Goal: Transaction & Acquisition: Download file/media

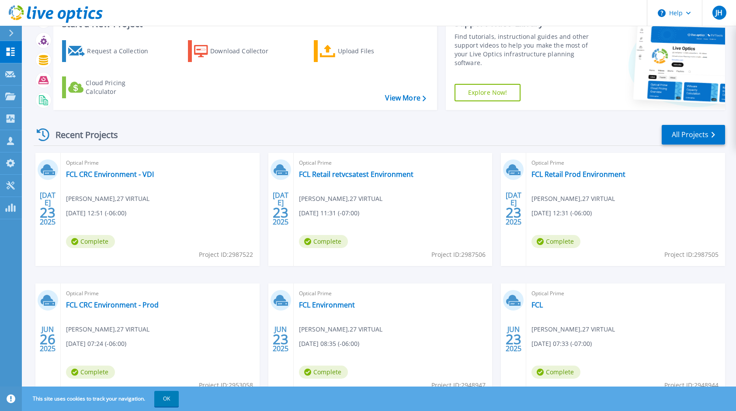
scroll to position [73, 0]
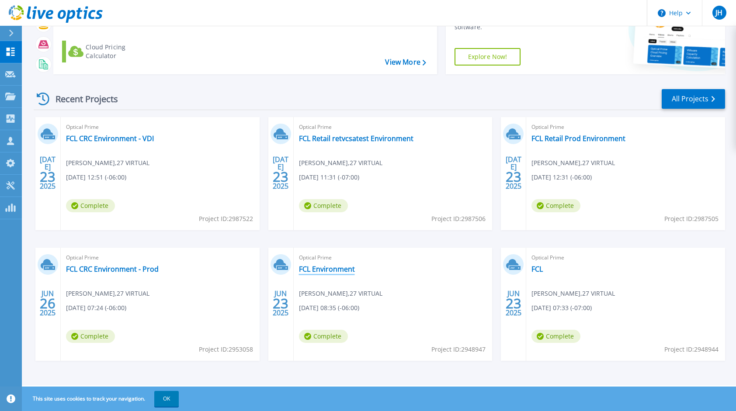
click at [341, 270] on link "FCL Environment" at bounding box center [327, 269] width 56 height 9
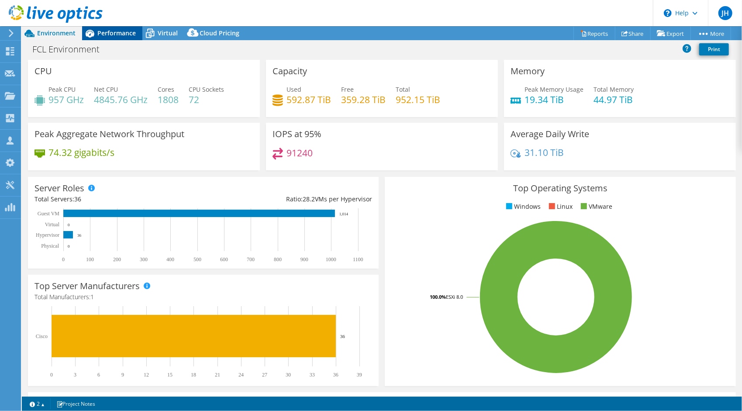
click at [110, 28] on div "Performance" at bounding box center [112, 33] width 60 height 14
select select "USD"
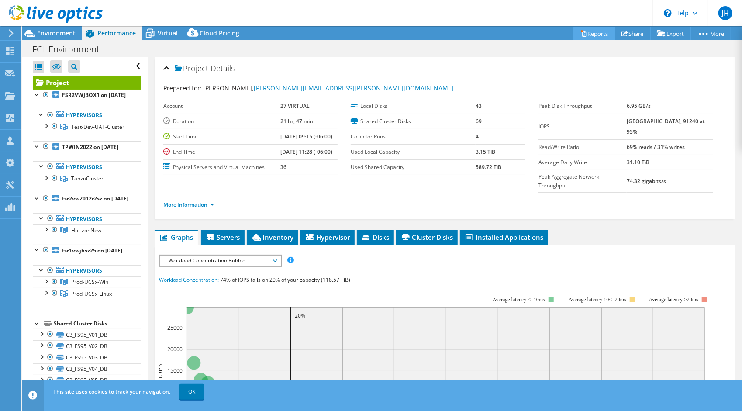
click at [590, 27] on link "Reports" at bounding box center [595, 34] width 42 height 14
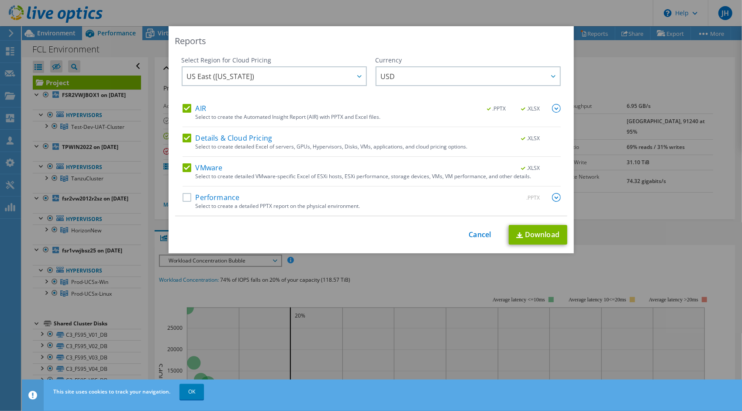
click at [183, 139] on label "Details & Cloud Pricing" at bounding box center [228, 138] width 90 height 9
click at [0, 0] on input "Details & Cloud Pricing" at bounding box center [0, 0] width 0 height 0
click at [190, 94] on div "Select Region for Cloud Pricing Asia Pacific ([GEOGRAPHIC_DATA]) [GEOGRAPHIC_DA…" at bounding box center [274, 80] width 185 height 48
click at [183, 108] on label "AIR" at bounding box center [195, 108] width 24 height 9
click at [0, 0] on input "AIR" at bounding box center [0, 0] width 0 height 0
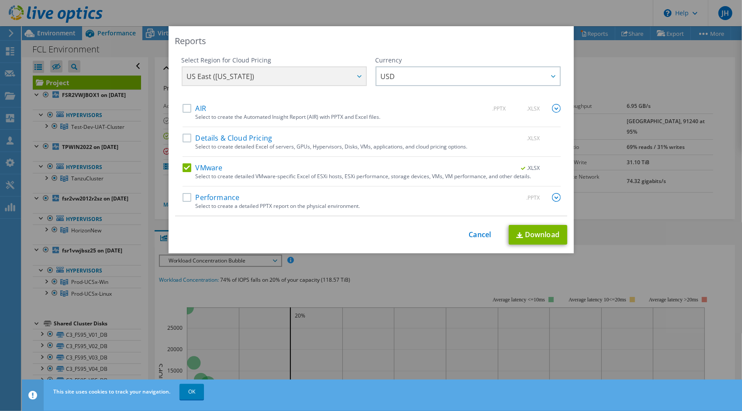
click at [267, 74] on div "US East (Virginia) Asia Pacific (Hong Kong) Asia Pacific (Mumbai) Asia Pacific …" at bounding box center [274, 77] width 185 height 22
click at [294, 205] on div "Select to create a detailed PPTX report on the physical environment." at bounding box center [378, 206] width 365 height 6
click at [186, 200] on label "Performance" at bounding box center [211, 197] width 57 height 9
click at [0, 0] on input "Performance" at bounding box center [0, 0] width 0 height 0
click at [185, 196] on label "Performance" at bounding box center [211, 197] width 57 height 9
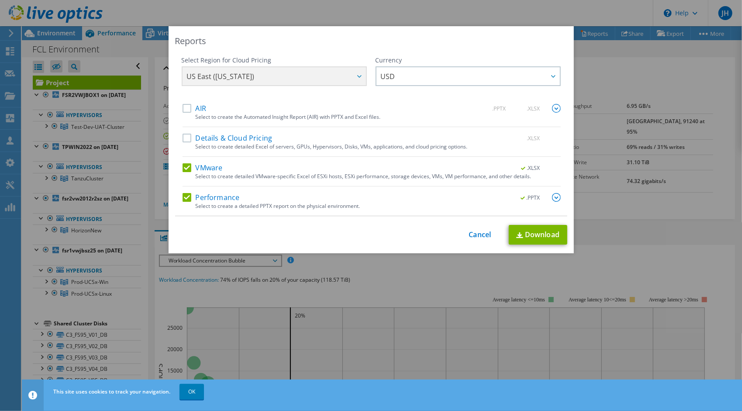
click at [0, 0] on input "Performance" at bounding box center [0, 0] width 0 height 0
click at [524, 236] on link "Download" at bounding box center [538, 235] width 59 height 20
click at [341, 272] on div "Reports Select Region for Cloud Pricing Asia Pacific ([GEOGRAPHIC_DATA]) [GEOGR…" at bounding box center [371, 205] width 742 height 359
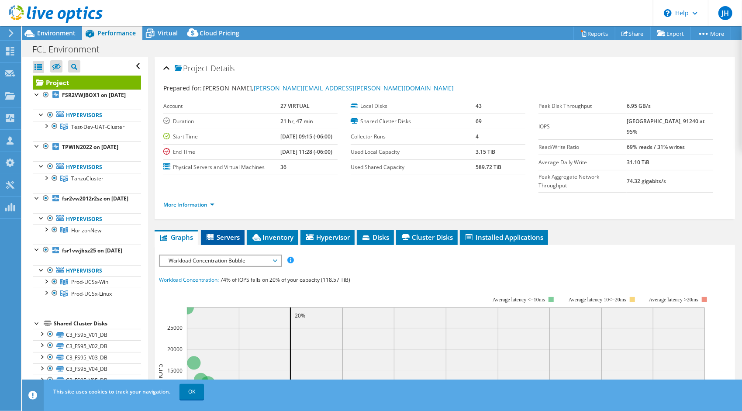
click at [226, 233] on span "Servers" at bounding box center [222, 237] width 35 height 9
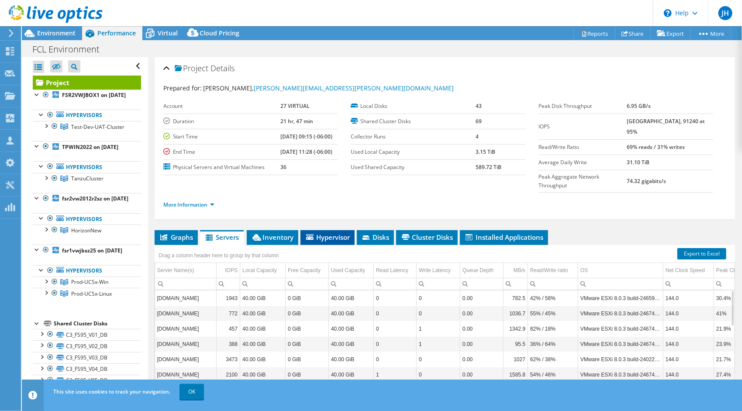
click at [341, 233] on span "Hypervisor" at bounding box center [327, 237] width 45 height 9
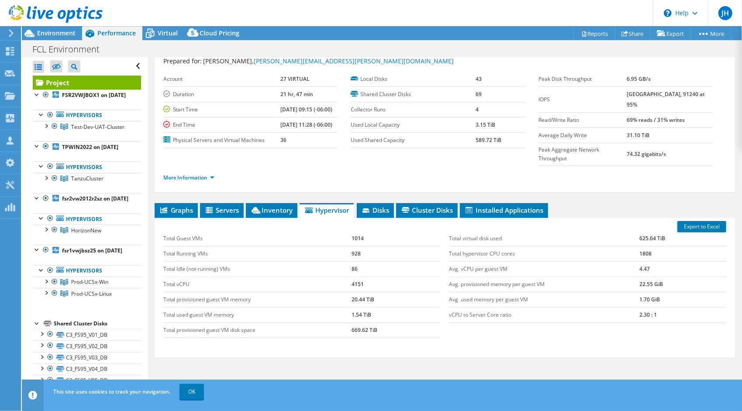
scroll to position [51, 0]
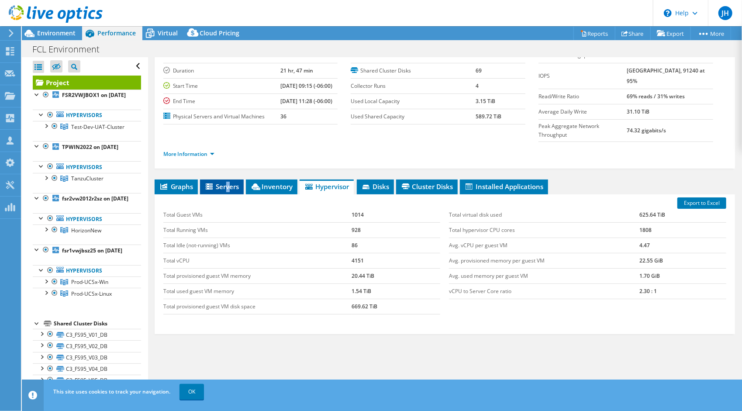
click at [228, 182] on span "Servers" at bounding box center [221, 186] width 35 height 9
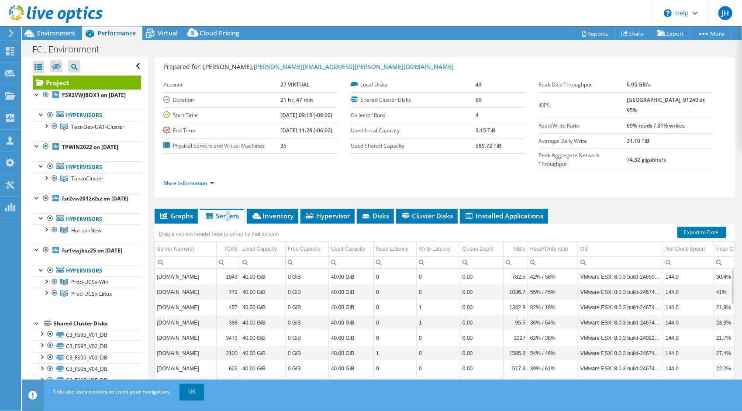
scroll to position [0, 0]
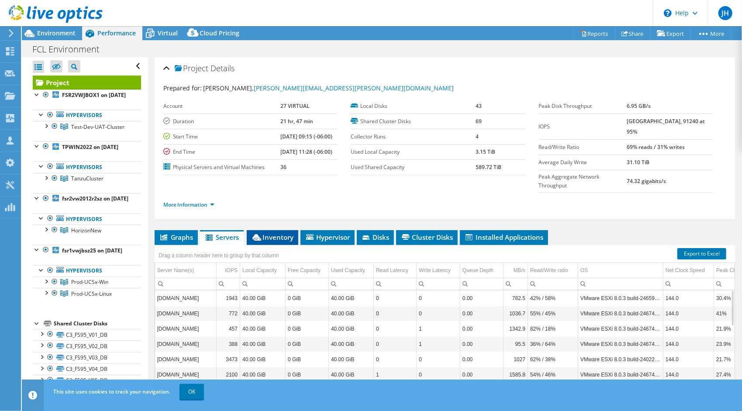
click at [271, 233] on span "Inventory" at bounding box center [272, 237] width 43 height 9
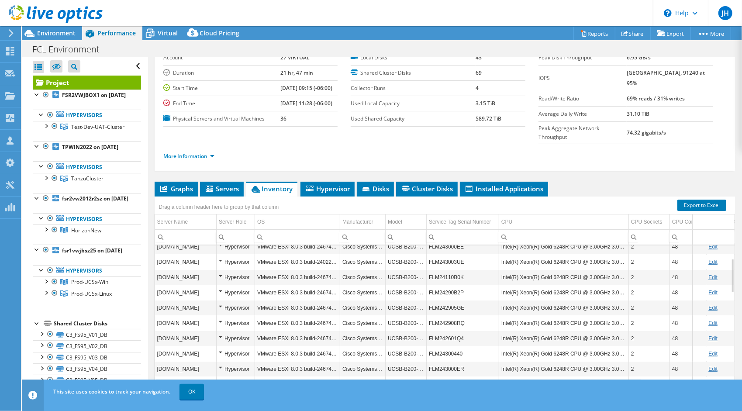
scroll to position [51, 0]
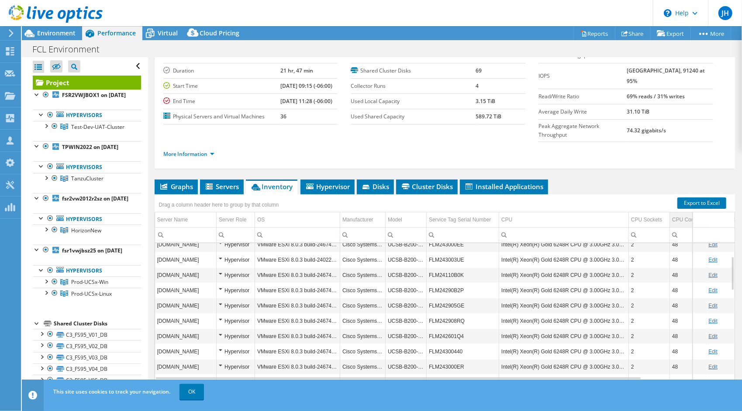
drag, startPoint x: 587, startPoint y: 202, endPoint x: 677, endPoint y: 195, distance: 89.8
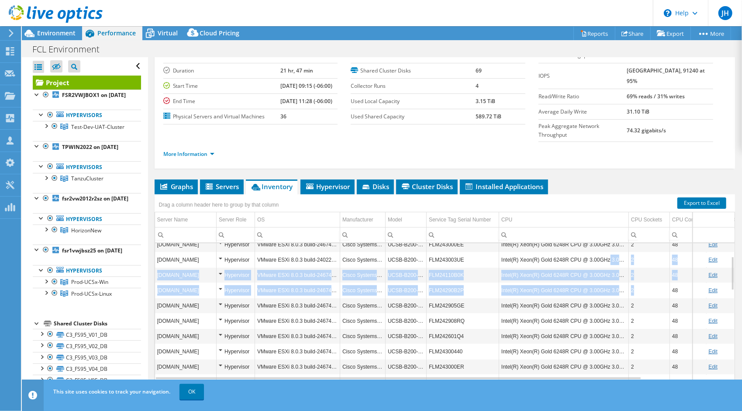
drag, startPoint x: 604, startPoint y: 242, endPoint x: 628, endPoint y: 266, distance: 33.7
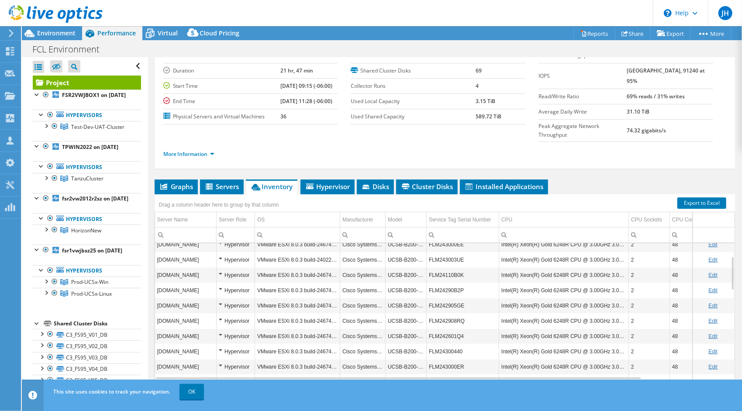
drag, startPoint x: 628, startPoint y: 266, endPoint x: 588, endPoint y: 280, distance: 42.1
click at [588, 298] on td "Intel(R) Xeon(R) Gold 6248R CPU @ 3.00GHz 3.00 GHz" at bounding box center [564, 305] width 130 height 15
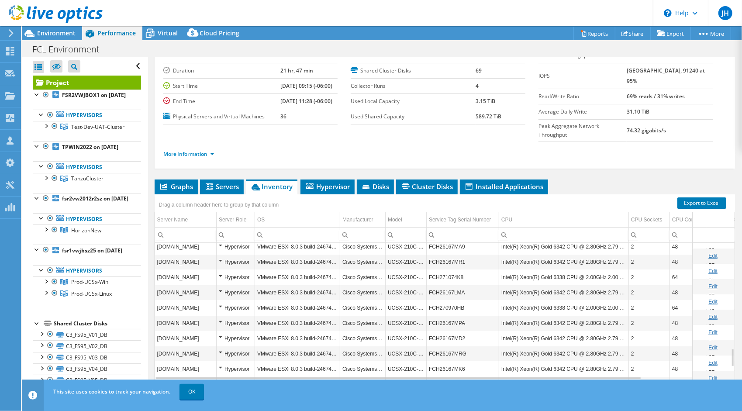
scroll to position [888, 0]
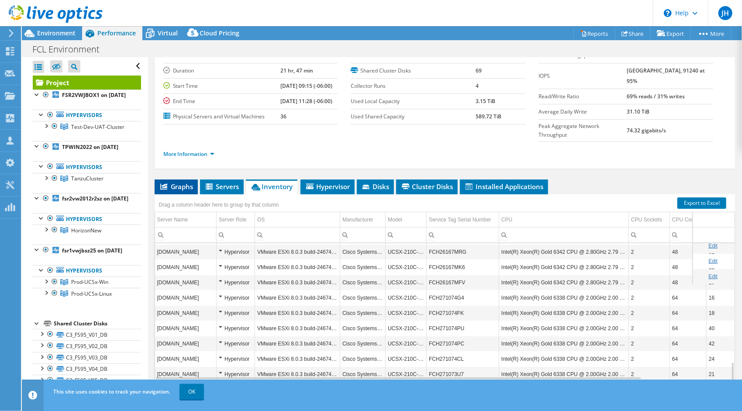
click at [186, 182] on span "Graphs" at bounding box center [176, 186] width 35 height 9
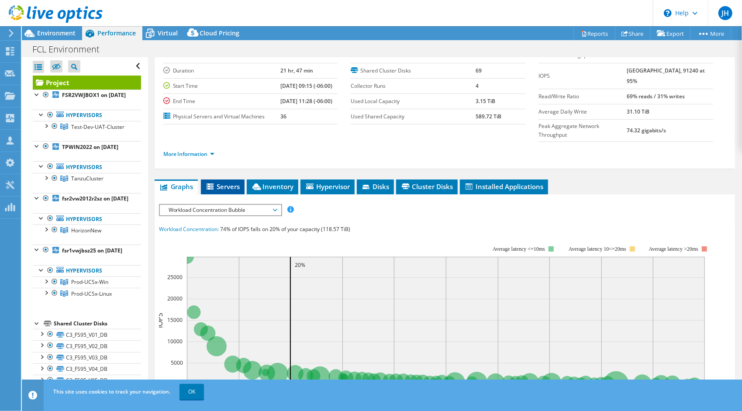
click at [215, 182] on span "Servers" at bounding box center [222, 186] width 35 height 9
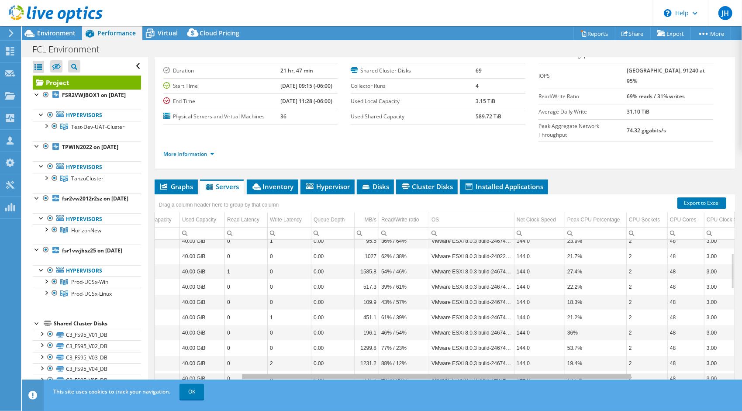
scroll to position [0, 0]
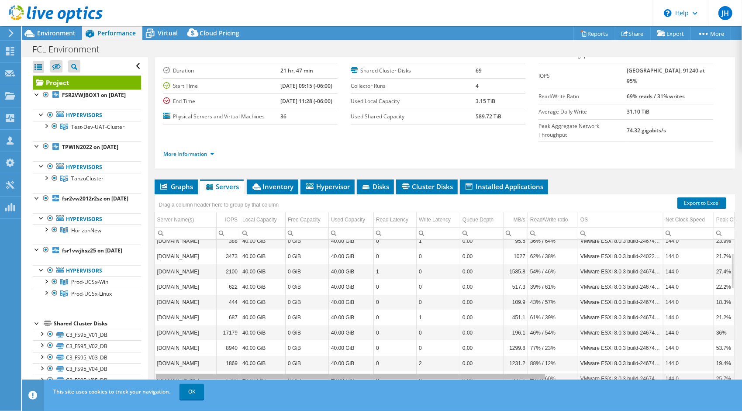
drag, startPoint x: 375, startPoint y: 357, endPoint x: 353, endPoint y: 366, distance: 23.5
click at [353, 366] on body "JH Channel Partner Jon Howard jon.howard@27Virtual.com 27 VIRTUAL My Profile Lo…" at bounding box center [371, 205] width 742 height 411
click at [277, 180] on li "Inventory" at bounding box center [273, 187] width 52 height 15
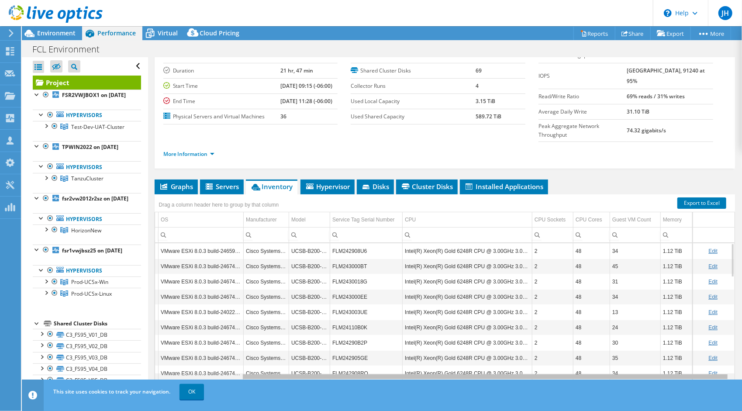
drag, startPoint x: 312, startPoint y: 358, endPoint x: 450, endPoint y: 341, distance: 138.7
click at [450, 341] on body "JH Channel Partner Jon Howard jon.howard@27Virtual.com 27 VIRTUAL My Profile Lo…" at bounding box center [371, 205] width 742 height 411
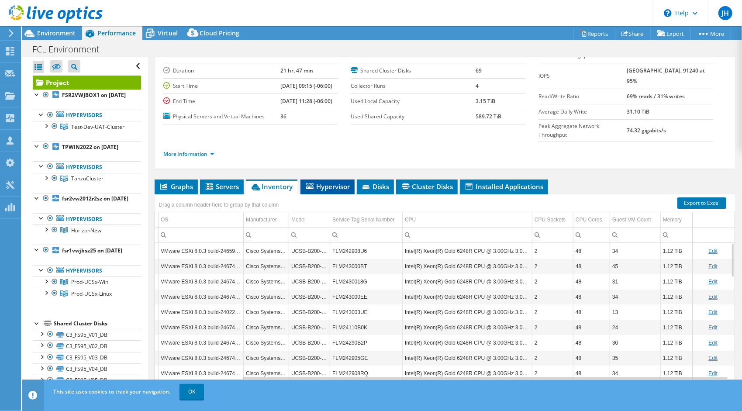
click at [325, 180] on li "Hypervisor" at bounding box center [328, 187] width 54 height 15
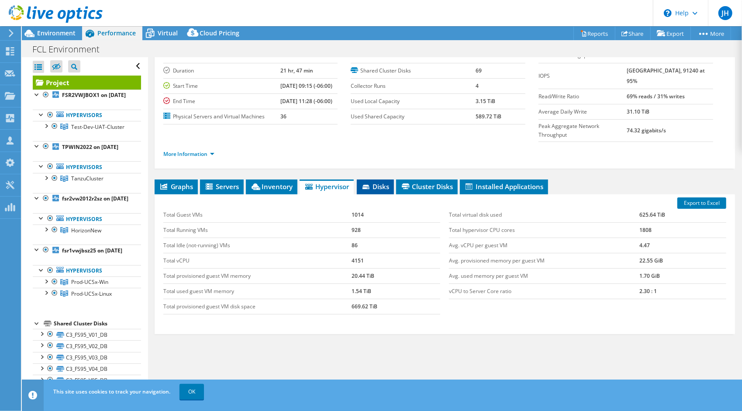
click at [366, 185] on icon at bounding box center [367, 188] width 9 height 6
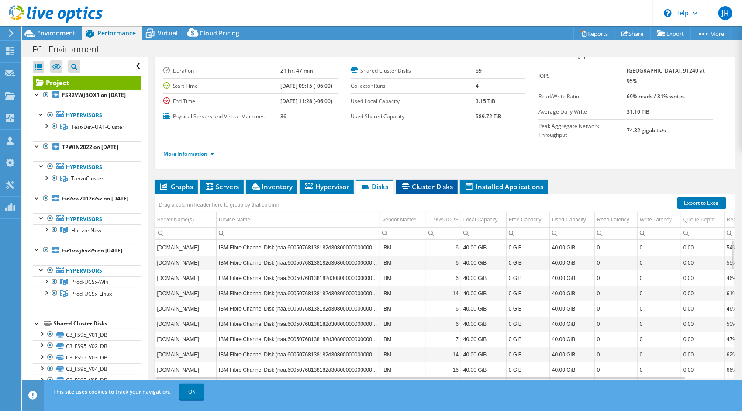
click at [414, 180] on li "Cluster Disks" at bounding box center [427, 187] width 62 height 15
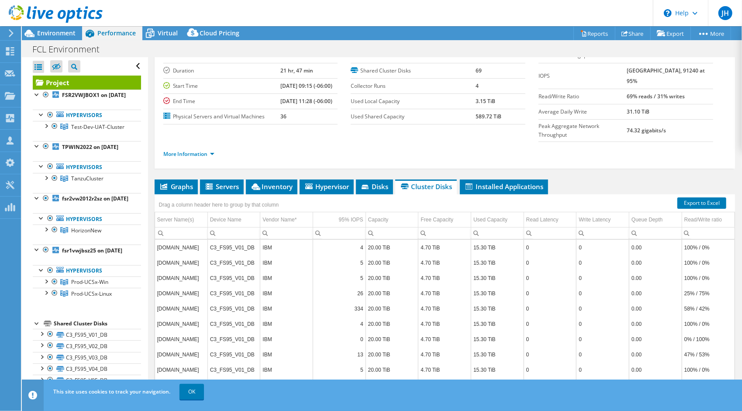
click at [164, 194] on div "Drag a column header here to group by that column" at bounding box center [219, 203] width 129 height 19
click at [168, 182] on span "Graphs" at bounding box center [176, 186] width 35 height 9
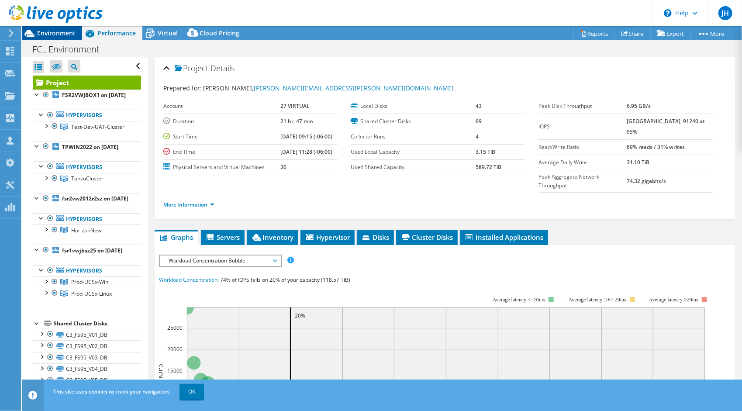
click at [51, 29] on span "Environment" at bounding box center [56, 33] width 38 height 8
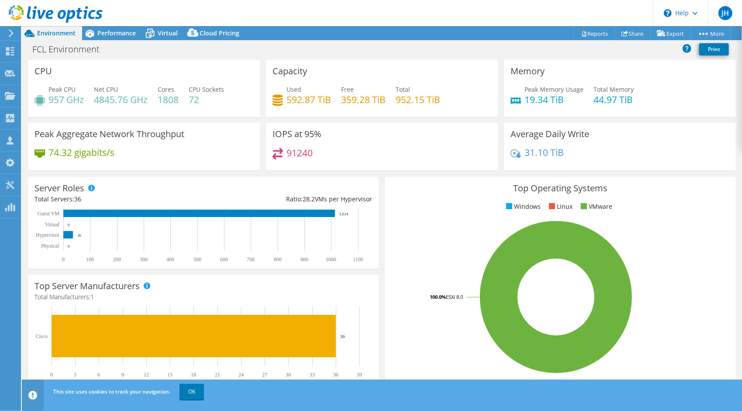
click at [158, 23] on header "JH Channel Partner Jon Howard jon.howard@27Virtual.com 27 VIRTUAL My Profile Lo…" at bounding box center [371, 13] width 742 height 26
click at [157, 34] on icon at bounding box center [149, 33] width 15 height 15
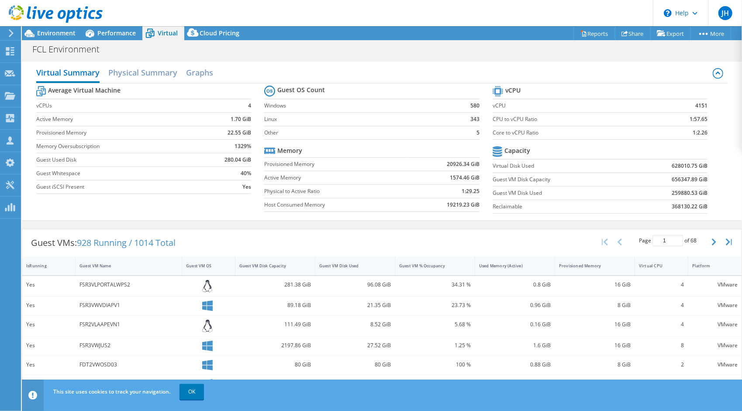
drag, startPoint x: 142, startPoint y: 109, endPoint x: 154, endPoint y: 91, distance: 21.7
click at [148, 70] on h2 "Physical Summary" at bounding box center [142, 73] width 69 height 19
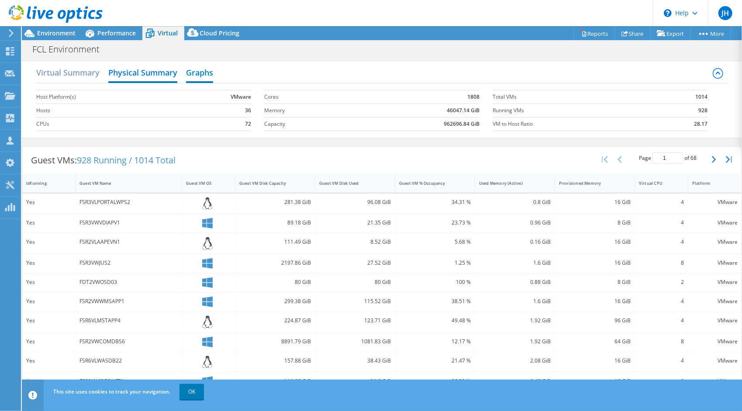
click at [213, 73] on h2 "Graphs" at bounding box center [199, 73] width 27 height 19
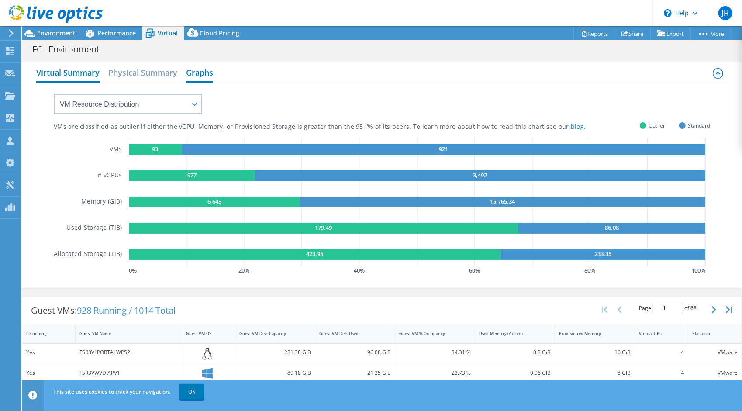
click at [69, 80] on h2 "Virtual Summary" at bounding box center [67, 73] width 63 height 19
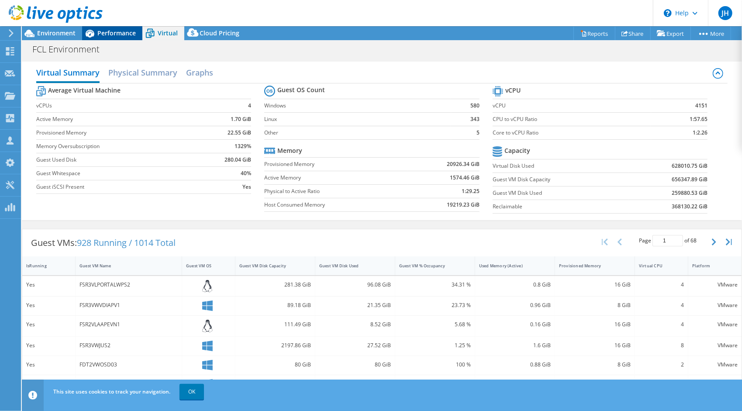
click at [109, 28] on div "Performance" at bounding box center [112, 33] width 60 height 14
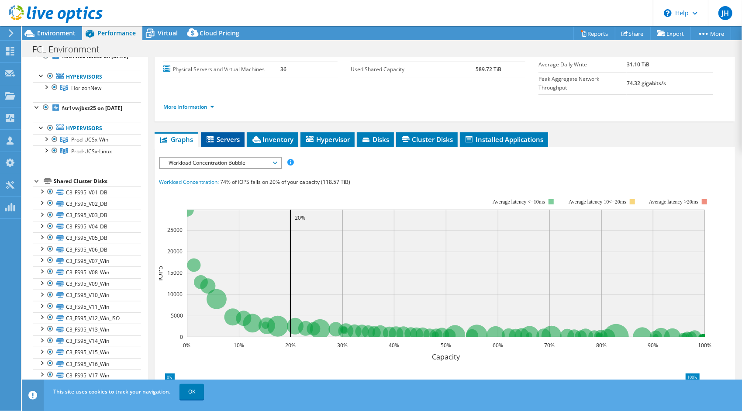
scroll to position [44, 0]
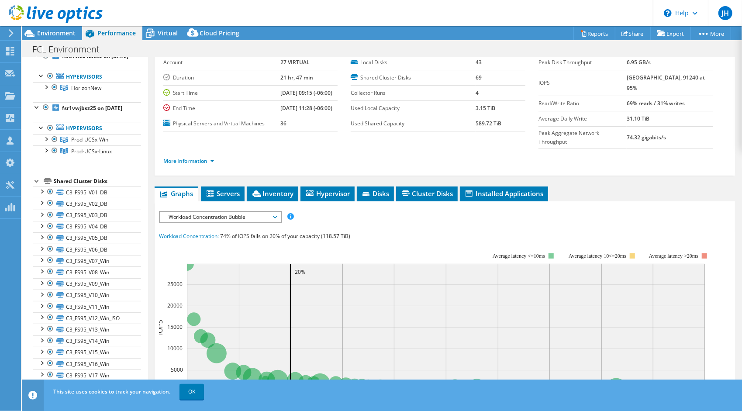
click at [243, 212] on span "Workload Concentration Bubble" at bounding box center [220, 217] width 112 height 10
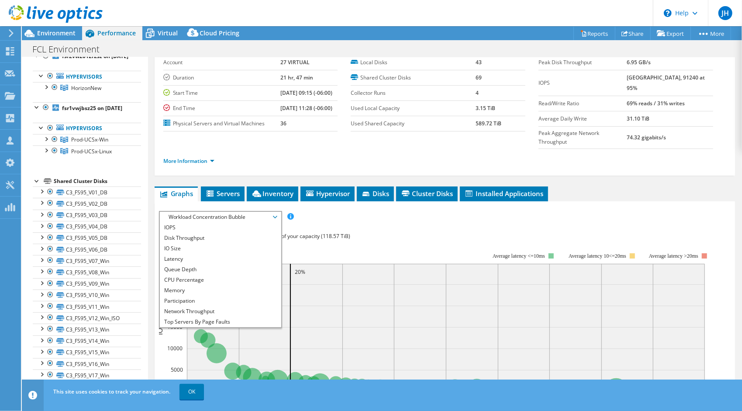
click at [243, 212] on span "Workload Concentration Bubble" at bounding box center [220, 217] width 112 height 10
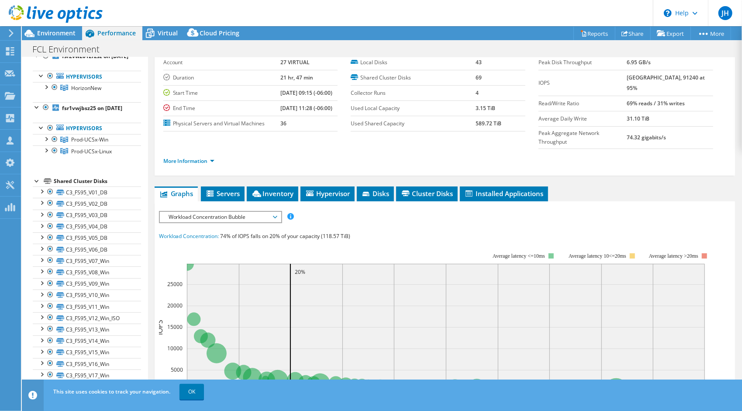
scroll to position [0, 0]
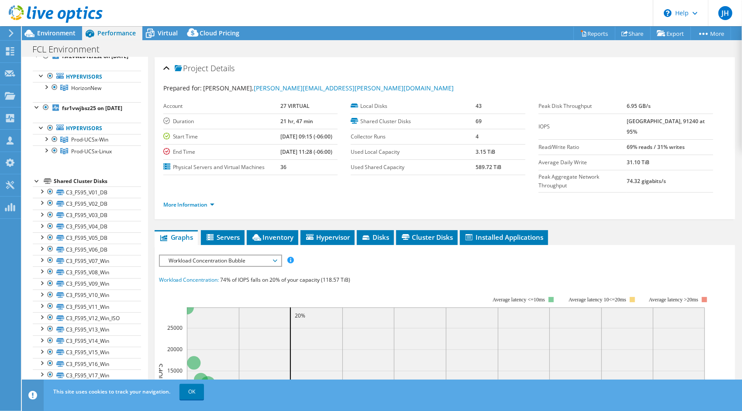
click at [203, 193] on div "More Information" at bounding box center [444, 205] width 563 height 24
click at [204, 200] on li "More Information" at bounding box center [191, 205] width 56 height 10
click at [208, 201] on link "More Information" at bounding box center [188, 204] width 51 height 7
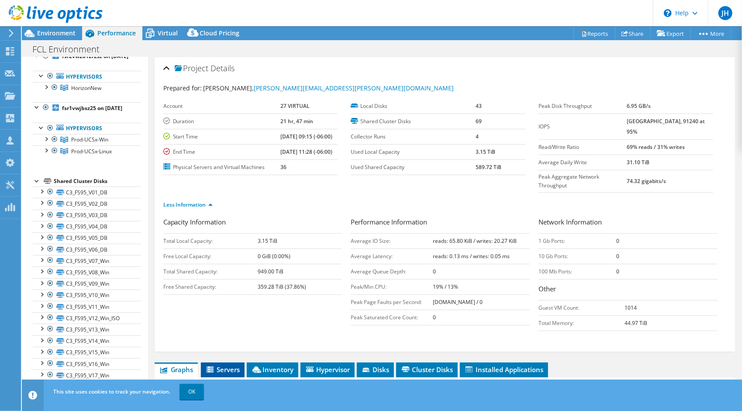
click at [233, 365] on span "Servers" at bounding box center [222, 369] width 35 height 9
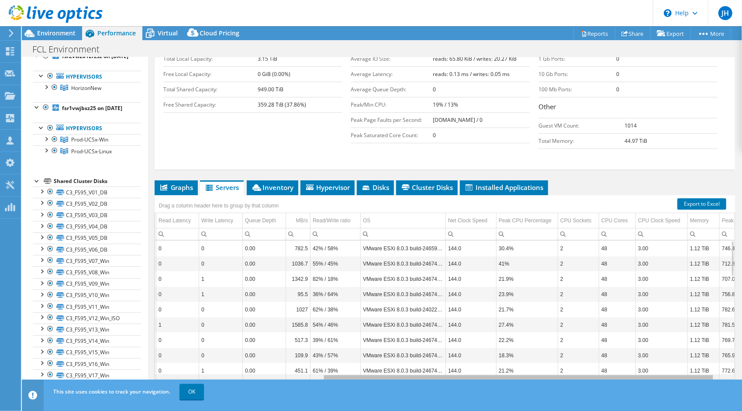
scroll to position [0, 105]
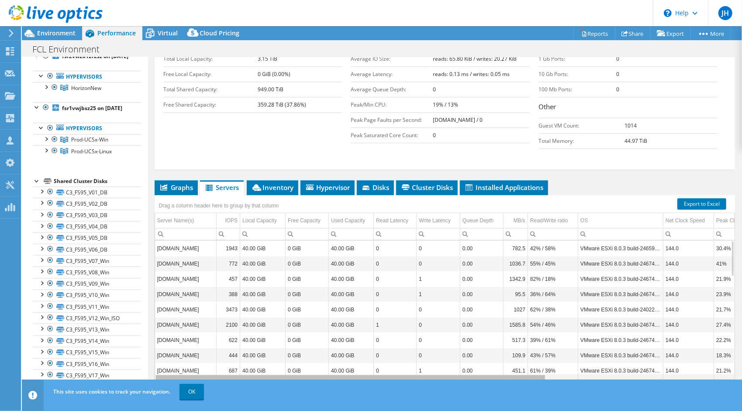
drag, startPoint x: 250, startPoint y: 358, endPoint x: 230, endPoint y: 354, distance: 20.6
click at [230, 354] on body "JH Channel Partner Jon Howard jon.howard@27Virtual.com 27 VIRTUAL My Profile Lo…" at bounding box center [371, 205] width 742 height 411
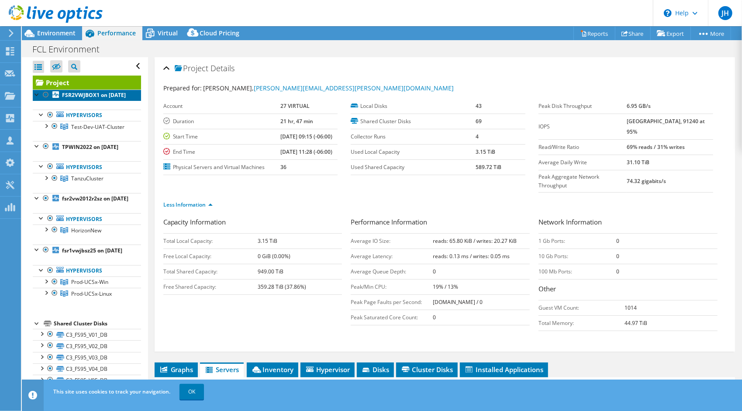
click at [63, 96] on b "FSR2VWJBOX1 on 6/23/2025" at bounding box center [94, 94] width 64 height 7
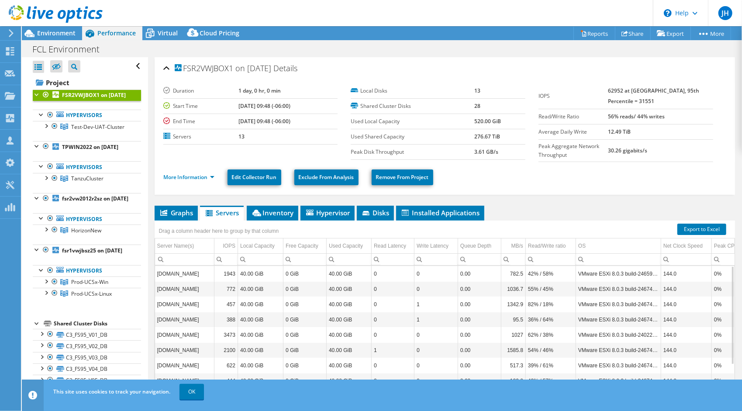
click at [63, 95] on b "FSR2VWJBOX1 on 6/23/2025" at bounding box center [94, 94] width 64 height 7
click at [89, 121] on link "Hypervisors" at bounding box center [87, 115] width 108 height 11
click at [83, 132] on link "Test-Dev-UAT-Cluster" at bounding box center [87, 126] width 108 height 11
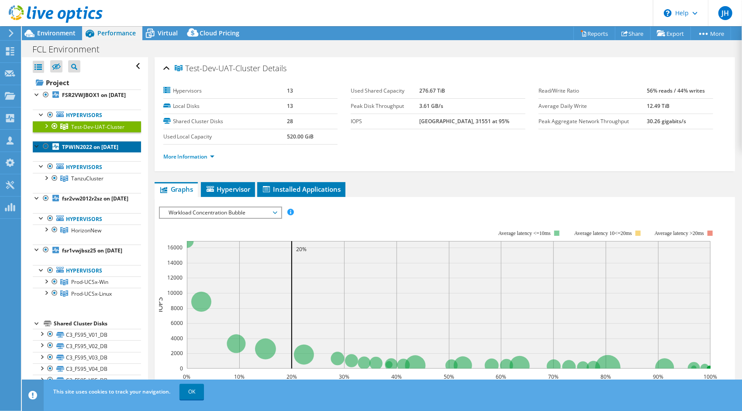
click at [75, 151] on b "TPWIN2022 on 6/23/2025" at bounding box center [90, 146] width 56 height 7
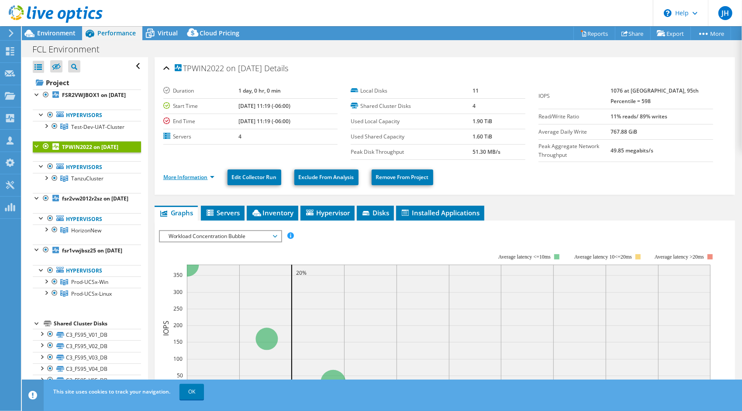
click at [206, 176] on link "More Information" at bounding box center [188, 176] width 51 height 7
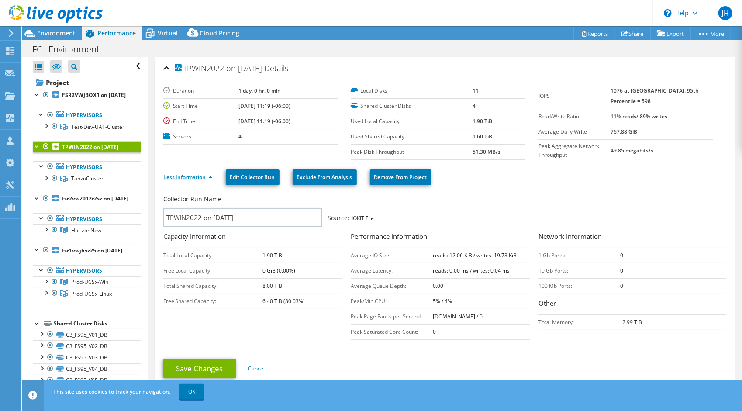
click at [206, 177] on link "Less Information" at bounding box center [187, 176] width 49 height 7
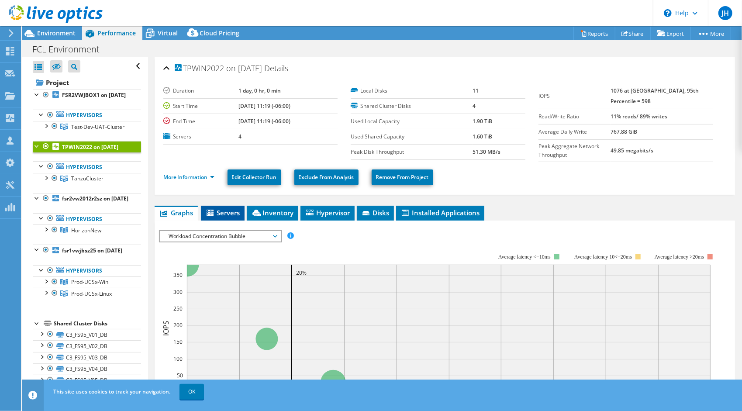
click at [221, 211] on span "Servers" at bounding box center [222, 212] width 35 height 9
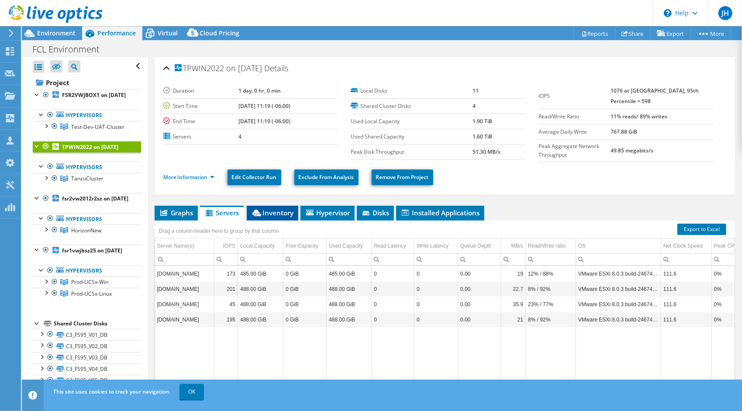
click at [291, 214] on span "Inventory" at bounding box center [272, 212] width 43 height 9
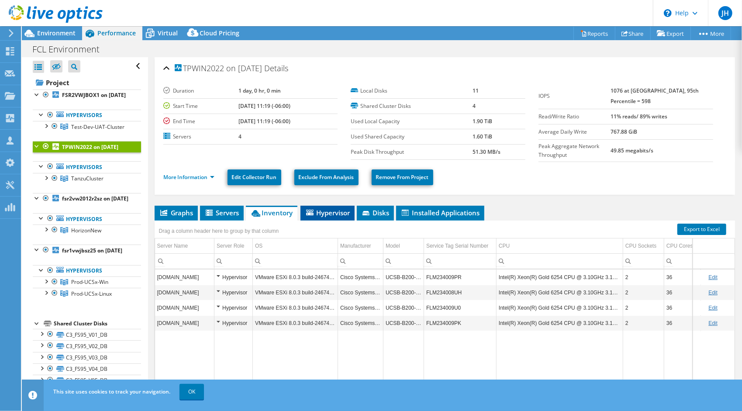
click at [318, 210] on span "Hypervisor" at bounding box center [327, 212] width 45 height 9
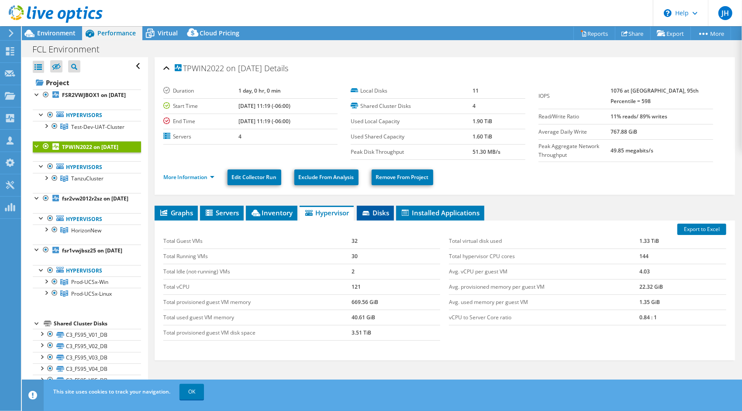
click at [384, 212] on span "Disks" at bounding box center [375, 212] width 28 height 9
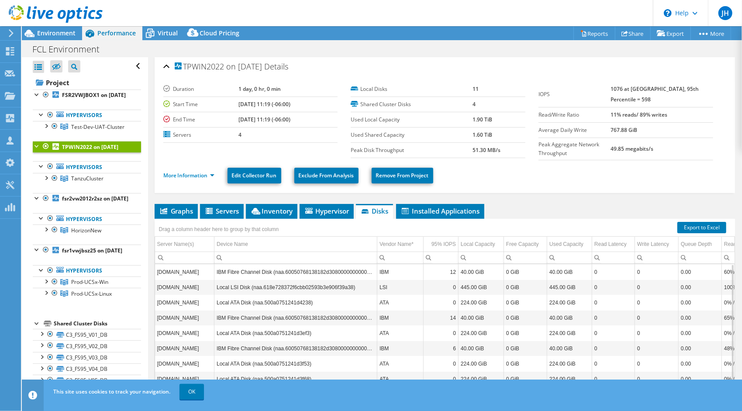
scroll to position [0, 0]
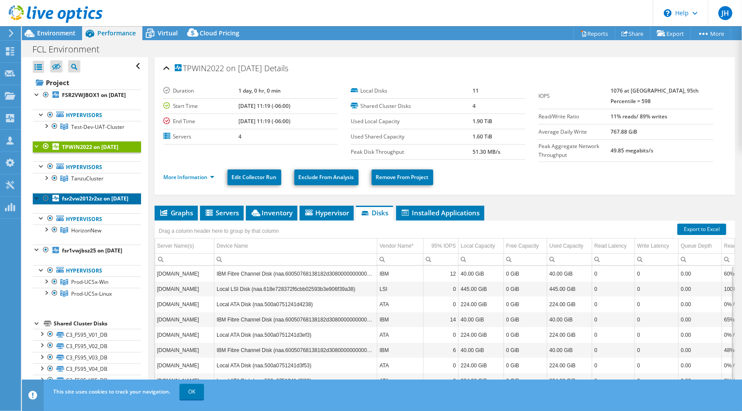
click at [66, 202] on b "fsr2vw2012r2sz on 6/23/2025" at bounding box center [95, 198] width 66 height 7
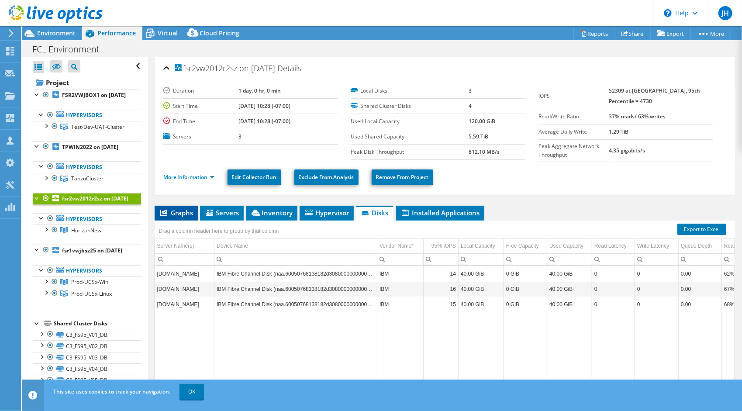
click at [182, 208] on span "Graphs" at bounding box center [176, 212] width 35 height 9
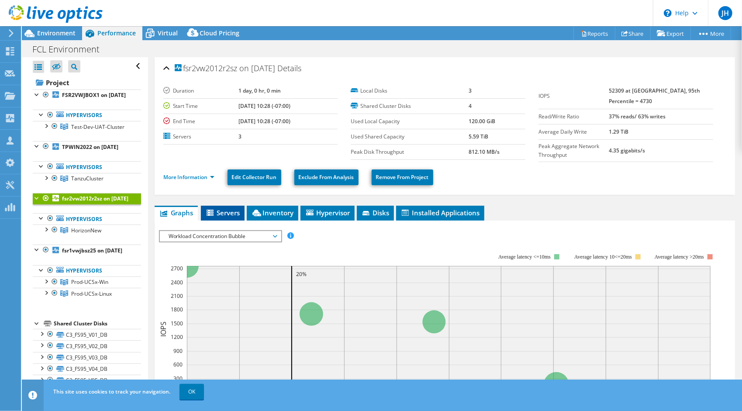
click at [214, 210] on icon at bounding box center [211, 213] width 9 height 7
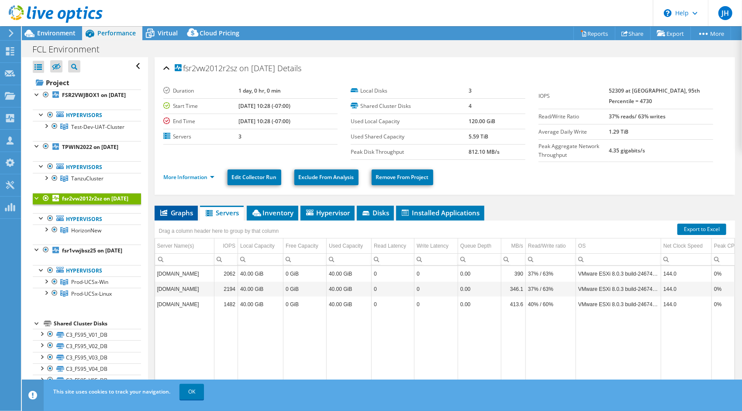
click at [190, 212] on span "Graphs" at bounding box center [176, 212] width 35 height 9
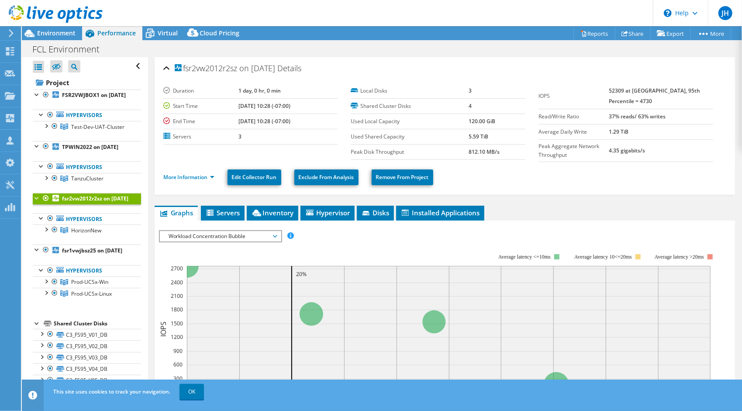
click at [193, 234] on span "Workload Concentration Bubble" at bounding box center [220, 236] width 112 height 10
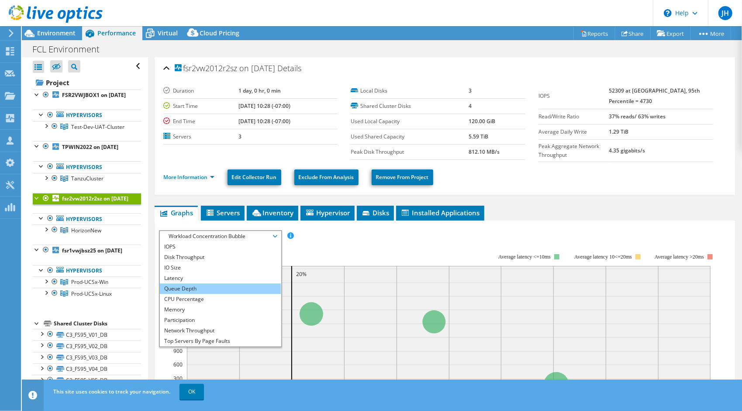
scroll to position [31, 0]
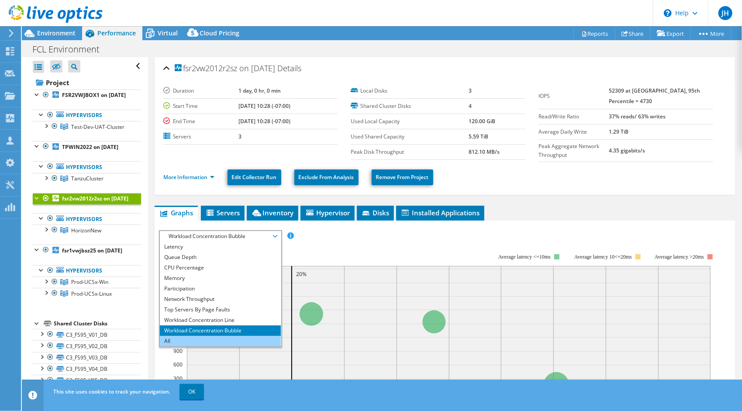
click at [197, 338] on li "All" at bounding box center [220, 341] width 121 height 10
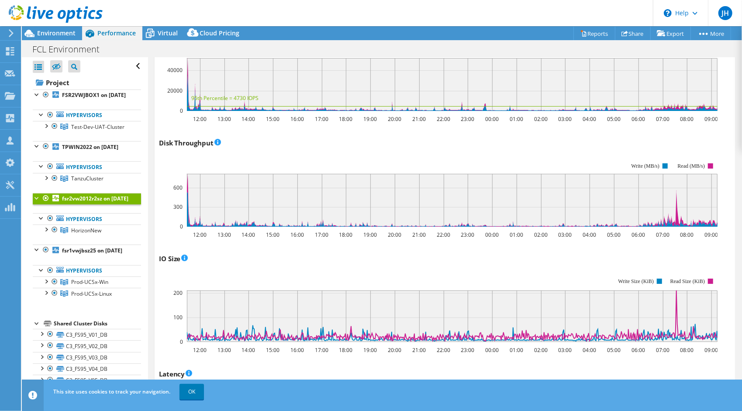
scroll to position [0, 0]
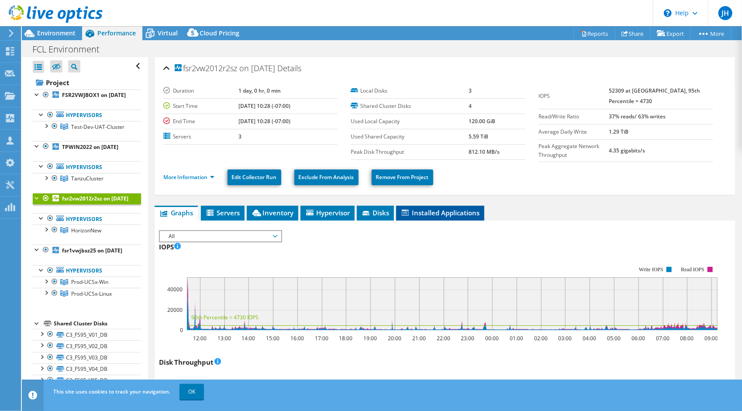
click at [422, 211] on span "Installed Applications" at bounding box center [441, 212] width 80 height 9
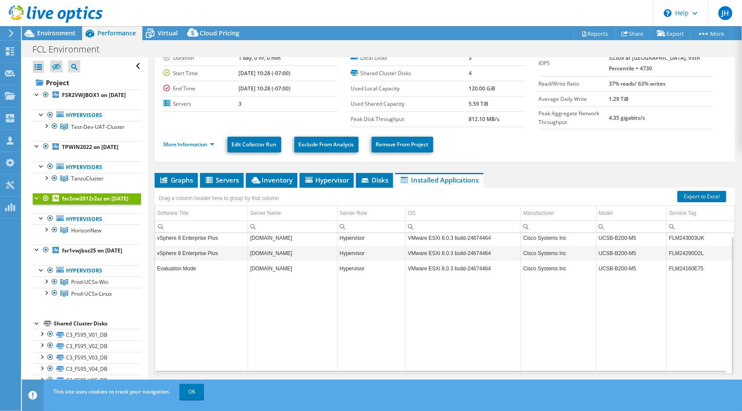
scroll to position [44, 0]
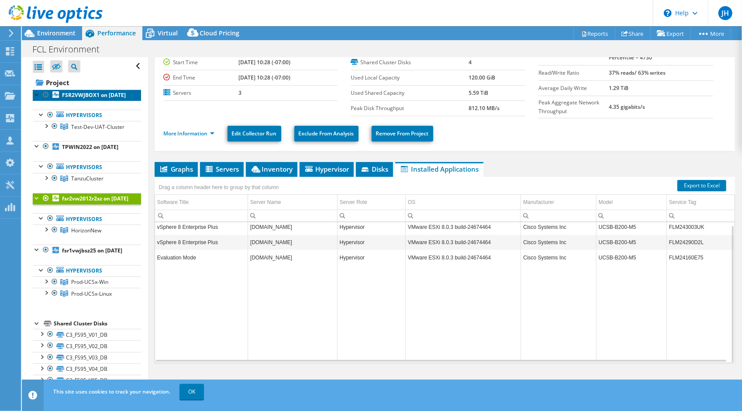
click at [69, 98] on b "FSR2VWJBOX1 on 6/23/2025" at bounding box center [94, 94] width 64 height 7
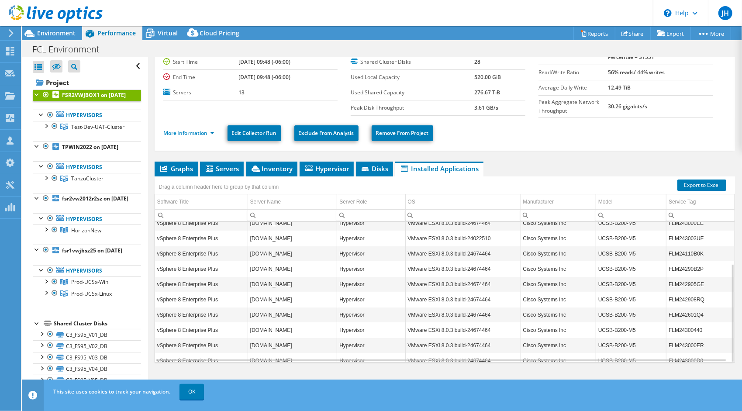
scroll to position [60, 0]
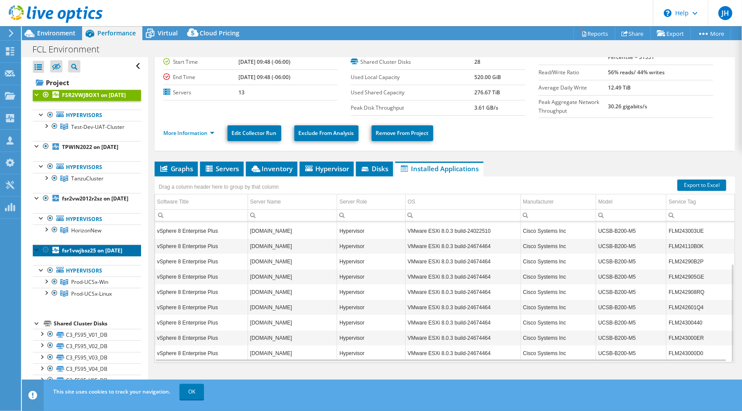
click at [67, 254] on b "fsr1vwjbsz25 on 6/23/2025" at bounding box center [92, 250] width 60 height 7
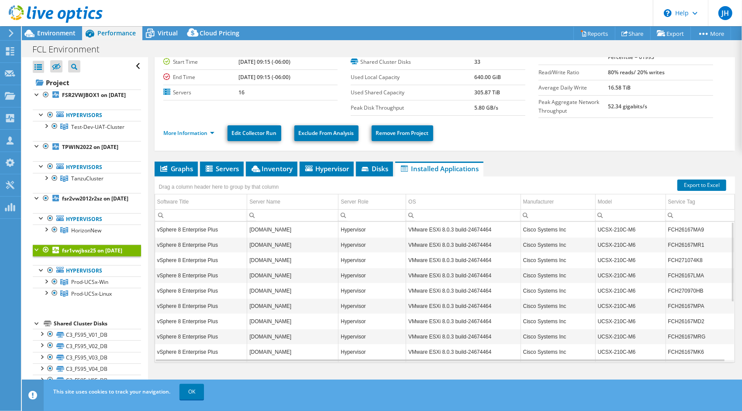
drag, startPoint x: 283, startPoint y: 241, endPoint x: 442, endPoint y: 239, distance: 159.5
click at [375, 168] on span "Disks" at bounding box center [374, 168] width 28 height 9
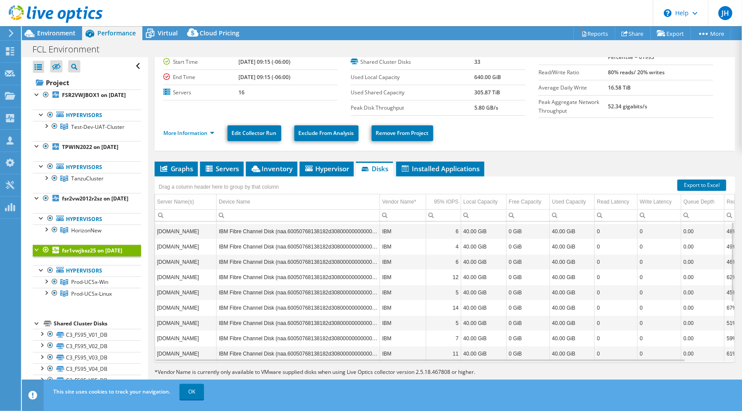
scroll to position [0, 0]
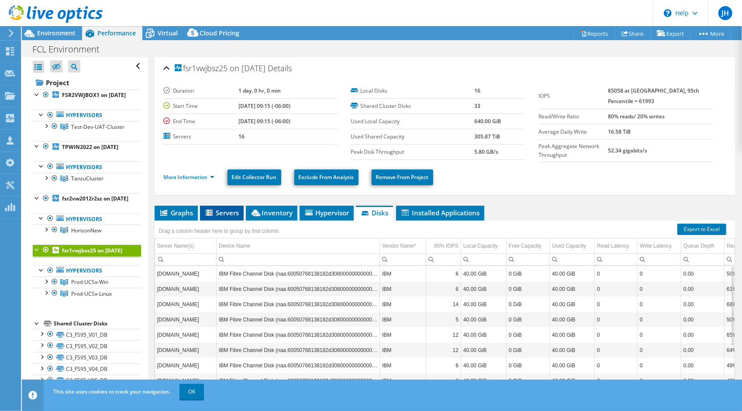
click at [214, 213] on icon at bounding box center [210, 213] width 9 height 7
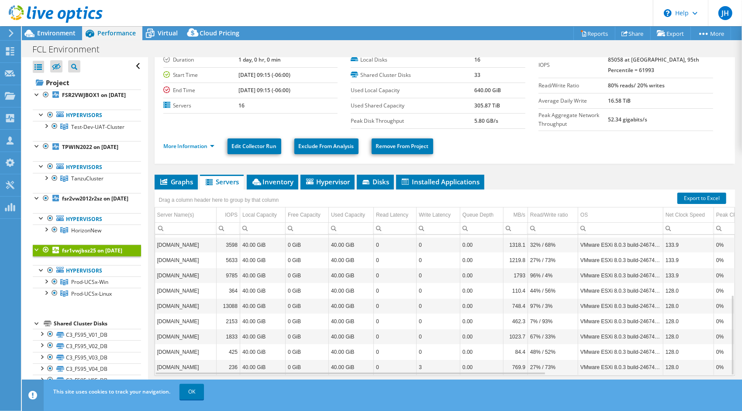
scroll to position [44, 0]
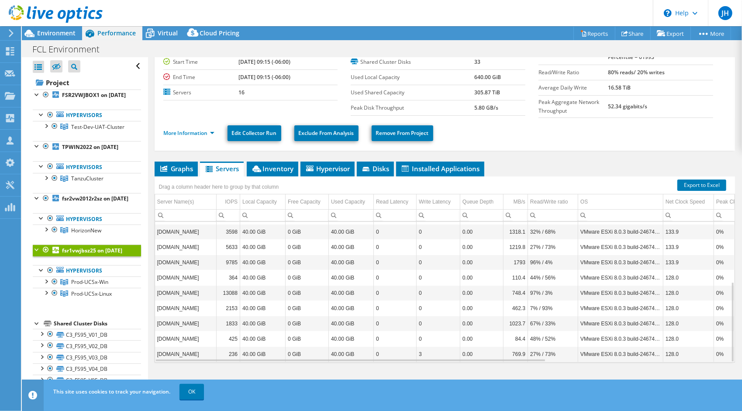
drag, startPoint x: 433, startPoint y: 270, endPoint x: 454, endPoint y: 362, distance: 94.5
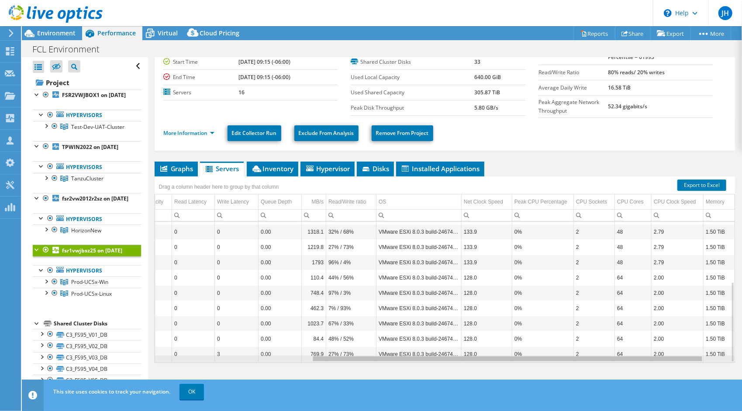
scroll to position [0, 232]
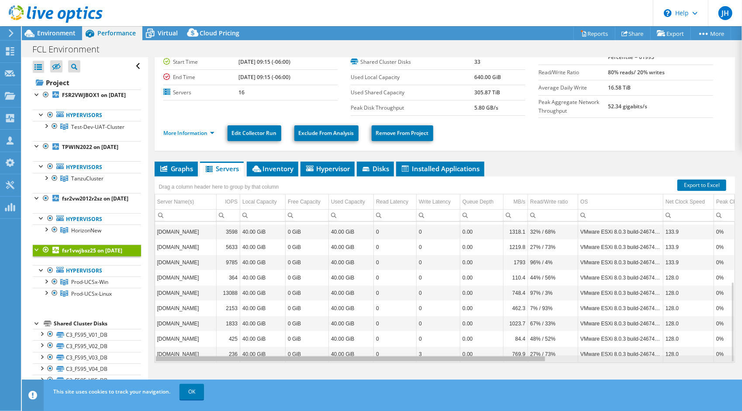
drag, startPoint x: 458, startPoint y: 356, endPoint x: 270, endPoint y: 385, distance: 190.1
click at [270, 386] on body "JH Channel Partner Jon Howard jon.howard@27Virtual.com 27 VIRTUAL My Profile Lo…" at bounding box center [371, 205] width 742 height 411
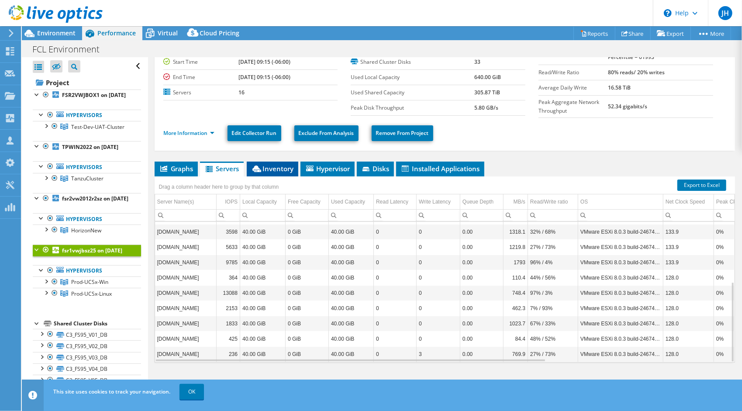
click at [271, 165] on span "Inventory" at bounding box center [272, 168] width 43 height 9
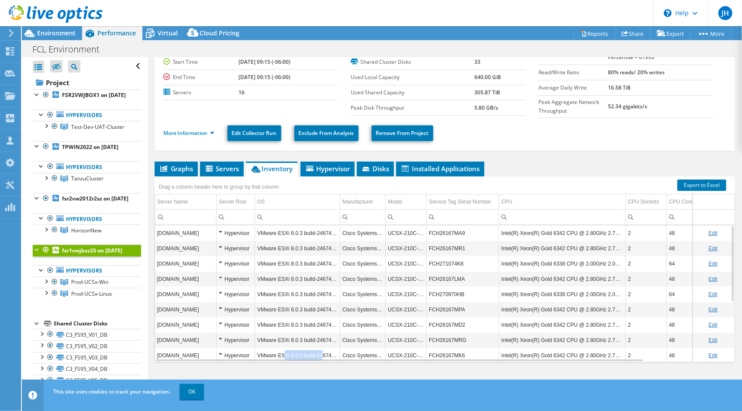
drag, startPoint x: 284, startPoint y: 356, endPoint x: 321, endPoint y: 348, distance: 38.0
click at [321, 348] on td "VMware ESXi 8.0.3 build-24674464" at bounding box center [297, 355] width 85 height 15
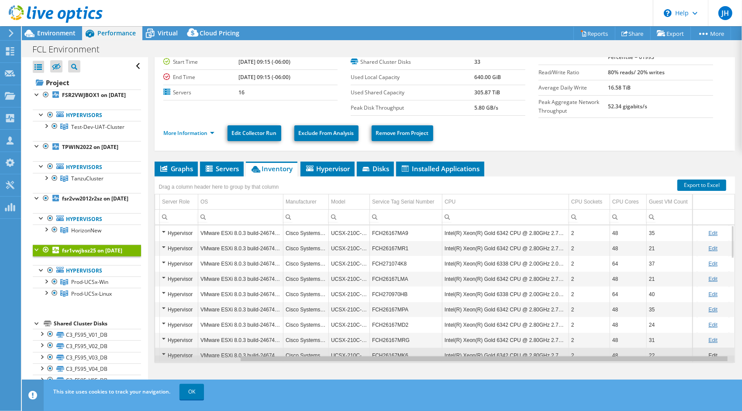
scroll to position [0, 100]
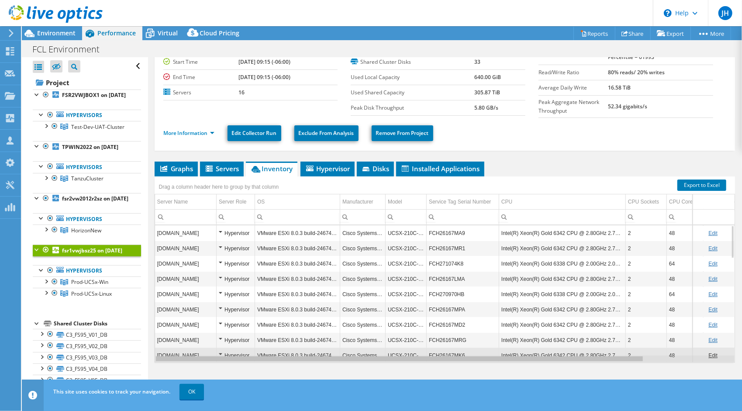
drag, startPoint x: 312, startPoint y: 360, endPoint x: 304, endPoint y: 366, distance: 10.0
click at [305, 370] on body "JH Channel Partner Jon Howard jon.howard@27Virtual.com 27 VIRTUAL My Profile Lo…" at bounding box center [371, 205] width 742 height 411
click at [312, 167] on icon at bounding box center [309, 169] width 7 height 6
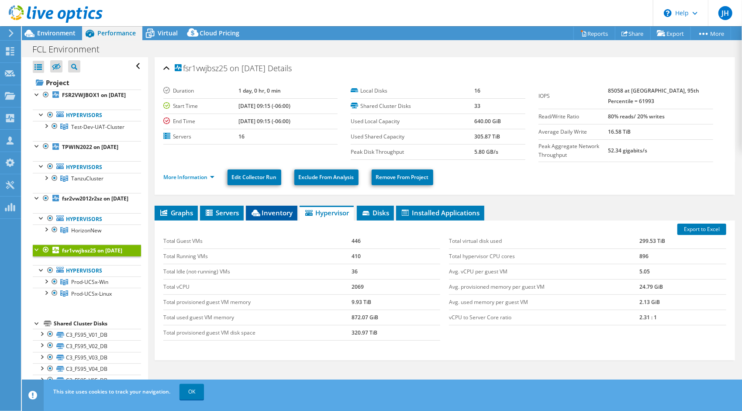
click at [273, 209] on span "Inventory" at bounding box center [271, 212] width 43 height 9
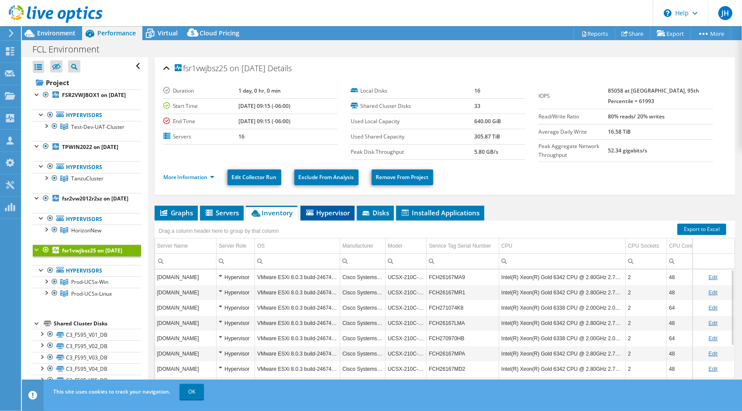
click at [324, 214] on span "Hypervisor" at bounding box center [327, 212] width 45 height 9
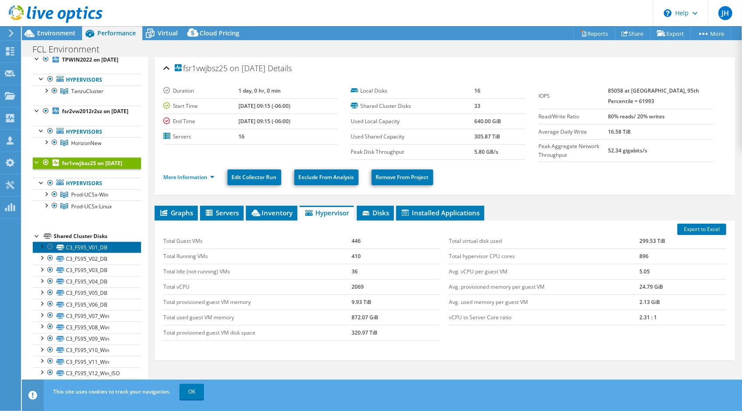
click at [90, 253] on link "C3_FS95_V01_DB" at bounding box center [87, 247] width 108 height 11
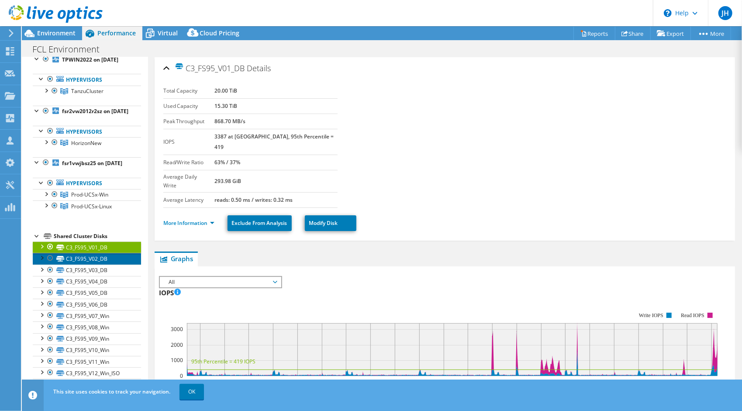
click at [78, 264] on link "C3_FS95_V02_DB" at bounding box center [87, 258] width 108 height 11
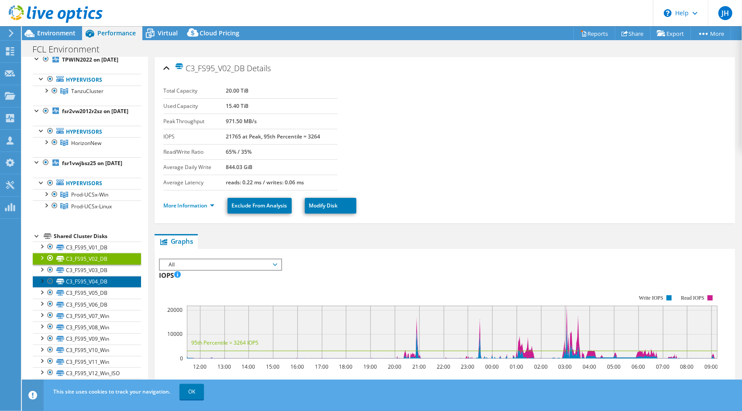
click at [71, 287] on link "C3_FS95_V04_DB" at bounding box center [87, 281] width 108 height 11
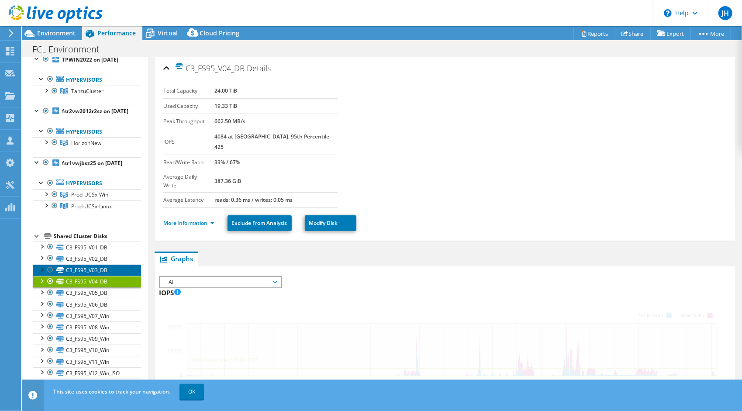
click at [79, 276] on link "C3_FS95_V03_DB" at bounding box center [87, 270] width 108 height 11
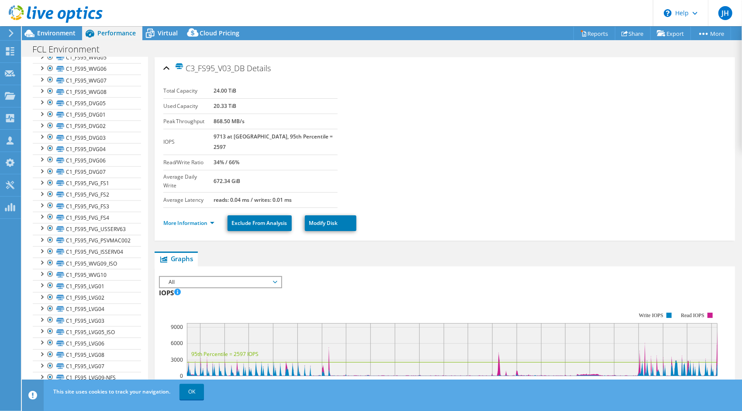
scroll to position [754, 0]
click at [98, 307] on link "C1_FS95_LVG04" at bounding box center [87, 309] width 108 height 11
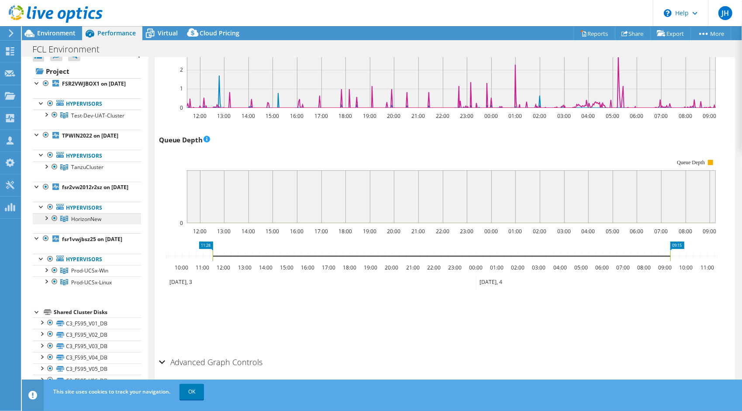
scroll to position [0, 0]
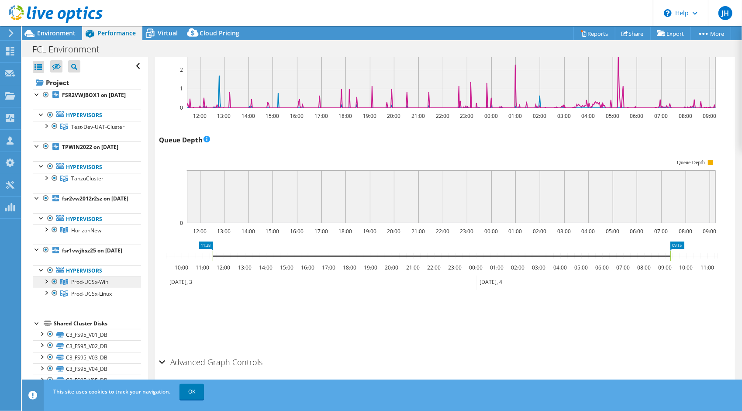
click at [88, 131] on span "Prod-UCSx-Win" at bounding box center [97, 126] width 53 height 7
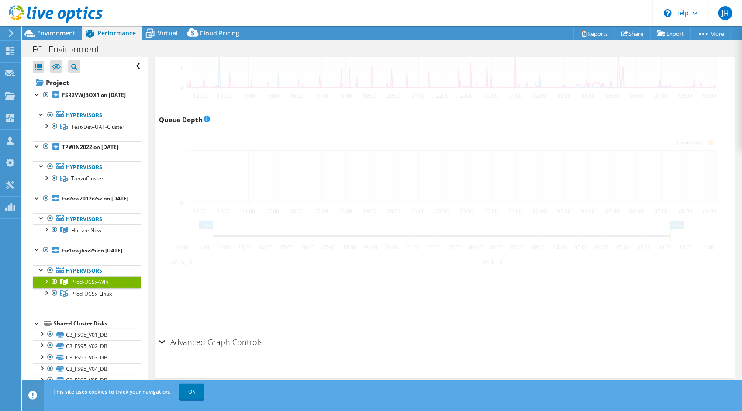
scroll to position [564, 0]
click at [80, 121] on link "Hypervisors" at bounding box center [87, 115] width 108 height 11
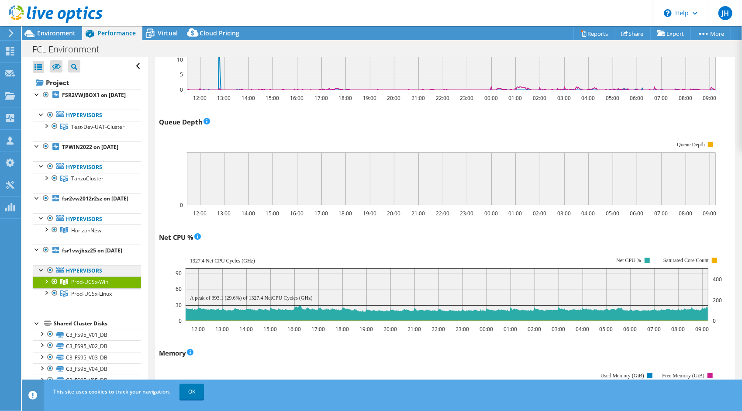
click at [90, 121] on link "Hypervisors" at bounding box center [87, 115] width 108 height 11
click at [80, 286] on span "Prod-UCSx-Win" at bounding box center [89, 281] width 37 height 7
click at [40, 274] on div at bounding box center [41, 269] width 9 height 9
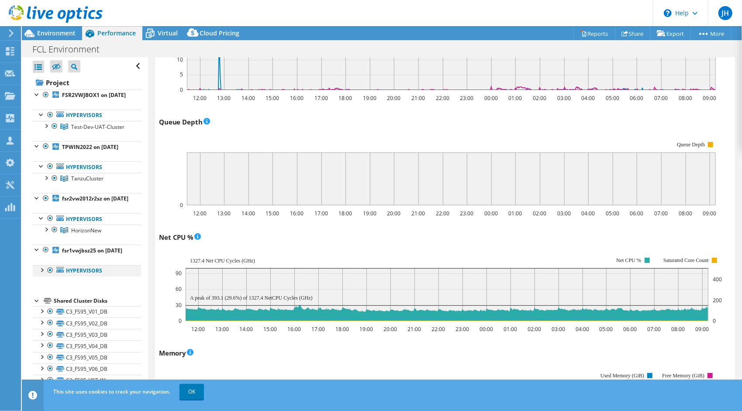
click at [39, 274] on div at bounding box center [41, 269] width 9 height 9
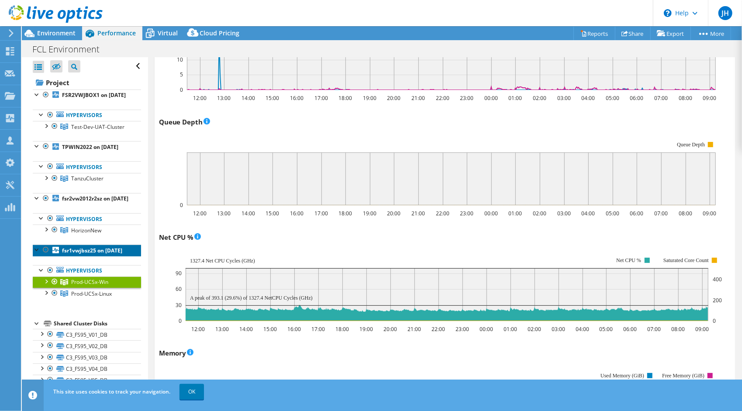
click at [83, 254] on b "fsr1vwjbsz25 on 6/23/2025" at bounding box center [92, 250] width 60 height 7
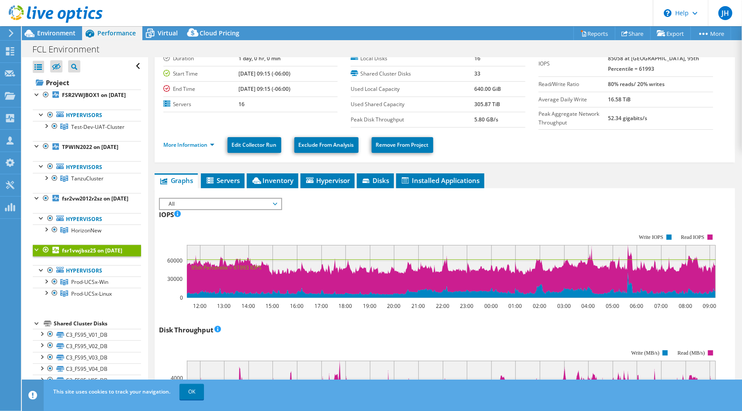
scroll to position [0, 0]
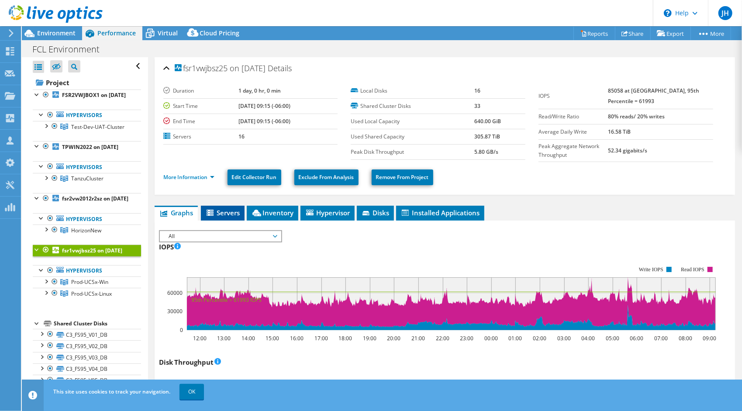
click at [221, 209] on span "Servers" at bounding box center [222, 212] width 35 height 9
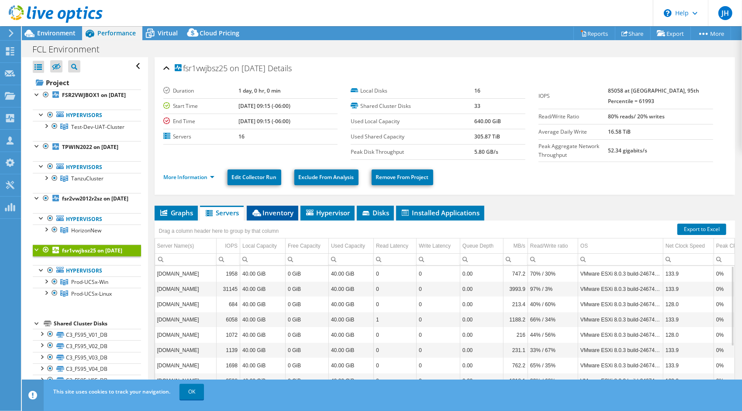
click at [273, 213] on span "Inventory" at bounding box center [272, 212] width 43 height 9
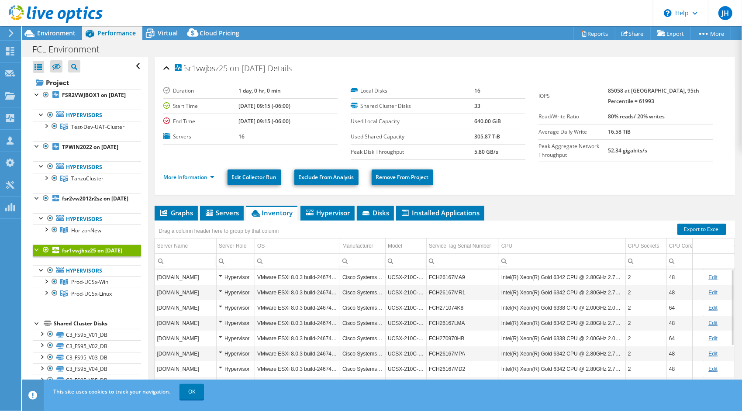
drag, startPoint x: 386, startPoint y: 277, endPoint x: 449, endPoint y: 270, distance: 63.2
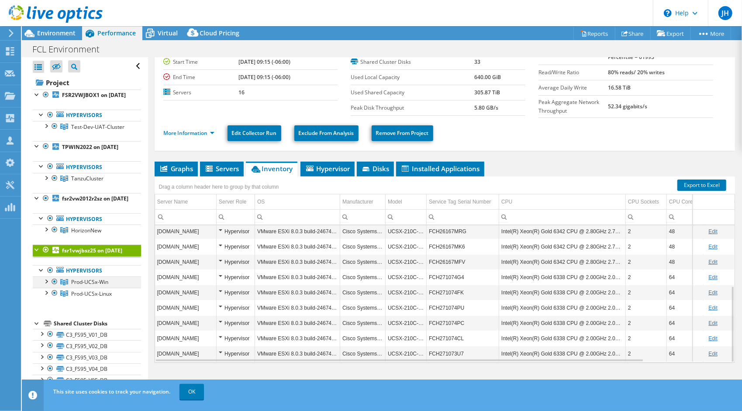
click at [48, 285] on div at bounding box center [46, 281] width 9 height 9
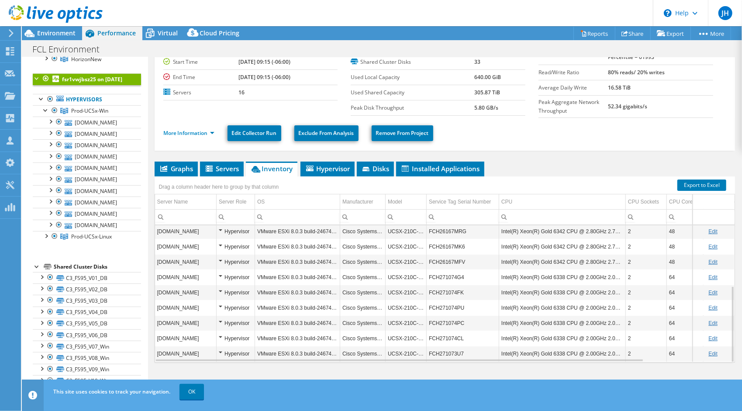
scroll to position [175, 0]
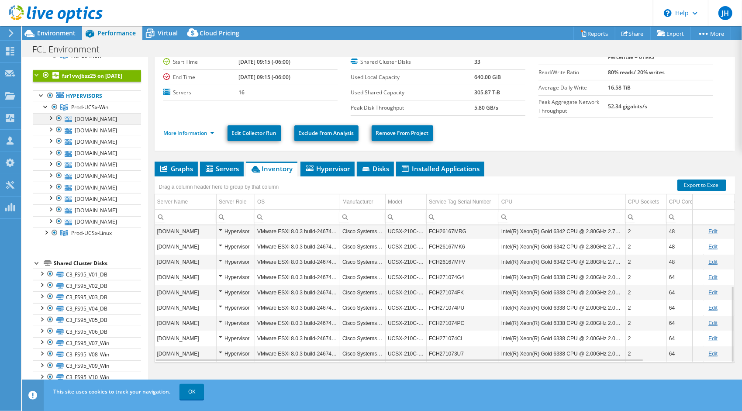
click at [50, 122] on div at bounding box center [50, 117] width 9 height 9
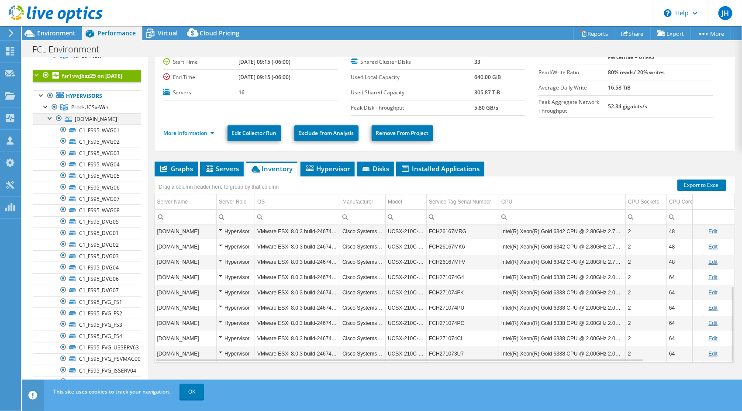
click at [52, 122] on div at bounding box center [50, 117] width 9 height 9
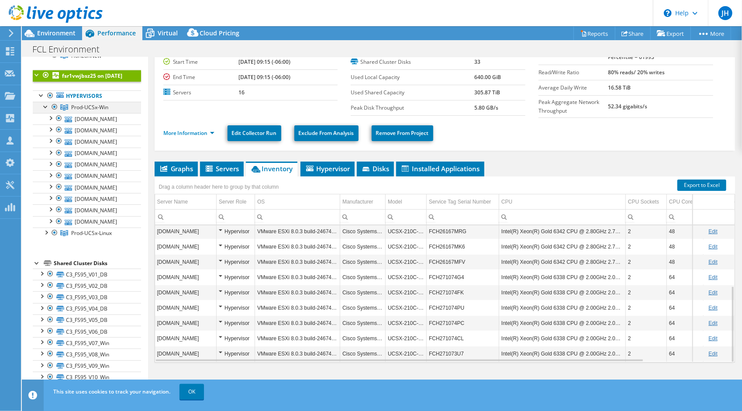
click at [45, 111] on div at bounding box center [46, 106] width 9 height 9
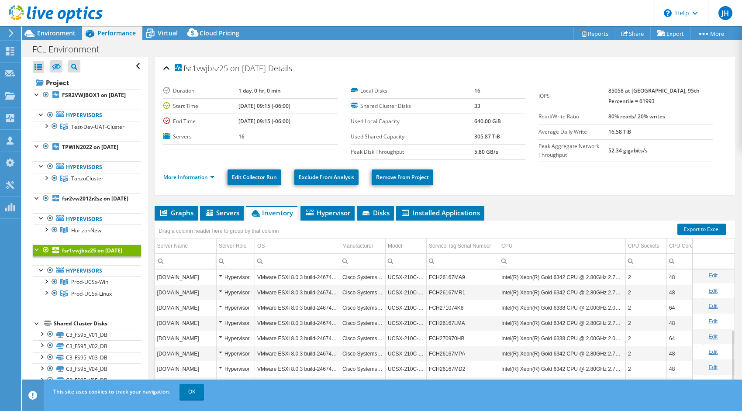
select select "USD"
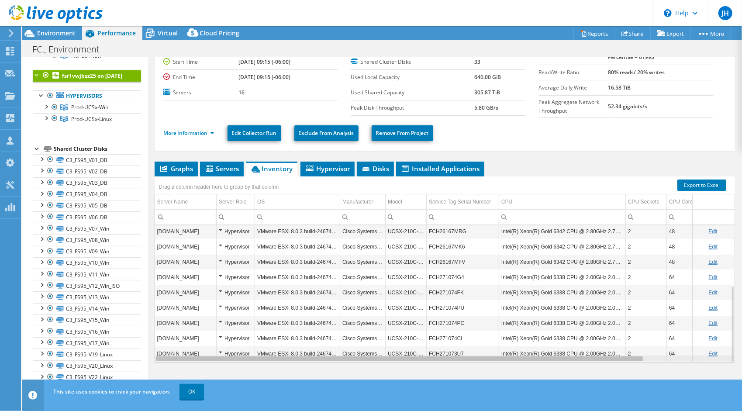
drag, startPoint x: 232, startPoint y: 357, endPoint x: 219, endPoint y: 351, distance: 13.7
click at [229, 360] on body "JH Channel Partner Jon Howard jon.howard@27Virtual.com 27 VIRTUAL My Profile Lo…" at bounding box center [371, 205] width 742 height 411
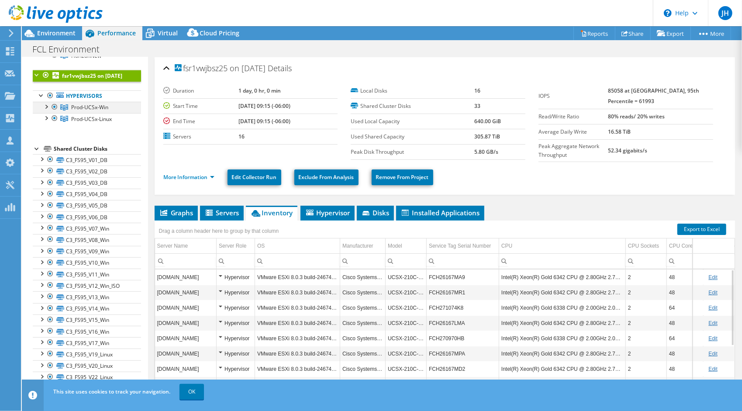
click at [46, 111] on div at bounding box center [46, 106] width 9 height 9
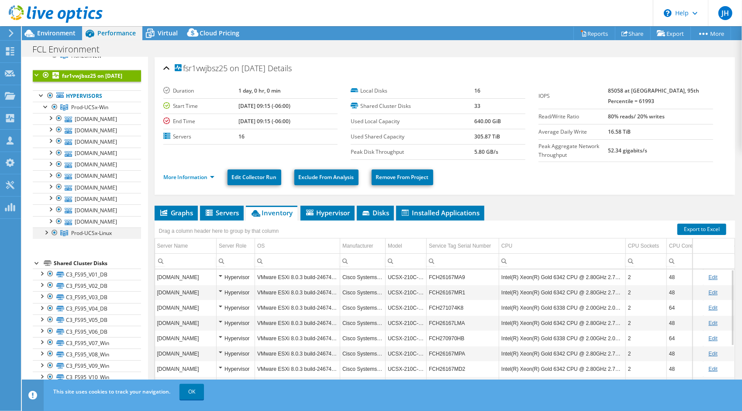
click at [46, 236] on div at bounding box center [46, 232] width 9 height 9
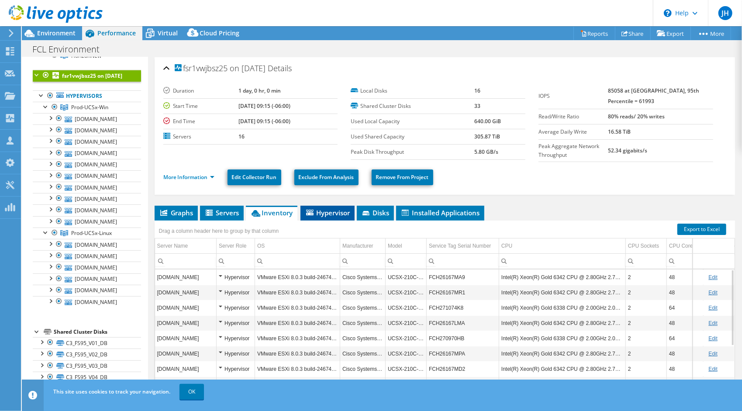
click at [322, 211] on span "Hypervisor" at bounding box center [327, 212] width 45 height 9
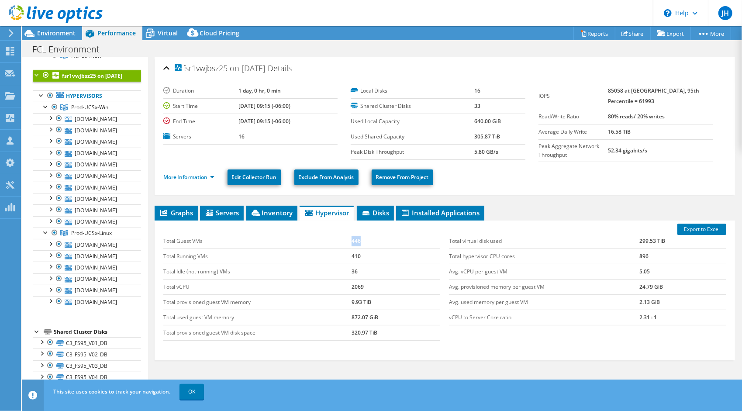
drag, startPoint x: 369, startPoint y: 234, endPoint x: 348, endPoint y: 237, distance: 21.2
click at [348, 237] on tr "Total Guest VMs 446" at bounding box center [301, 241] width 277 height 15
copy tr "446"
click at [392, 266] on td "36" at bounding box center [396, 271] width 89 height 15
click at [380, 212] on span "Disks" at bounding box center [375, 212] width 28 height 9
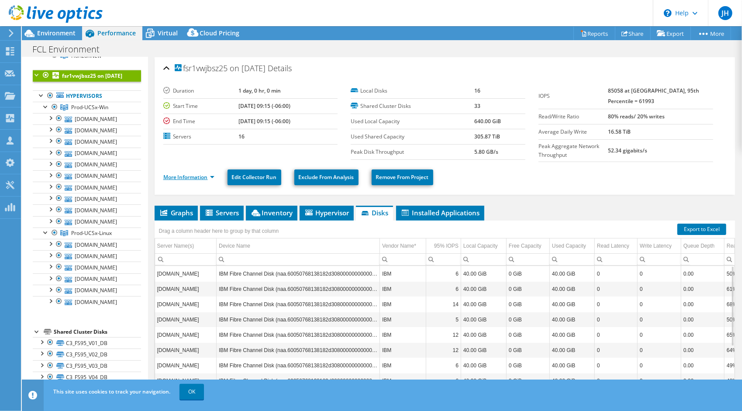
click at [213, 179] on link "More Information" at bounding box center [188, 176] width 51 height 7
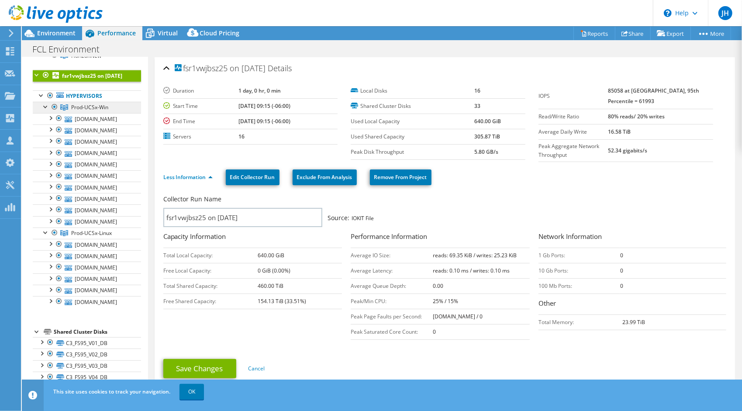
drag, startPoint x: 112, startPoint y: 138, endPoint x: 72, endPoint y: 134, distance: 40.9
click at [72, 113] on link "Prod-UCSx-Win" at bounding box center [87, 107] width 108 height 11
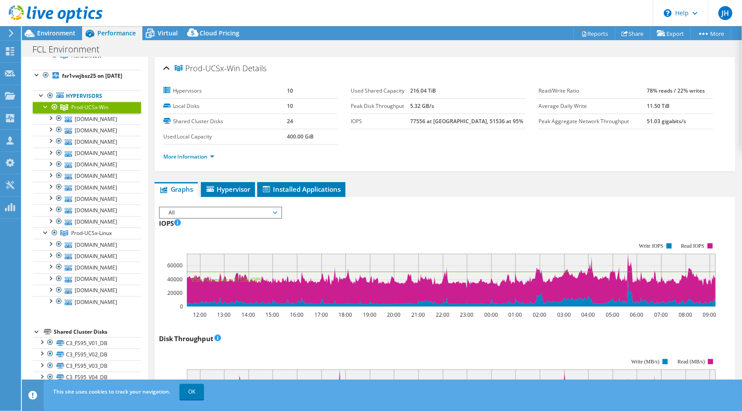
copy span "Prod-UCSx-Win"
click at [223, 187] on span "Hypervisor" at bounding box center [227, 189] width 45 height 9
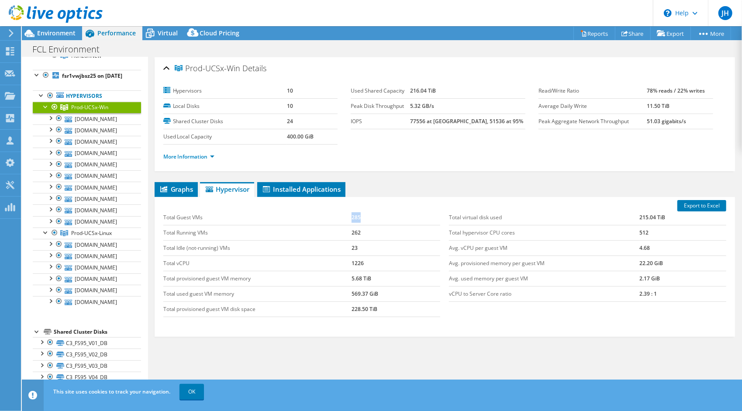
drag, startPoint x: 358, startPoint y: 217, endPoint x: 347, endPoint y: 220, distance: 10.9
click at [347, 220] on tr "Total Guest VMs 285" at bounding box center [301, 217] width 277 height 15
copy tr "285"
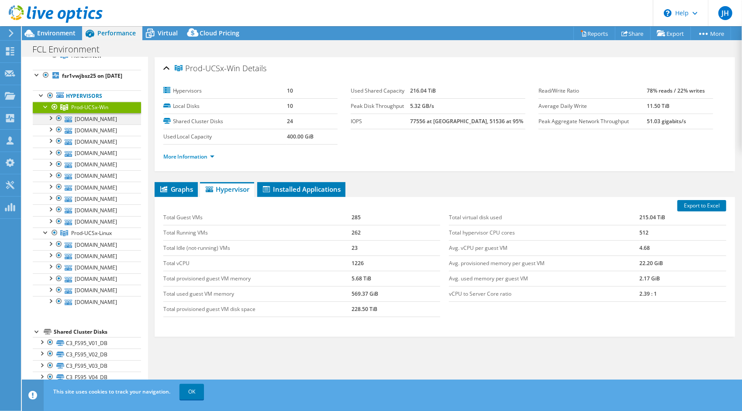
click at [51, 122] on div at bounding box center [50, 117] width 9 height 9
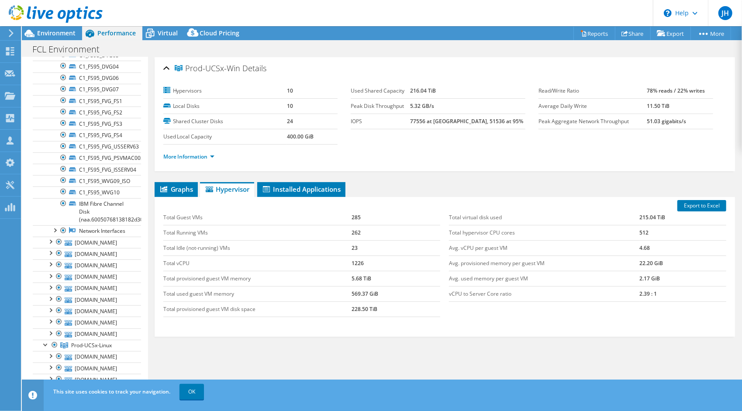
scroll to position [393, 0]
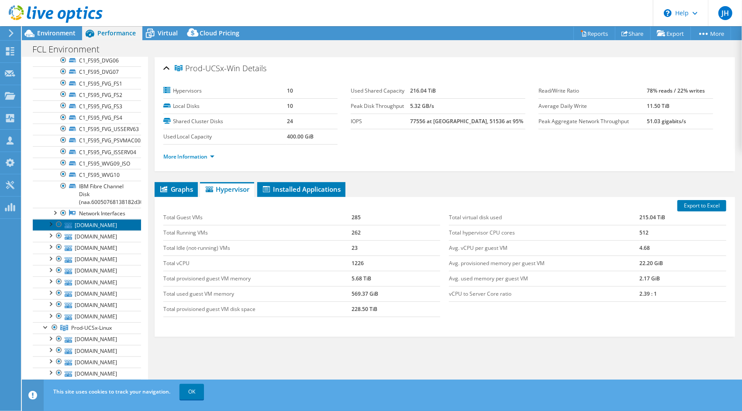
click at [49, 231] on link "fsr1pesxucsx01.res.ad.crs" at bounding box center [87, 224] width 108 height 11
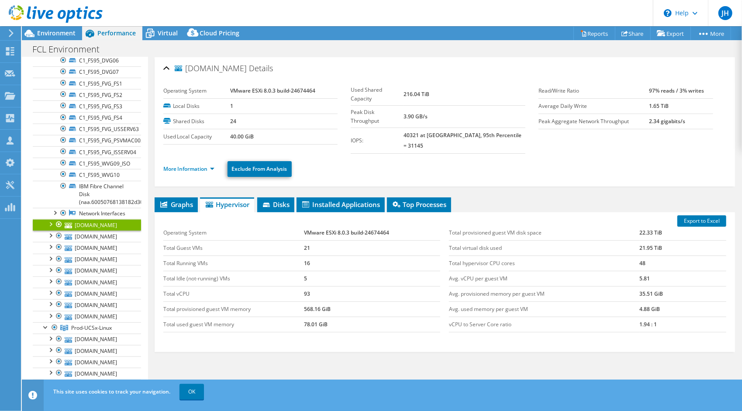
click at [49, 228] on div at bounding box center [50, 223] width 9 height 9
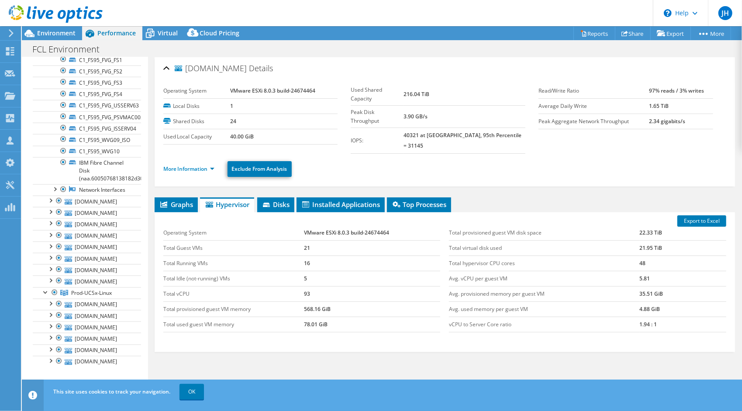
scroll to position [743, 0]
click at [50, 203] on div at bounding box center [50, 198] width 9 height 9
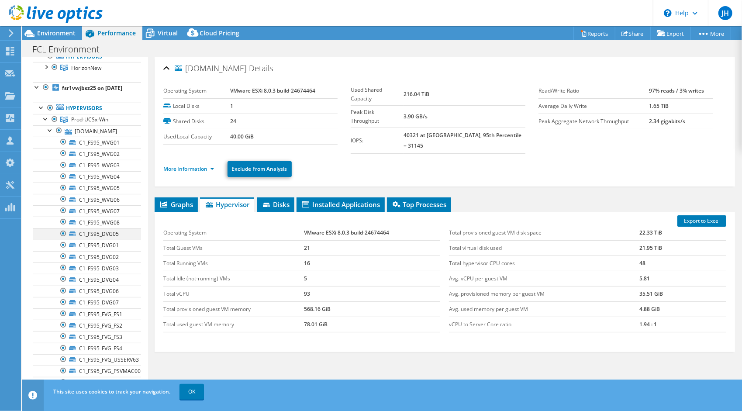
scroll to position [131, 0]
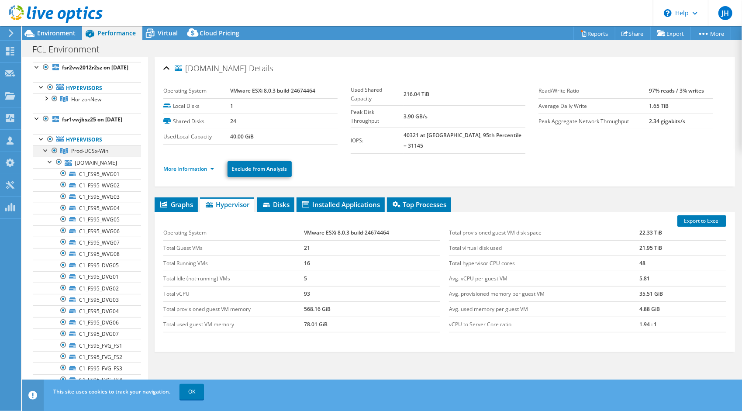
click at [43, 154] on div at bounding box center [46, 149] width 9 height 9
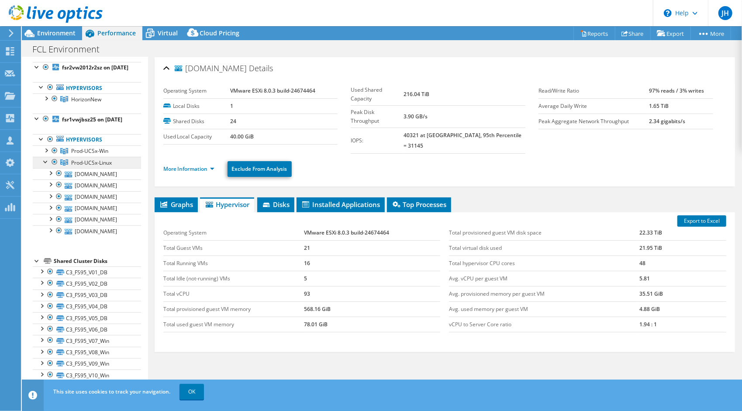
drag, startPoint x: 113, startPoint y: 192, endPoint x: 72, endPoint y: 195, distance: 41.1
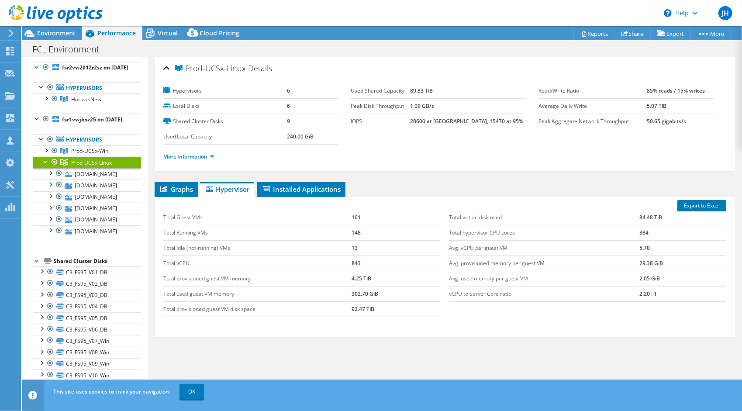
copy span "Prod-UCSx-Linux"
click at [52, 177] on div at bounding box center [50, 172] width 9 height 9
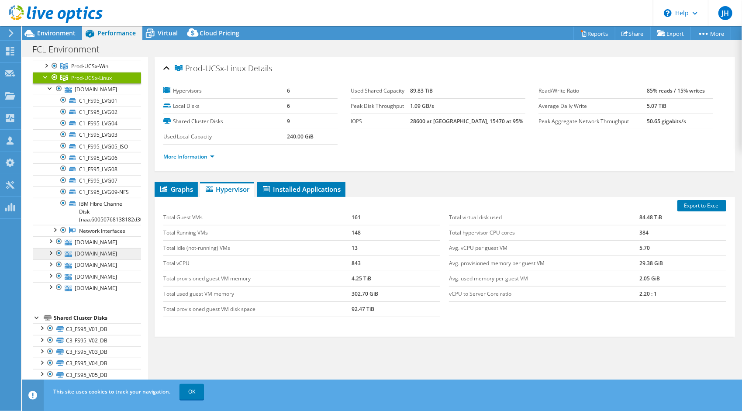
scroll to position [218, 0]
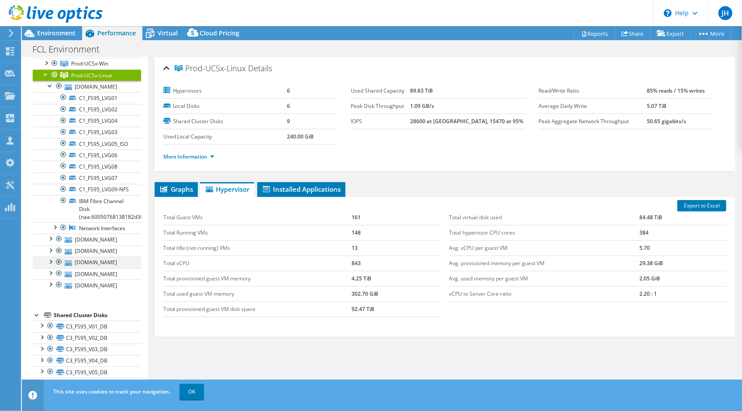
click at [52, 266] on div at bounding box center [50, 261] width 9 height 9
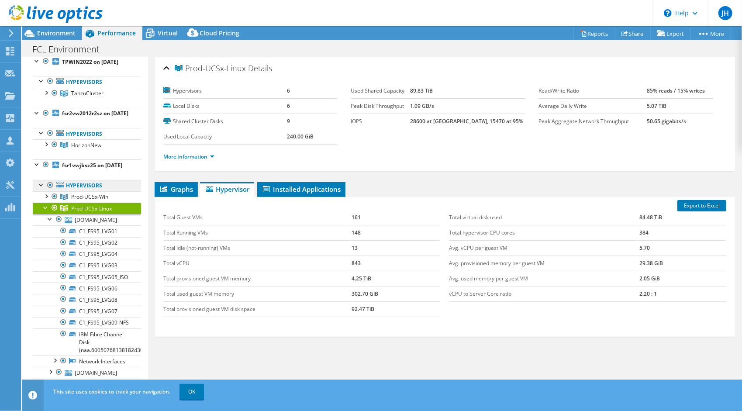
scroll to position [85, 0]
click at [44, 212] on div at bounding box center [46, 207] width 9 height 9
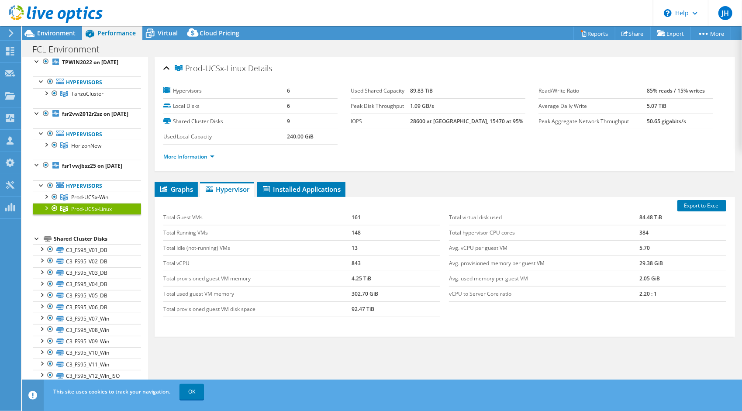
click at [36, 242] on div at bounding box center [37, 238] width 9 height 9
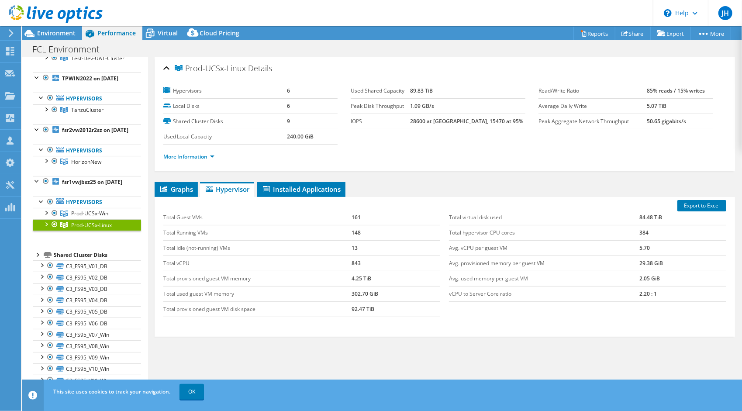
scroll to position [0, 0]
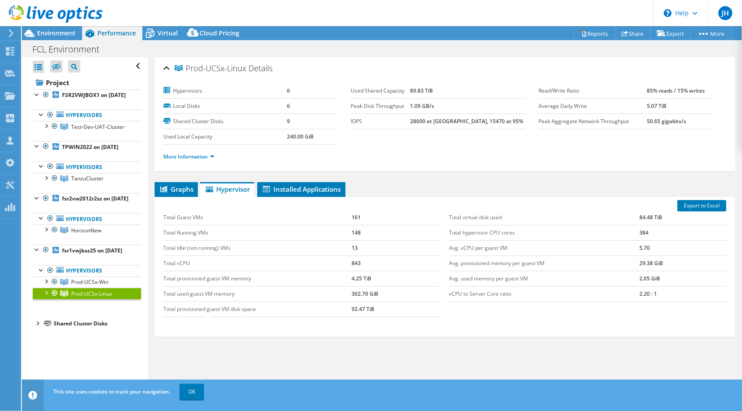
click at [78, 329] on div "Shared Cluster Disks" at bounding box center [97, 323] width 87 height 10
click at [37, 327] on div at bounding box center [37, 322] width 9 height 9
click at [86, 131] on span "Test-Dev-UAT-Cluster" at bounding box center [97, 126] width 53 height 7
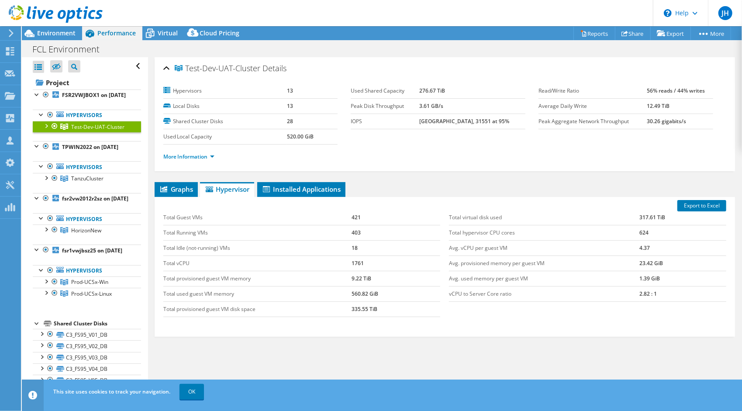
drag, startPoint x: 123, startPoint y: 135, endPoint x: 70, endPoint y: 137, distance: 52.9
click at [70, 132] on link "Test-Dev-UAT-Cluster" at bounding box center [87, 126] width 108 height 11
copy span "Test-Dev-UAT-Cluster"
click at [46, 130] on div at bounding box center [46, 125] width 9 height 9
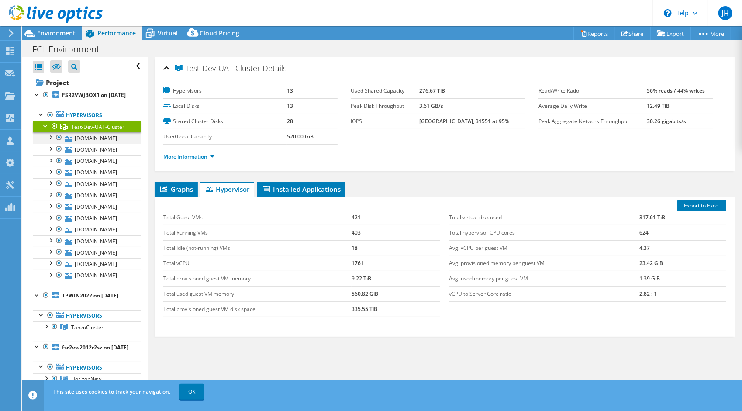
click at [52, 141] on div at bounding box center [50, 136] width 9 height 9
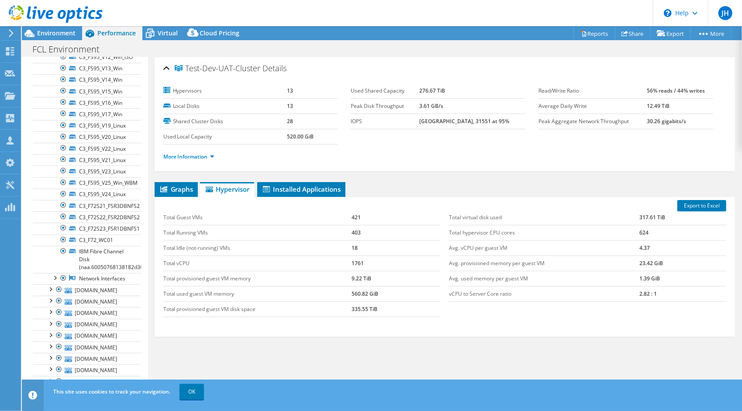
scroll to position [44, 0]
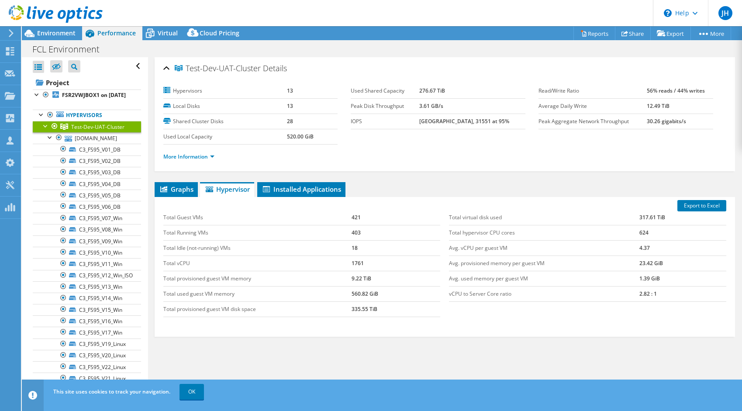
select select "USD"
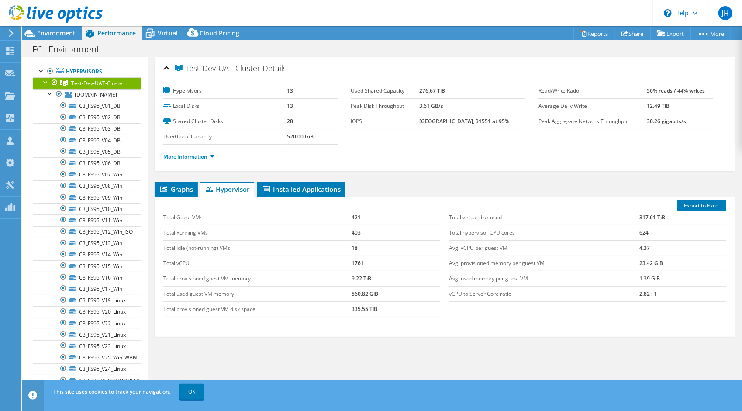
click at [43, 86] on div at bounding box center [46, 81] width 9 height 9
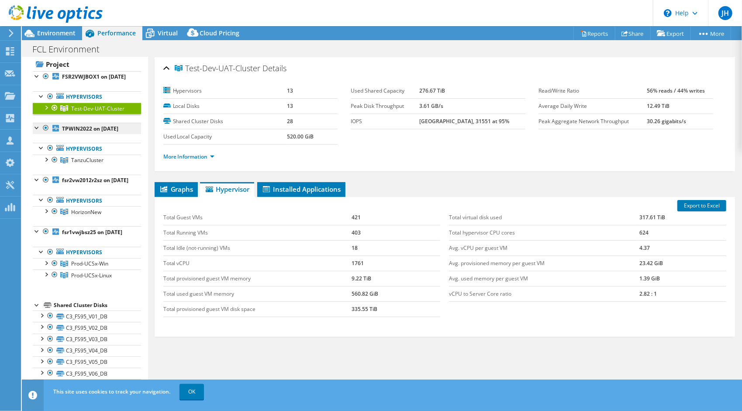
scroll to position [0, 0]
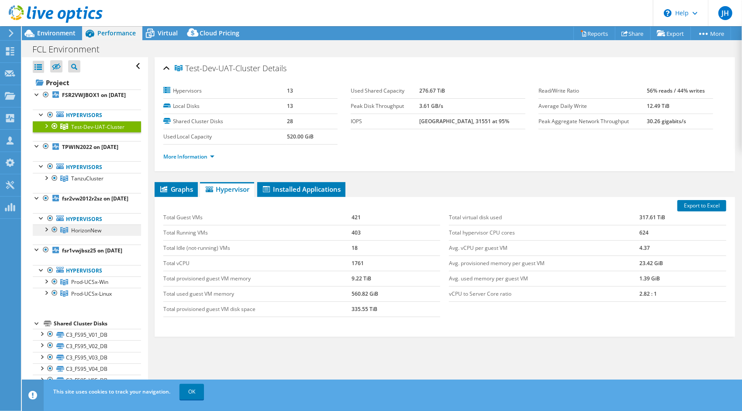
click at [76, 132] on link "HorizonNew" at bounding box center [87, 126] width 108 height 11
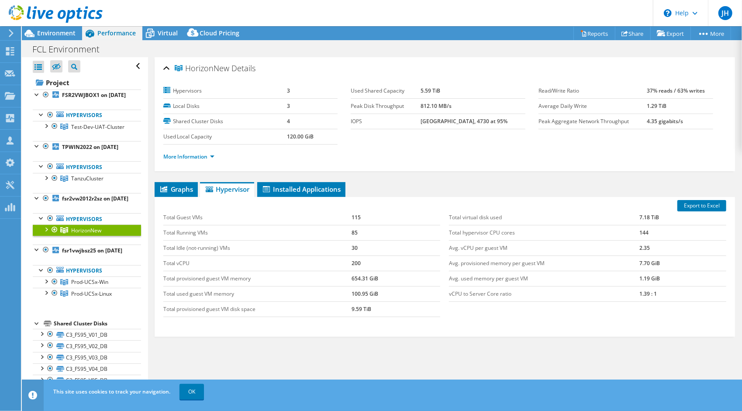
click at [48, 233] on div at bounding box center [46, 229] width 9 height 9
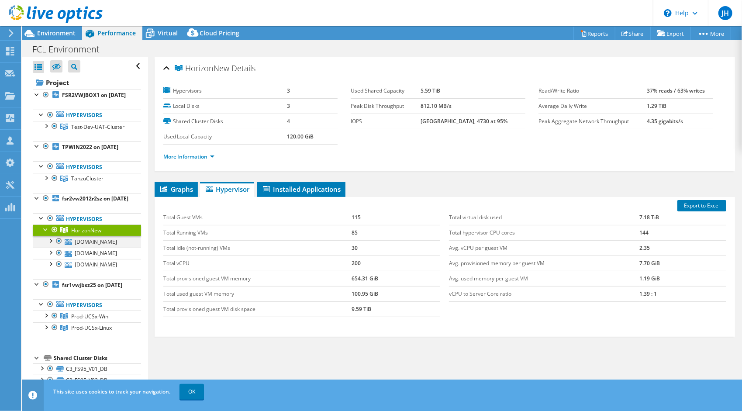
click at [55, 246] on div at bounding box center [59, 241] width 9 height 10
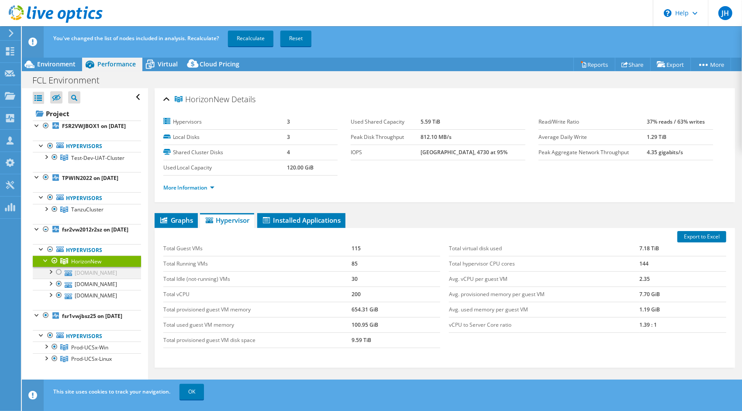
click at [58, 277] on div at bounding box center [59, 272] width 9 height 10
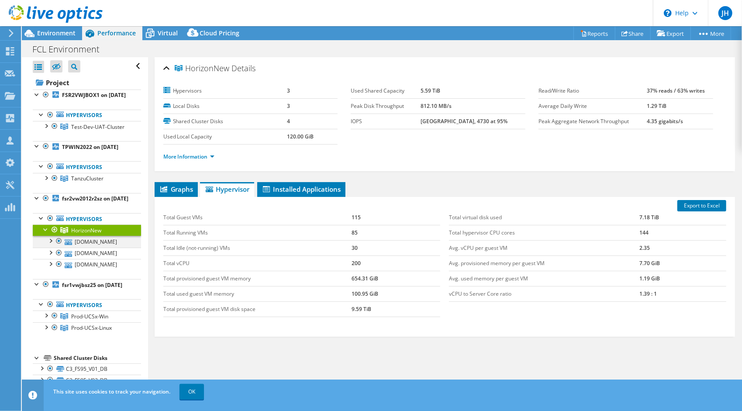
click at [49, 245] on div at bounding box center [50, 240] width 9 height 9
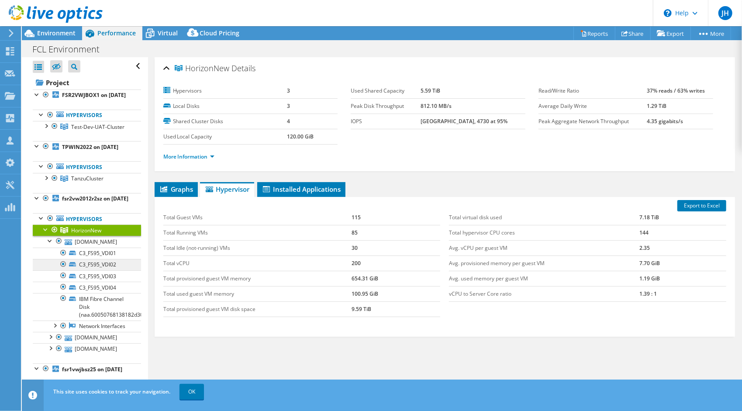
scroll to position [44, 0]
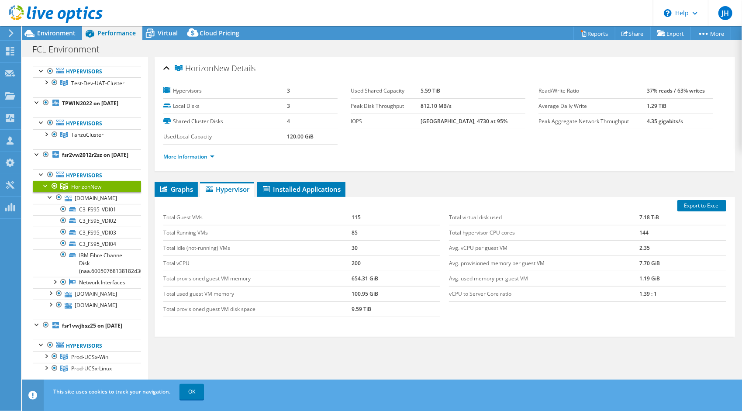
click at [46, 190] on div at bounding box center [46, 185] width 9 height 9
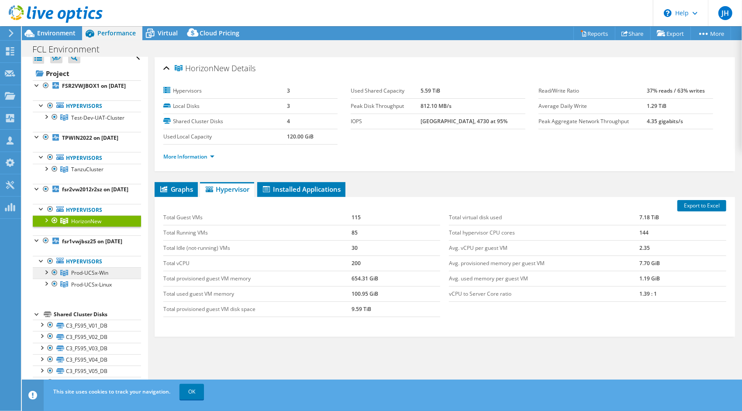
scroll to position [0, 0]
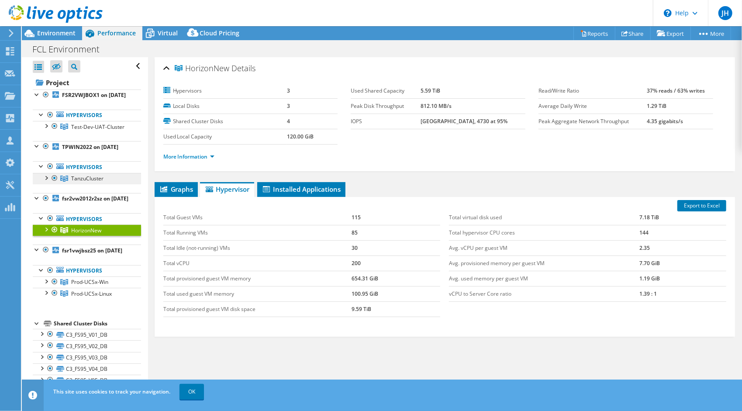
click at [84, 132] on link "TanzuCluster" at bounding box center [87, 126] width 108 height 11
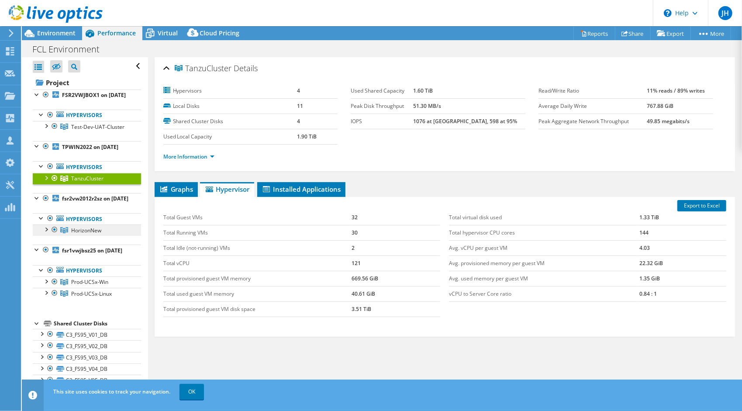
click at [84, 131] on span "HorizonNew" at bounding box center [97, 126] width 53 height 7
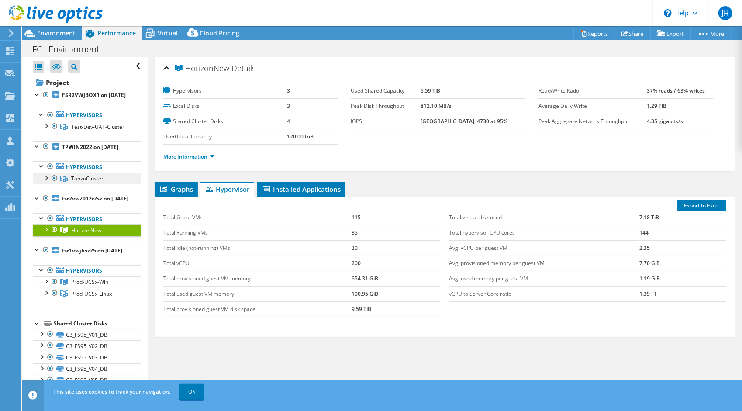
click at [88, 132] on link "TanzuCluster" at bounding box center [87, 126] width 108 height 11
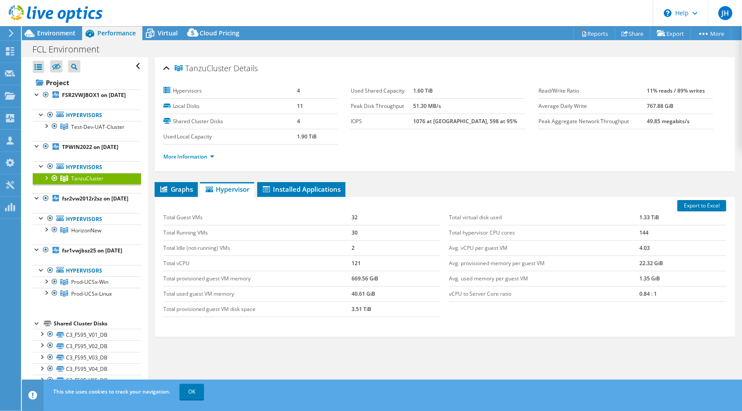
click at [48, 182] on div at bounding box center [46, 177] width 9 height 9
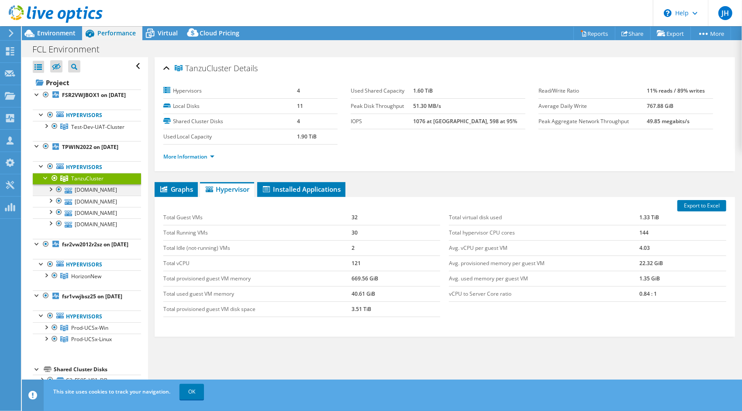
click at [51, 193] on div at bounding box center [50, 188] width 9 height 9
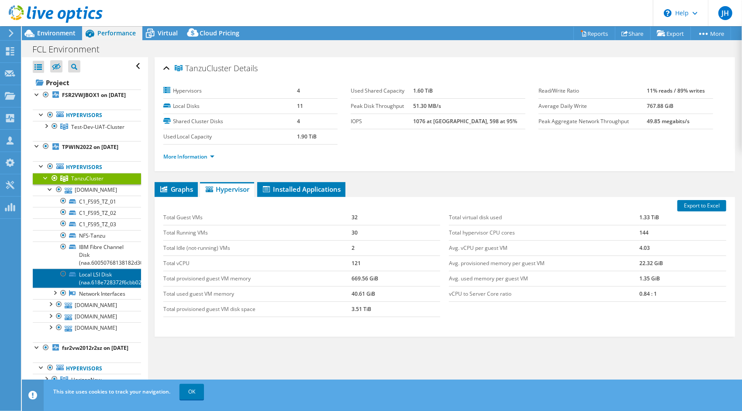
click at [93, 288] on link "Local LSI Disk (naa.618e728372f6cbb02593b3e906f39a38)" at bounding box center [87, 278] width 108 height 19
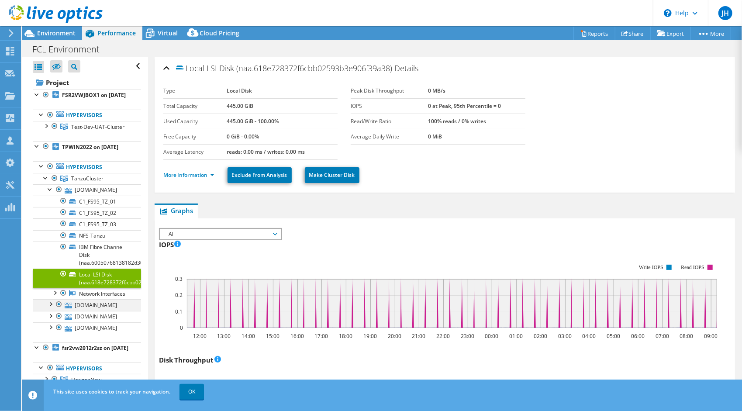
click at [50, 308] on div at bounding box center [50, 303] width 9 height 9
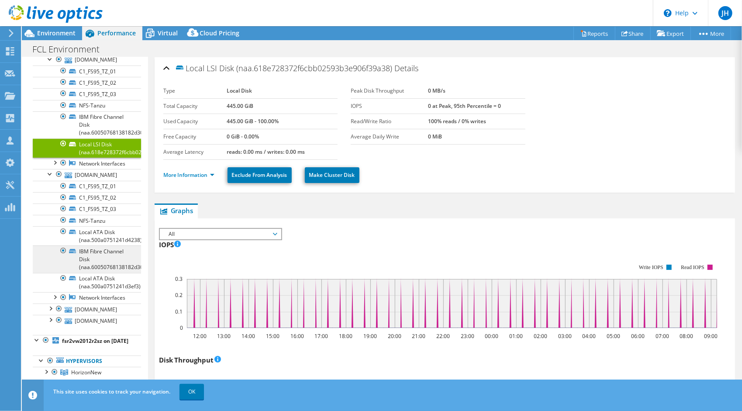
scroll to position [131, 0]
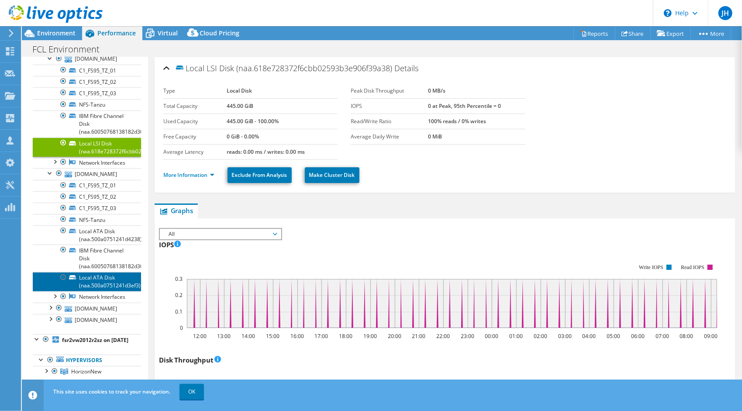
click at [103, 291] on link "Local ATA Disk (naa.500a0751241d3ef3)" at bounding box center [87, 281] width 108 height 19
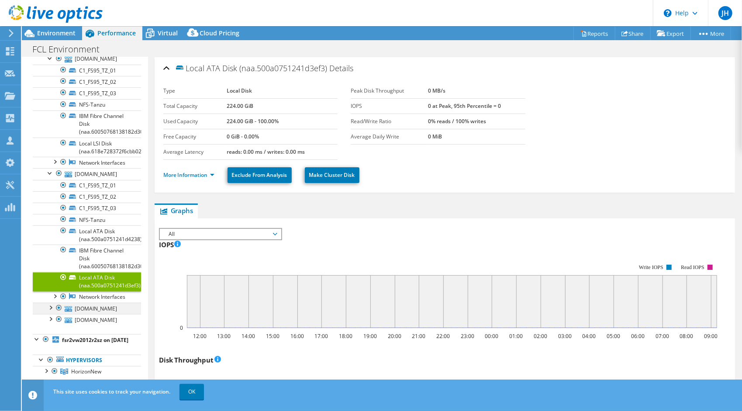
click at [56, 313] on div at bounding box center [59, 308] width 9 height 10
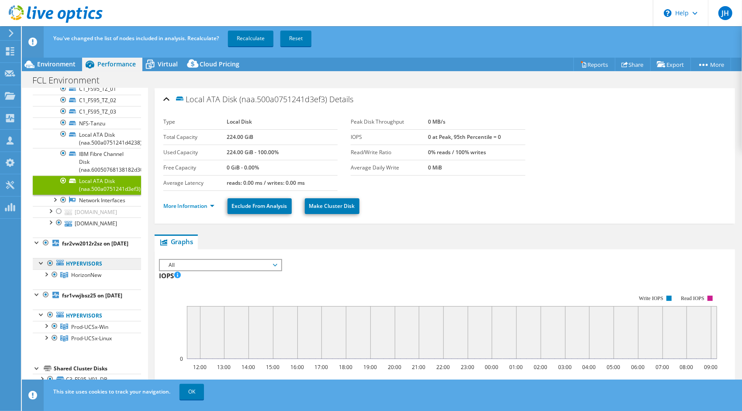
scroll to position [262, 0]
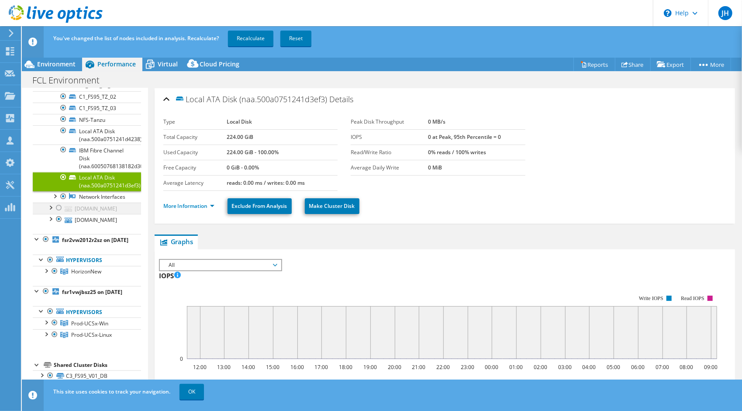
click at [58, 213] on div at bounding box center [59, 208] width 9 height 10
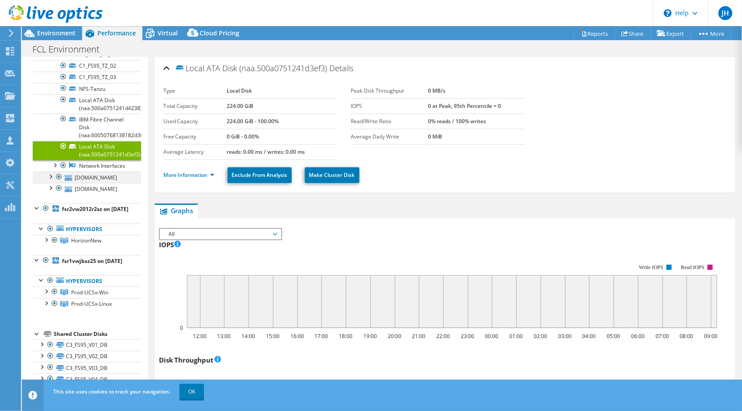
click at [51, 180] on div at bounding box center [50, 176] width 9 height 9
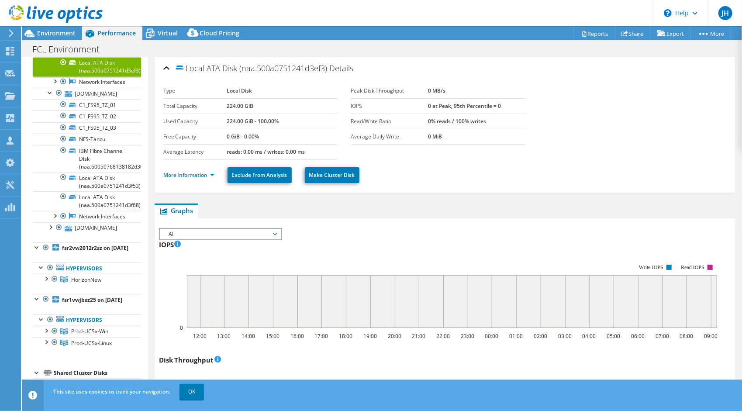
scroll to position [349, 0]
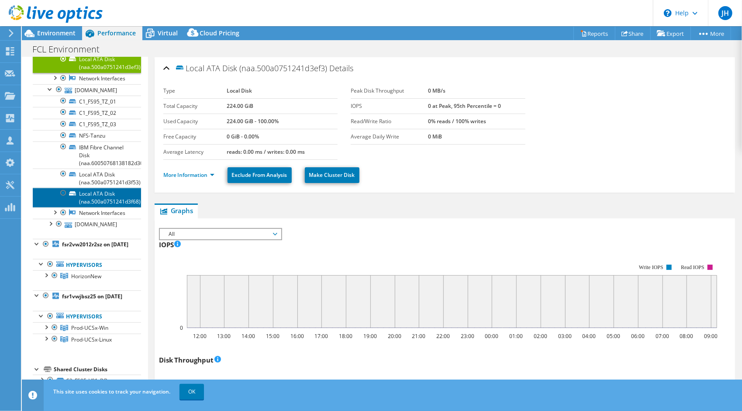
click at [102, 207] on link "Local ATA Disk (naa.500a0751241d3f68)" at bounding box center [87, 197] width 108 height 19
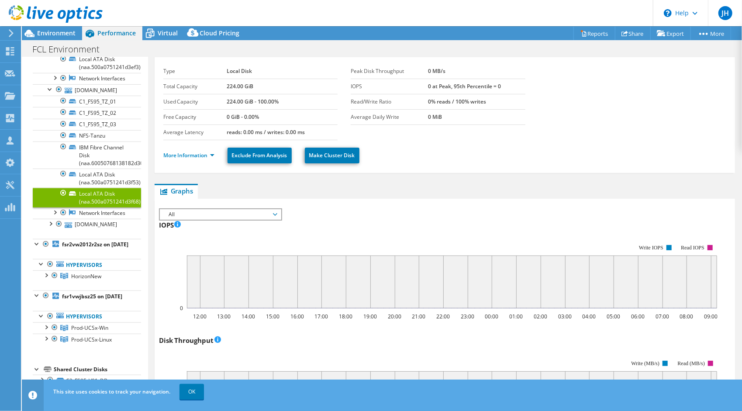
scroll to position [0, 0]
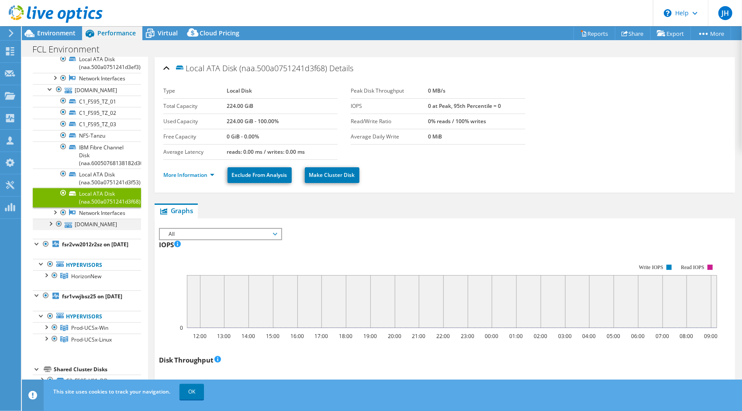
click at [52, 228] on div at bounding box center [50, 223] width 9 height 9
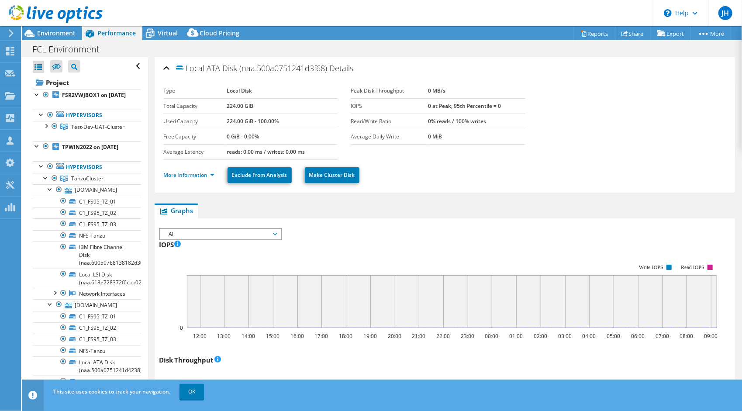
click at [10, 37] on use at bounding box center [11, 33] width 5 height 8
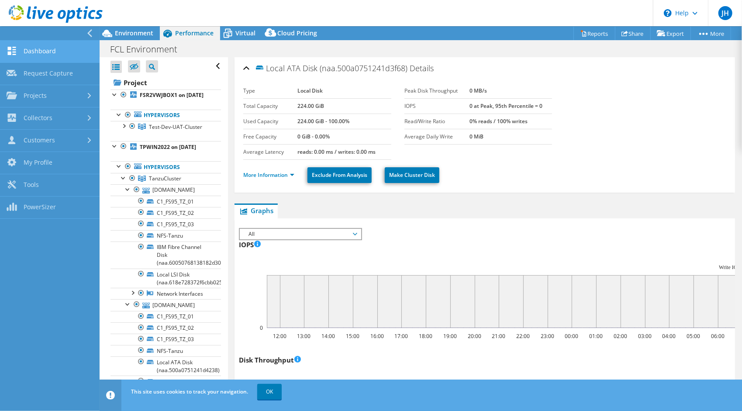
click at [31, 51] on link "Dashboard" at bounding box center [50, 52] width 100 height 22
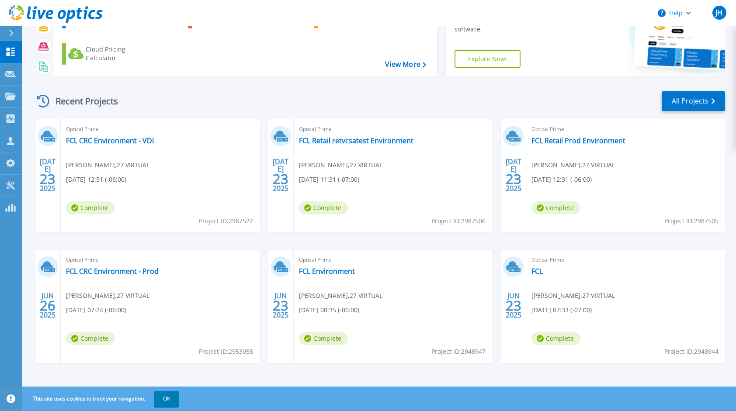
scroll to position [73, 0]
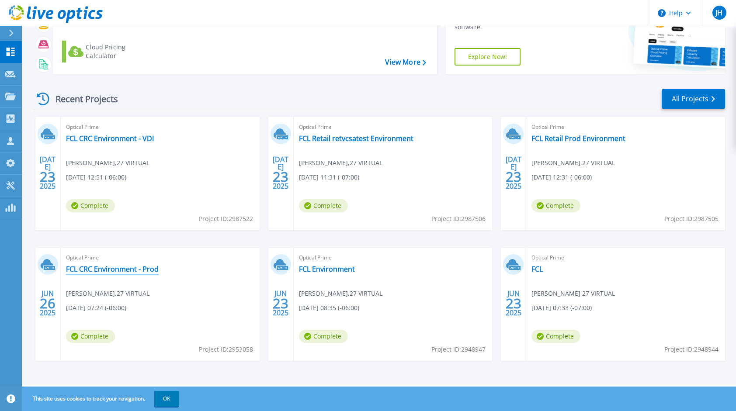
click at [121, 269] on link "FCL CRC Environment - Prod" at bounding box center [112, 269] width 93 height 9
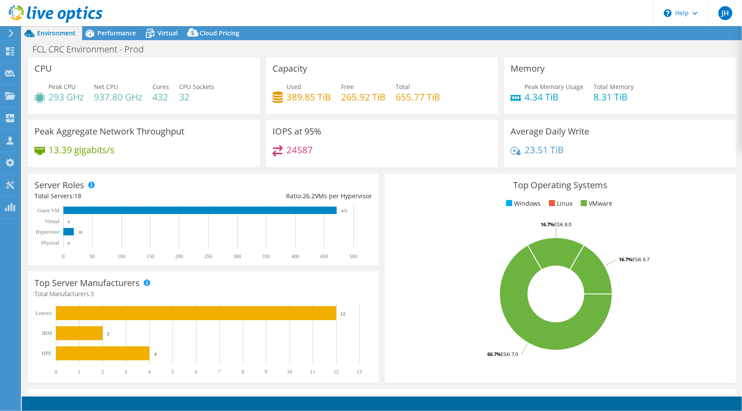
select select "USD"
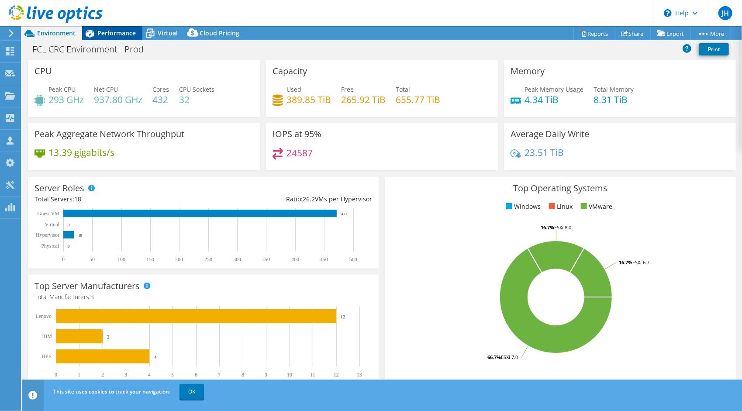
click at [118, 33] on span "Performance" at bounding box center [116, 33] width 38 height 8
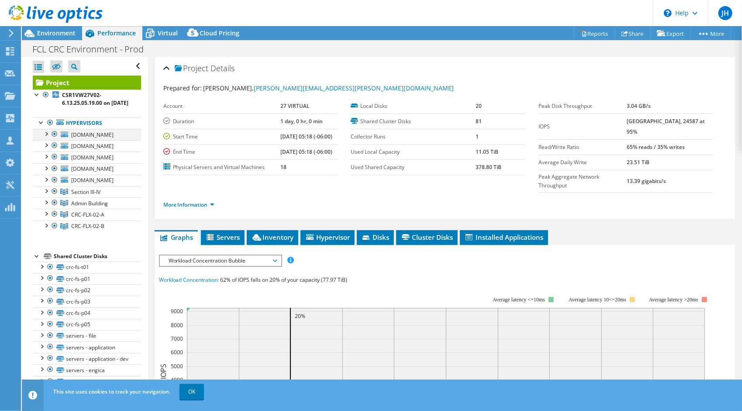
click at [48, 138] on div at bounding box center [46, 133] width 9 height 9
click at [45, 138] on div at bounding box center [46, 133] width 9 height 9
click at [47, 149] on div at bounding box center [46, 144] width 9 height 9
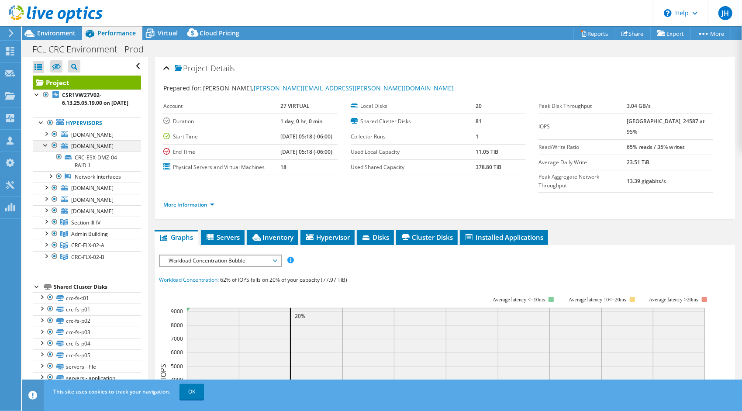
click at [47, 149] on div at bounding box center [46, 144] width 9 height 9
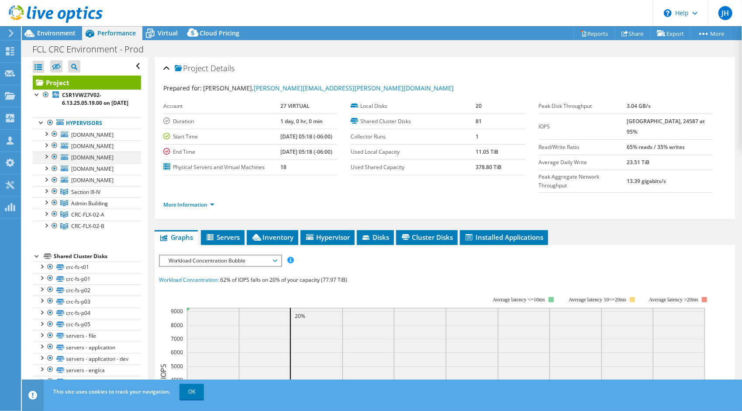
click at [46, 160] on div at bounding box center [46, 156] width 9 height 9
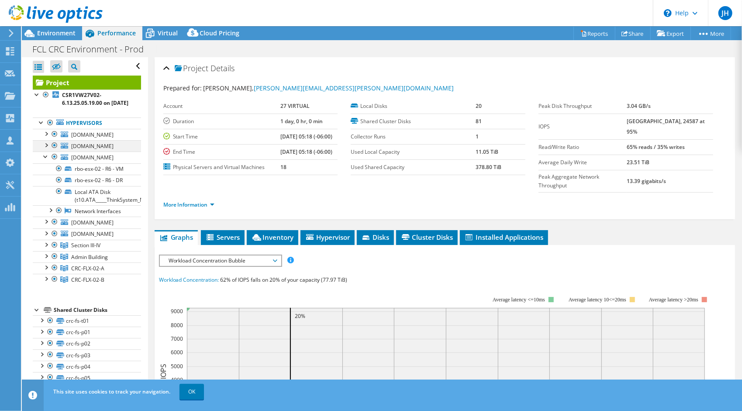
click at [48, 149] on div at bounding box center [46, 144] width 9 height 9
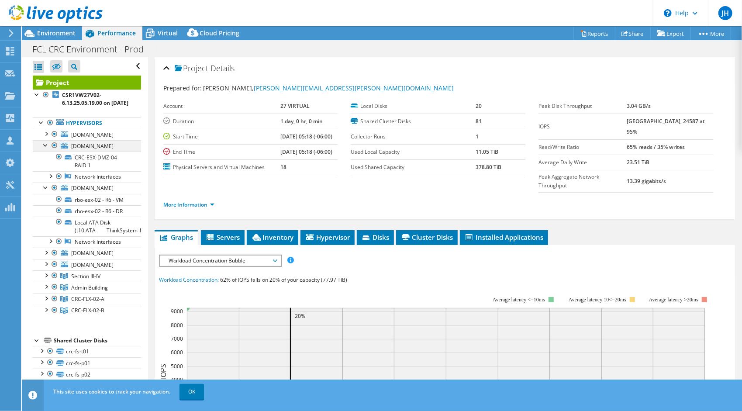
click at [48, 149] on div at bounding box center [46, 144] width 9 height 9
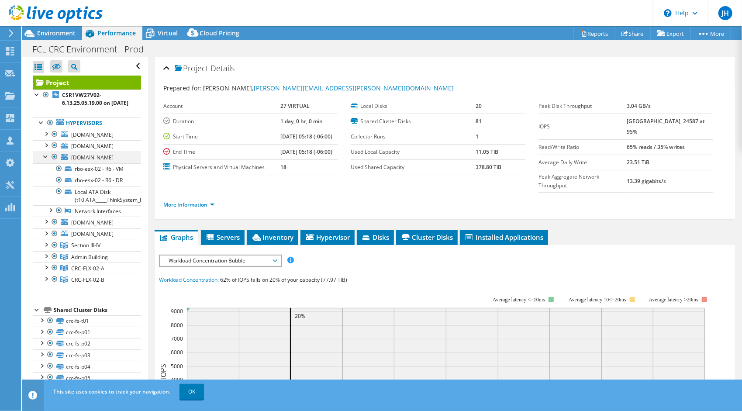
click at [45, 160] on div at bounding box center [46, 156] width 9 height 9
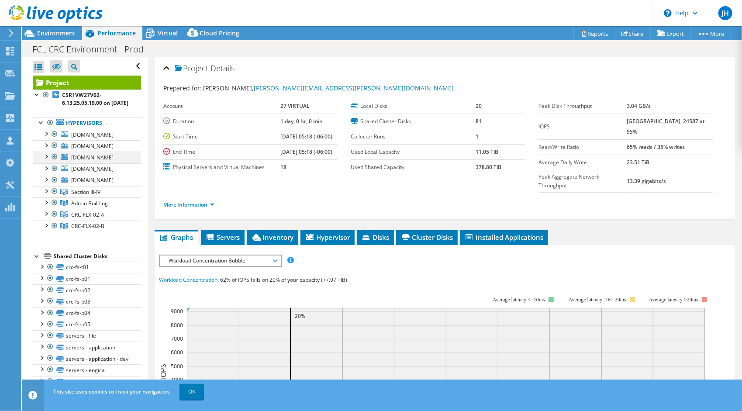
click at [45, 160] on div at bounding box center [46, 156] width 9 height 9
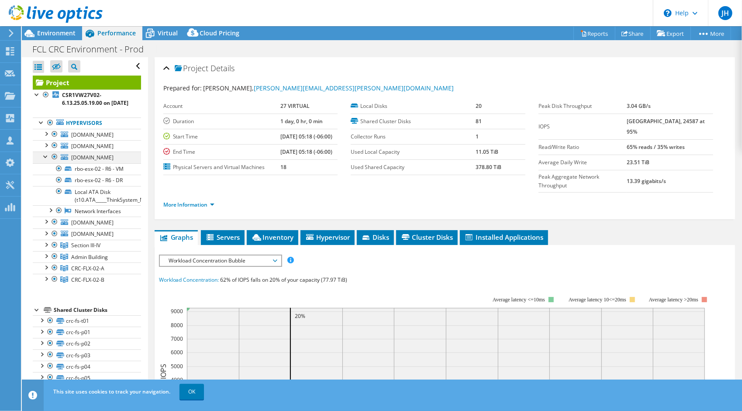
click at [45, 160] on div at bounding box center [46, 156] width 9 height 9
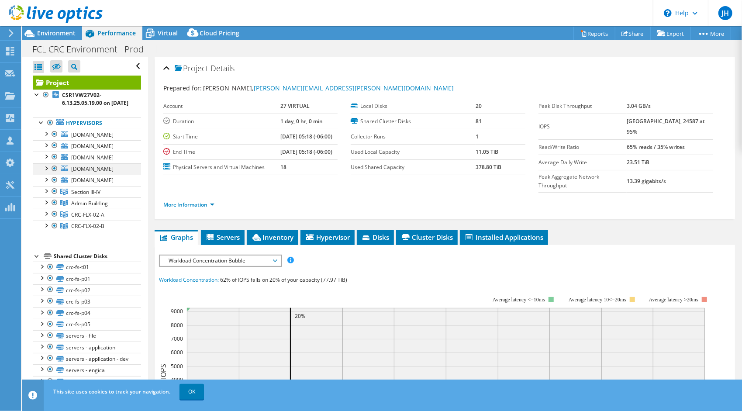
click at [47, 172] on div at bounding box center [46, 167] width 9 height 9
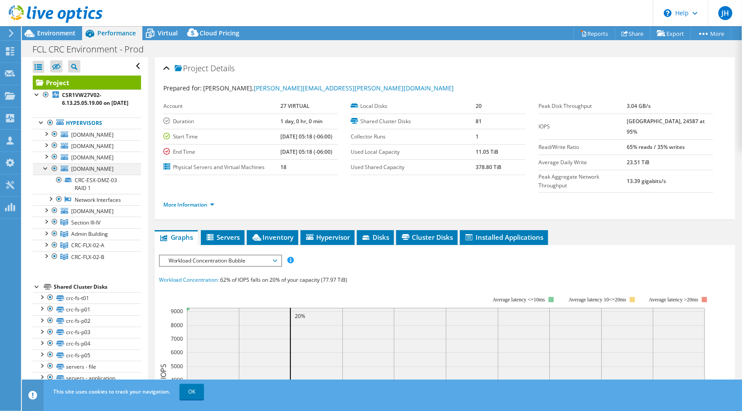
click at [47, 172] on div at bounding box center [46, 167] width 9 height 9
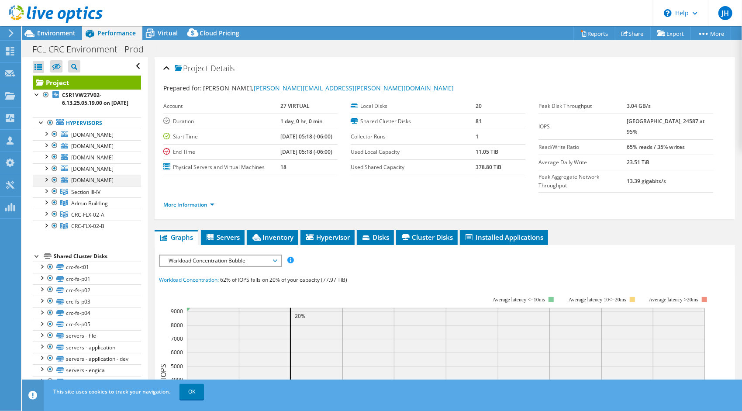
click at [46, 183] on div at bounding box center [46, 179] width 9 height 9
click at [47, 183] on div at bounding box center [46, 179] width 9 height 9
click at [47, 195] on div at bounding box center [46, 190] width 9 height 9
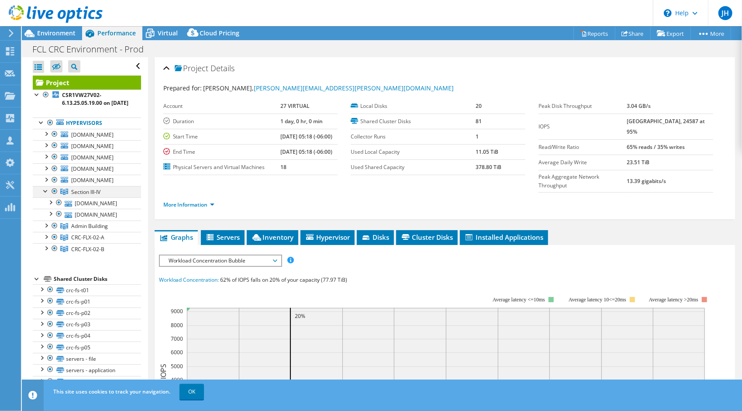
click at [47, 195] on div at bounding box center [46, 190] width 9 height 9
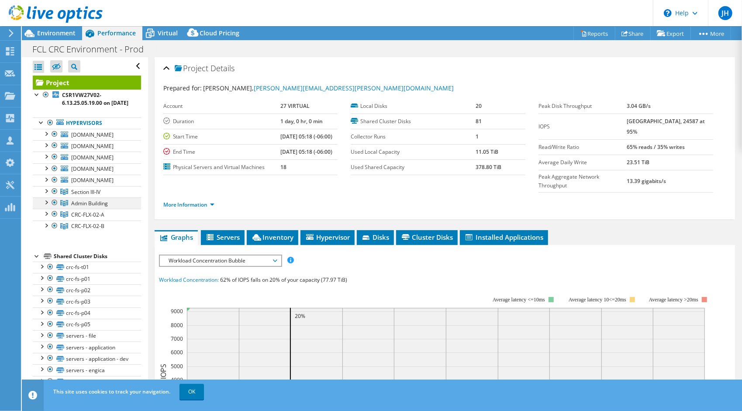
click at [47, 206] on div at bounding box center [46, 201] width 9 height 9
click at [46, 218] on div at bounding box center [46, 213] width 9 height 9
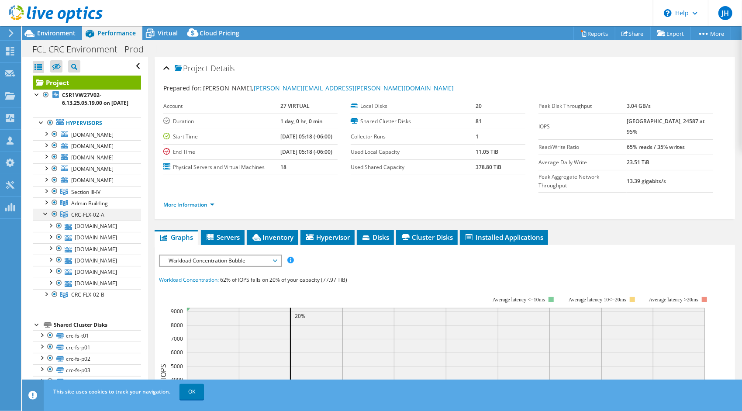
click at [46, 218] on div at bounding box center [46, 213] width 9 height 9
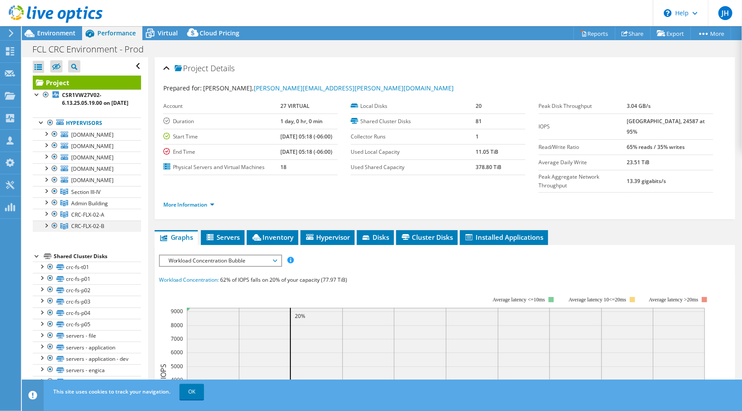
click at [46, 229] on div at bounding box center [46, 225] width 9 height 9
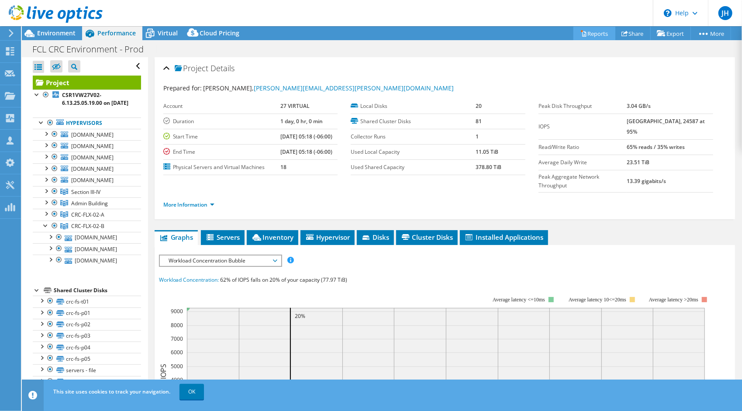
click at [586, 30] on link "Reports" at bounding box center [595, 34] width 42 height 14
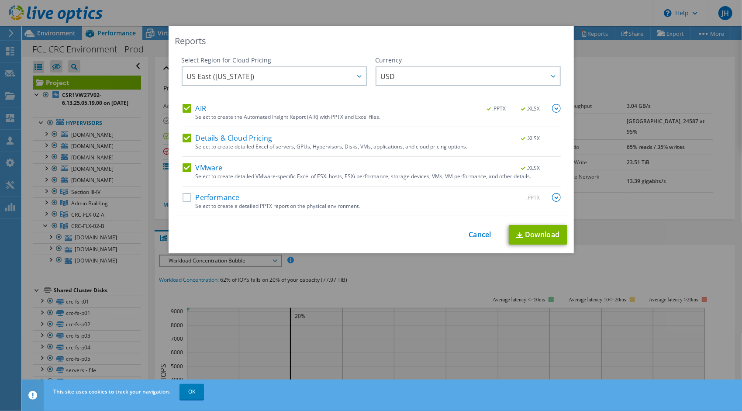
click at [184, 103] on div "Select Region for Cloud Pricing Asia Pacific ([GEOGRAPHIC_DATA]) [GEOGRAPHIC_DA…" at bounding box center [274, 80] width 185 height 48
click at [183, 111] on label "AIR" at bounding box center [195, 108] width 24 height 9
click at [0, 0] on input "AIR" at bounding box center [0, 0] width 0 height 0
click at [184, 136] on label "Details & Cloud Pricing" at bounding box center [228, 138] width 90 height 9
click at [0, 0] on input "Details & Cloud Pricing" at bounding box center [0, 0] width 0 height 0
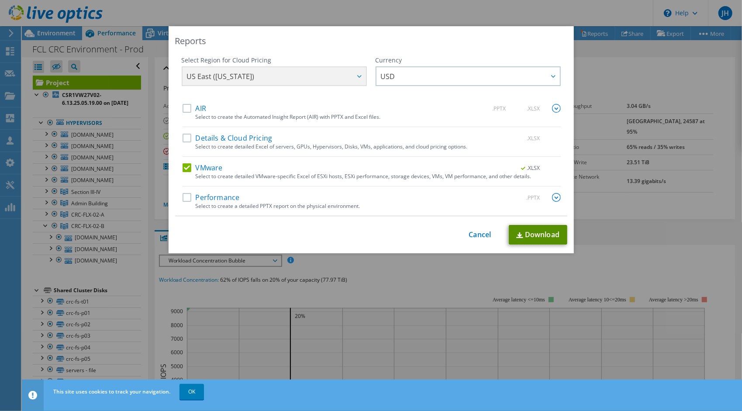
click at [539, 227] on link "Download" at bounding box center [538, 235] width 59 height 20
click at [611, 162] on div "Reports Select Region for Cloud Pricing Asia Pacific ([GEOGRAPHIC_DATA]) [GEOGR…" at bounding box center [371, 205] width 742 height 359
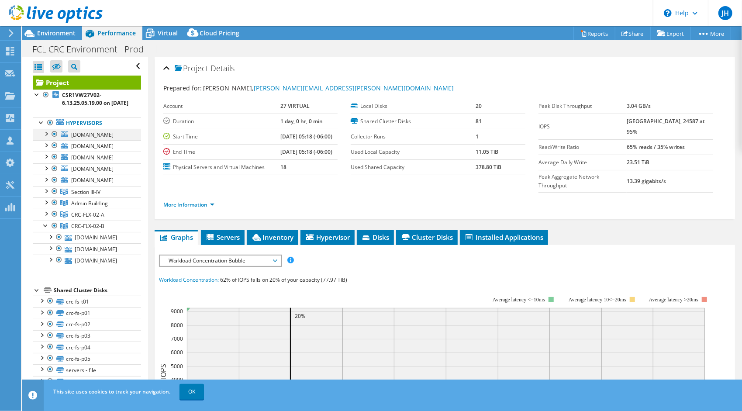
click at [45, 138] on div at bounding box center [46, 133] width 9 height 9
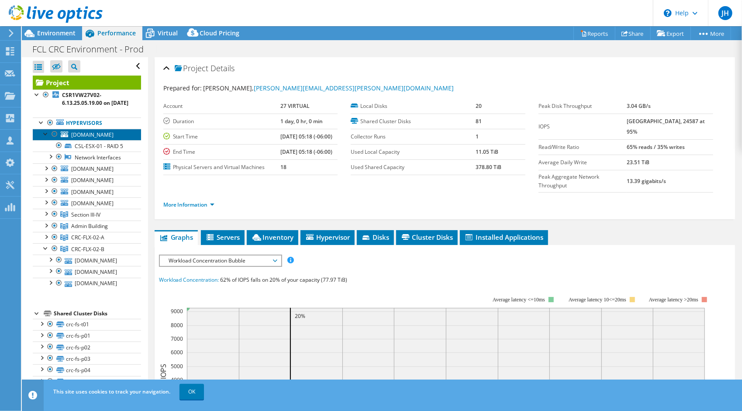
click at [95, 138] on span "[DOMAIN_NAME]" at bounding box center [92, 134] width 42 height 7
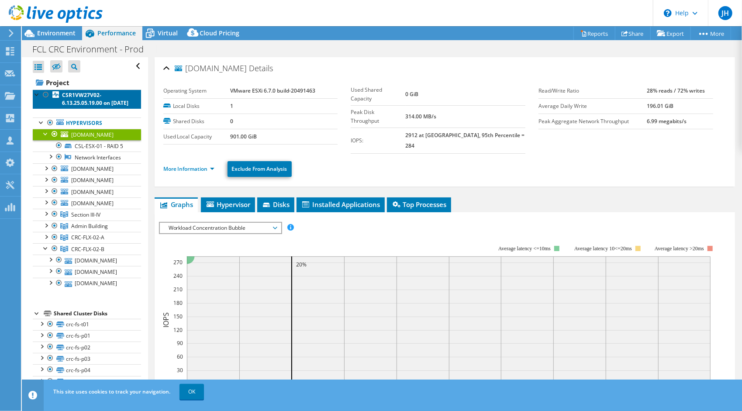
click at [74, 97] on b "CSR1VW27V02-6.13.25.05.19.00 on [DATE]" at bounding box center [95, 98] width 66 height 15
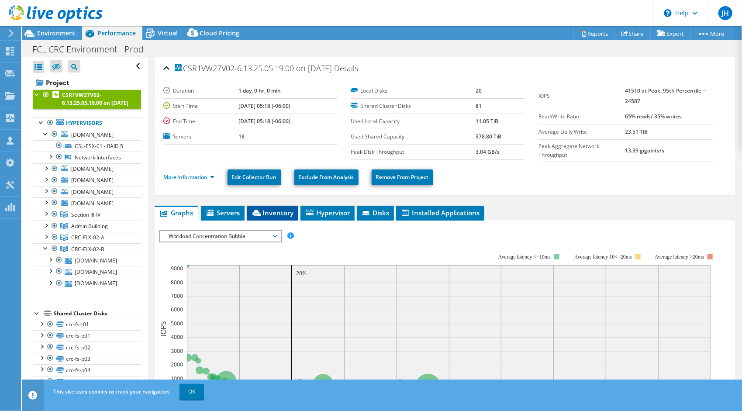
click at [286, 214] on span "Inventory" at bounding box center [272, 212] width 43 height 9
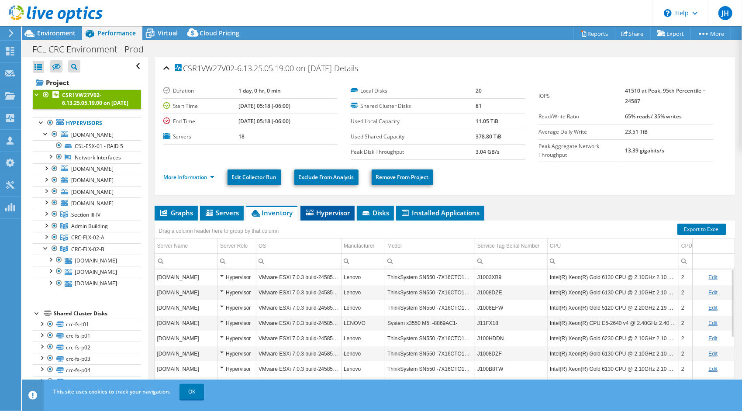
click at [326, 206] on li "Hypervisor" at bounding box center [328, 213] width 54 height 15
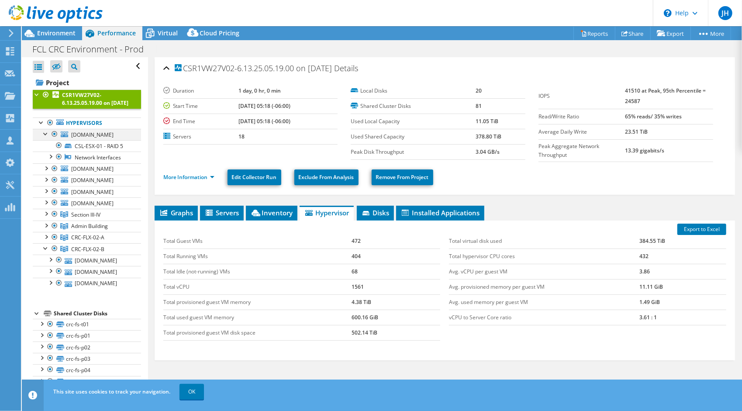
click at [46, 138] on div at bounding box center [46, 133] width 9 height 9
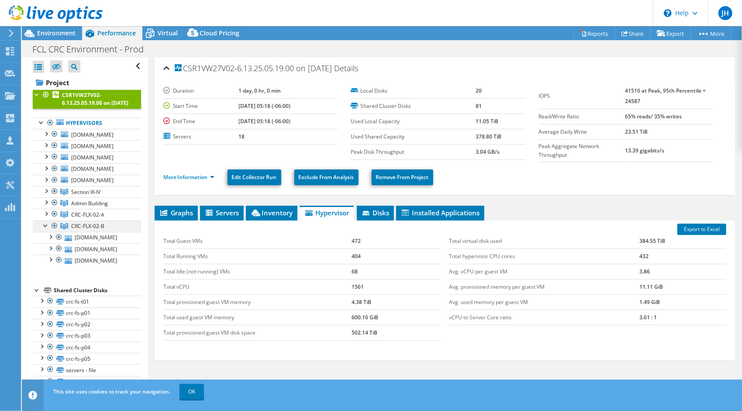
click at [45, 229] on div at bounding box center [46, 225] width 9 height 9
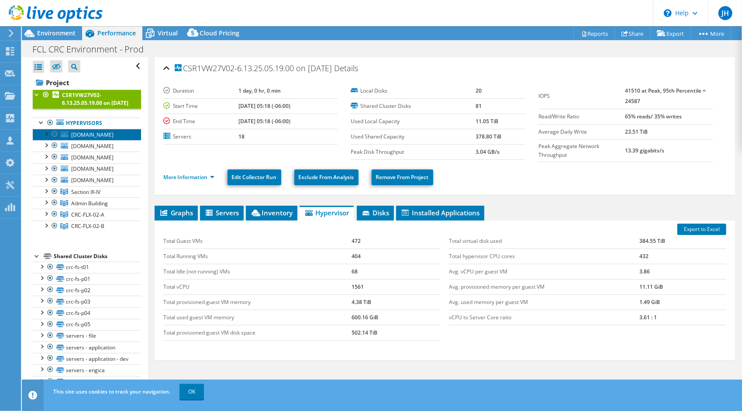
click at [83, 138] on span "[DOMAIN_NAME]" at bounding box center [92, 134] width 42 height 7
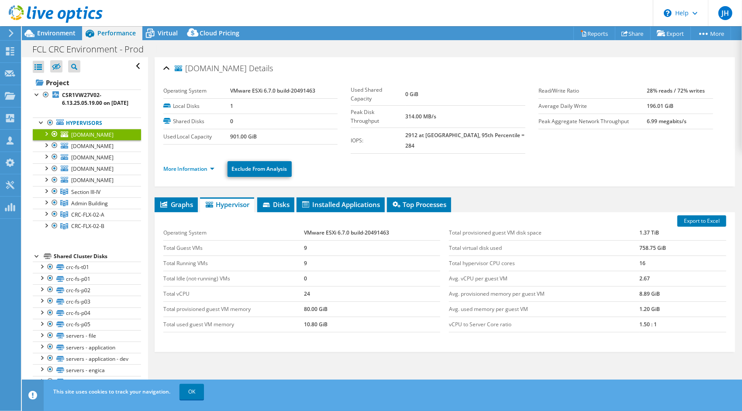
click at [44, 138] on div at bounding box center [46, 133] width 9 height 9
click at [43, 138] on div at bounding box center [46, 133] width 9 height 9
click at [82, 96] on b "CSR1VW27V02-6.13.25.05.19.00 on [DATE]" at bounding box center [95, 98] width 66 height 15
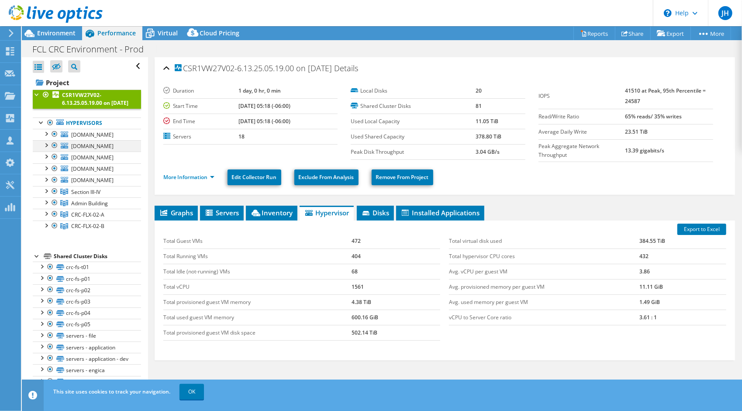
click at [43, 149] on div at bounding box center [46, 144] width 9 height 9
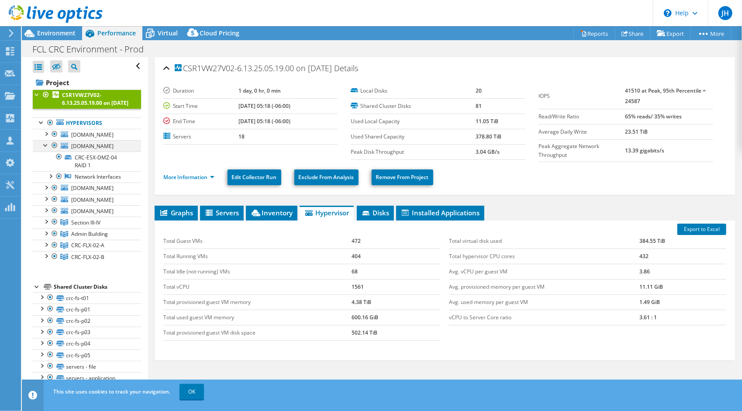
click at [45, 149] on div at bounding box center [46, 144] width 9 height 9
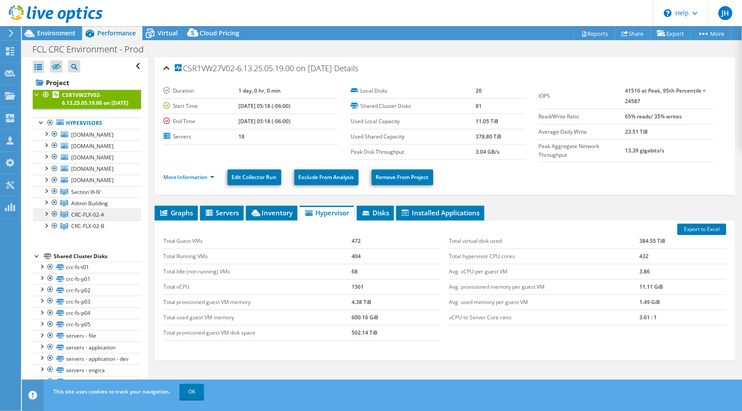
click at [93, 197] on link "CRC-FLX-02-A" at bounding box center [87, 191] width 108 height 11
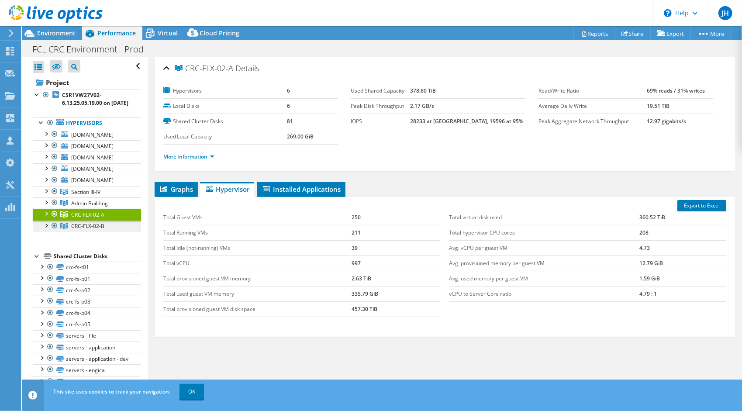
click at [92, 196] on span "CRC-FLX-02-B" at bounding box center [85, 191] width 29 height 7
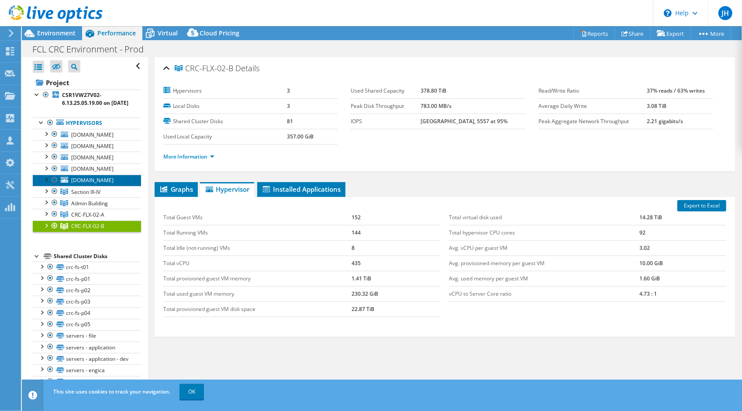
click at [76, 184] on span "[DOMAIN_NAME]" at bounding box center [92, 179] width 42 height 7
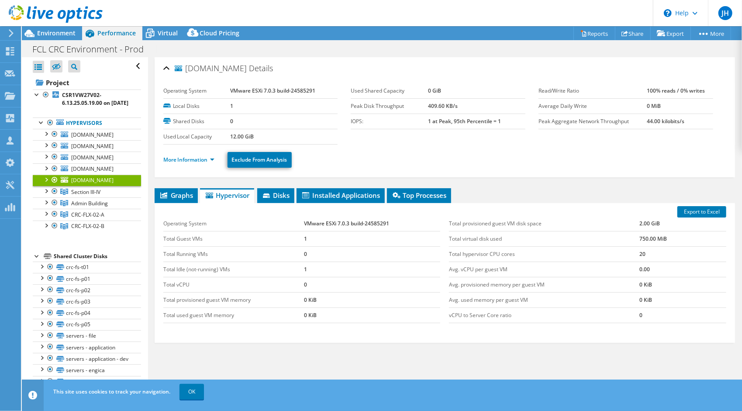
click at [48, 183] on div at bounding box center [46, 179] width 9 height 9
click at [47, 172] on div at bounding box center [46, 167] width 9 height 9
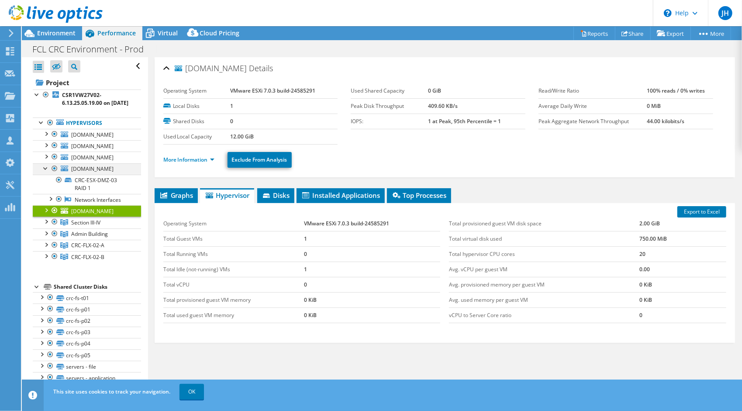
click at [47, 172] on div at bounding box center [46, 167] width 9 height 9
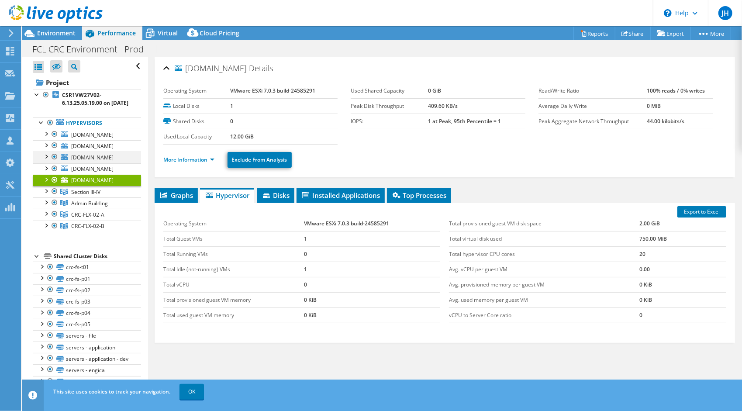
click at [44, 160] on div at bounding box center [46, 156] width 9 height 9
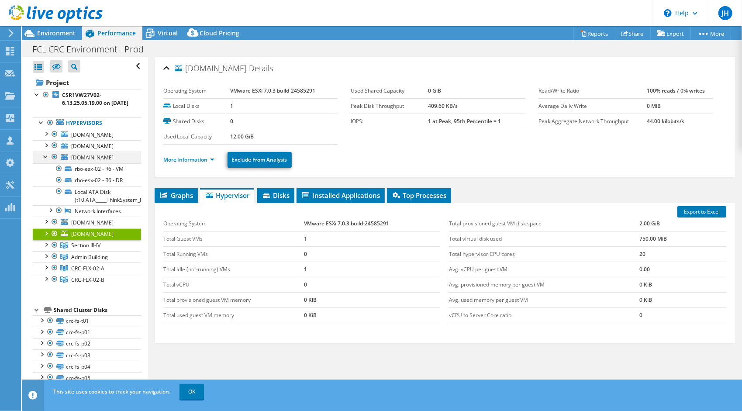
click at [44, 160] on div at bounding box center [46, 156] width 9 height 9
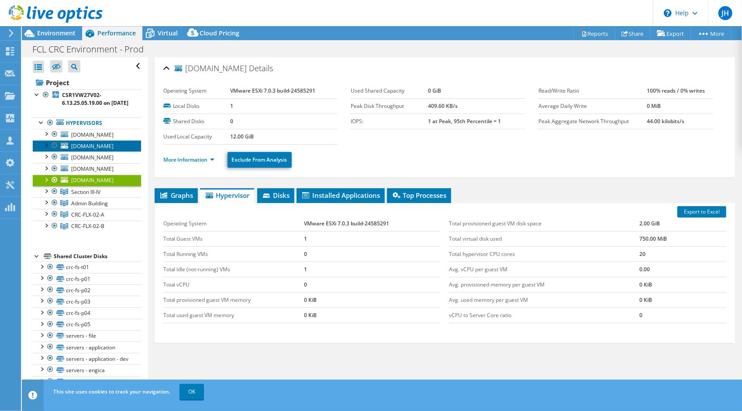
click at [45, 152] on link "[DOMAIN_NAME]" at bounding box center [87, 145] width 108 height 11
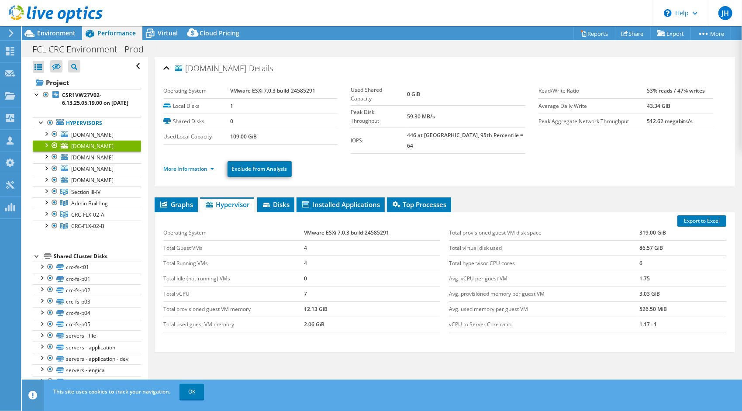
click at [45, 149] on div at bounding box center [46, 144] width 9 height 9
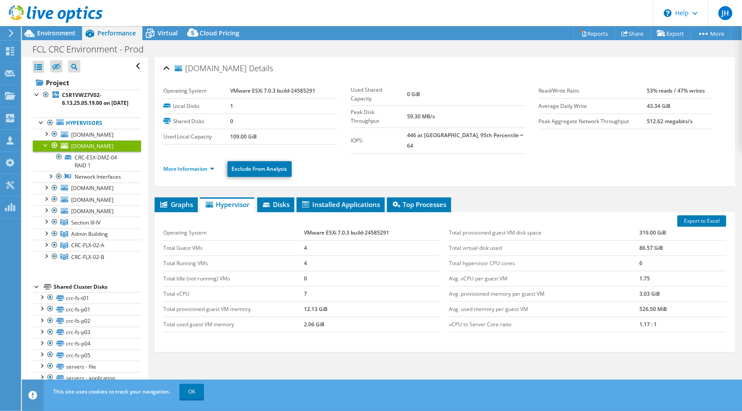
click at [45, 149] on div at bounding box center [46, 144] width 9 height 9
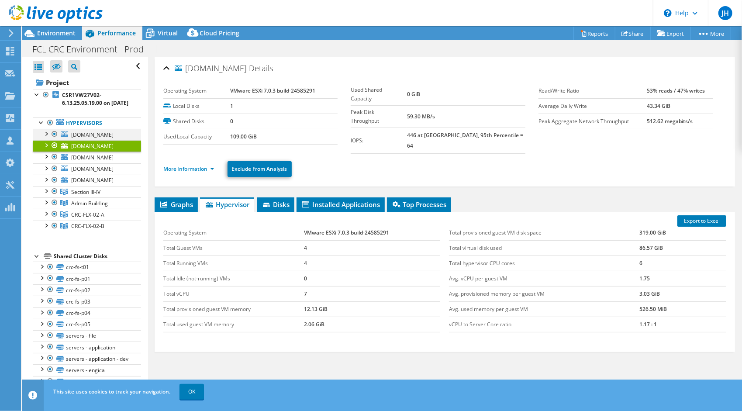
click at [48, 138] on div at bounding box center [46, 133] width 9 height 9
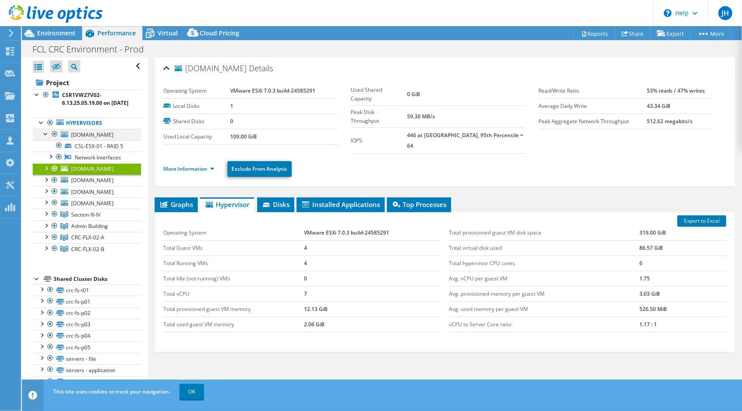
click at [48, 138] on div at bounding box center [46, 133] width 9 height 9
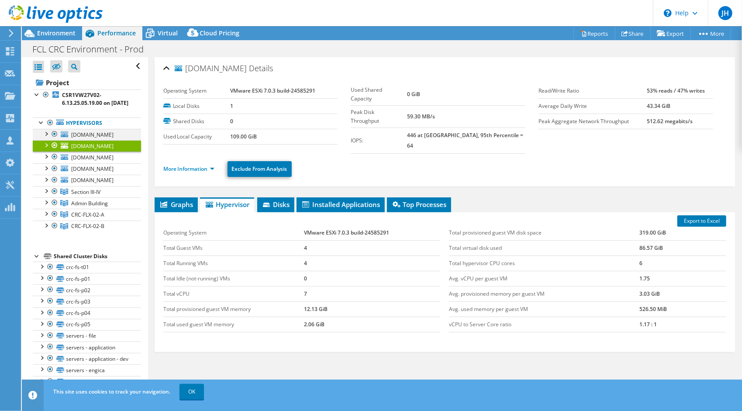
click at [48, 138] on div at bounding box center [46, 133] width 9 height 9
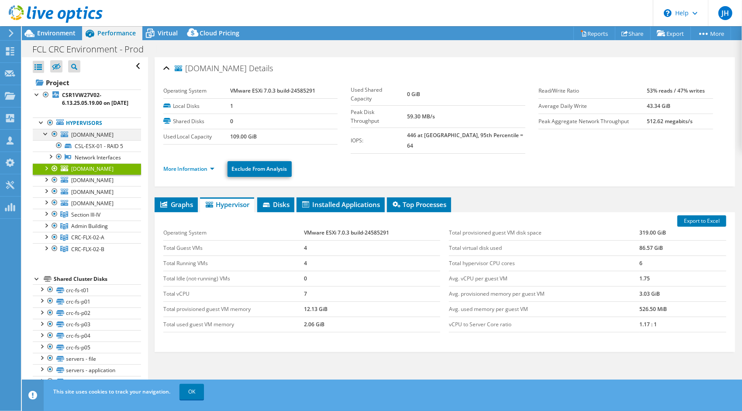
click at [48, 138] on div at bounding box center [46, 133] width 9 height 9
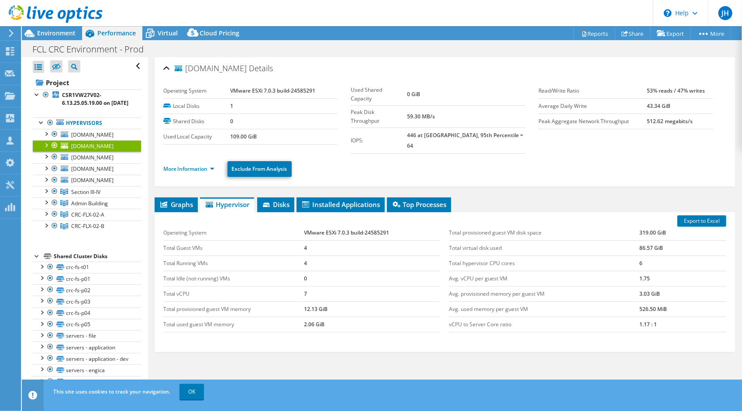
click at [47, 149] on div at bounding box center [46, 144] width 9 height 9
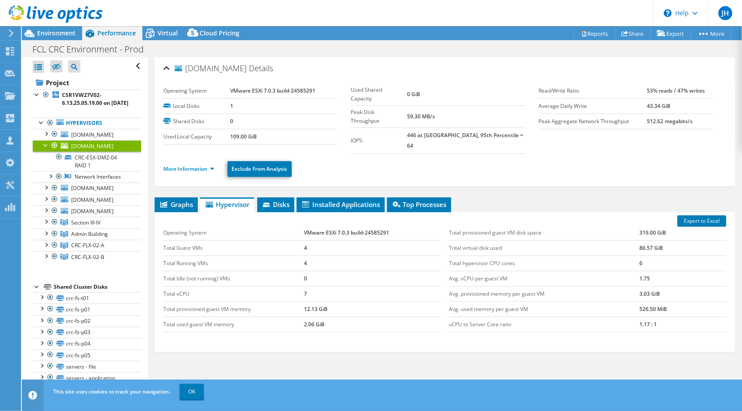
click at [47, 149] on div at bounding box center [46, 144] width 9 height 9
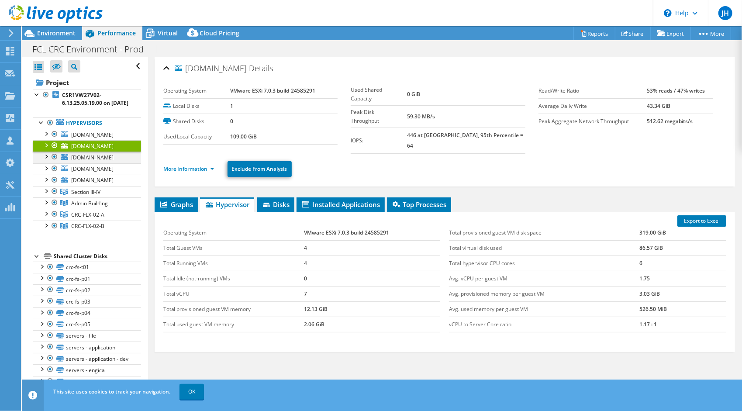
click at [48, 160] on div at bounding box center [46, 156] width 9 height 9
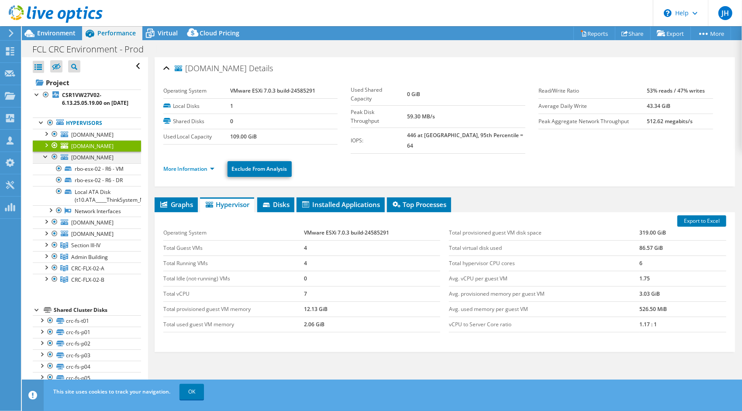
click at [48, 160] on div at bounding box center [46, 156] width 9 height 9
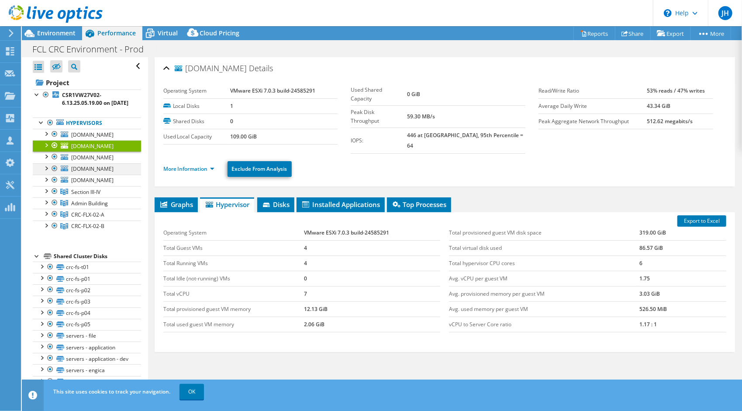
click at [44, 172] on div at bounding box center [46, 167] width 9 height 9
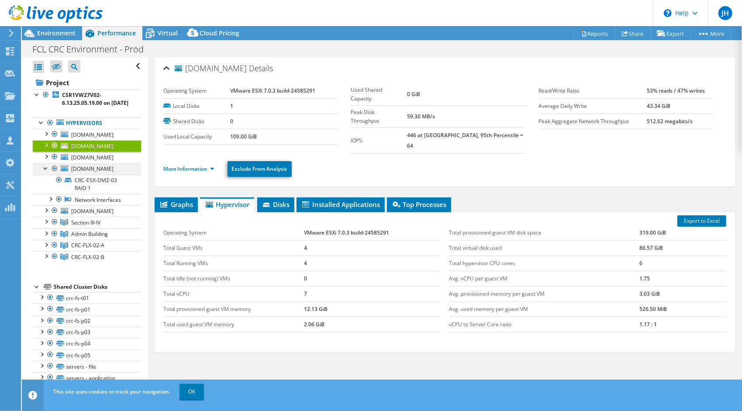
click at [44, 172] on div at bounding box center [46, 167] width 9 height 9
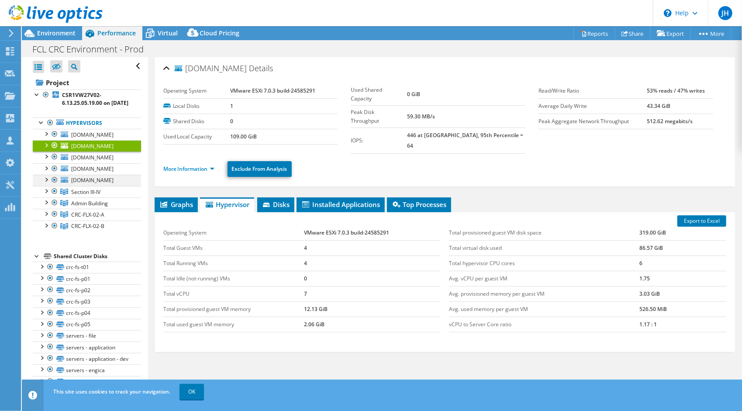
click at [46, 183] on div at bounding box center [46, 179] width 9 height 9
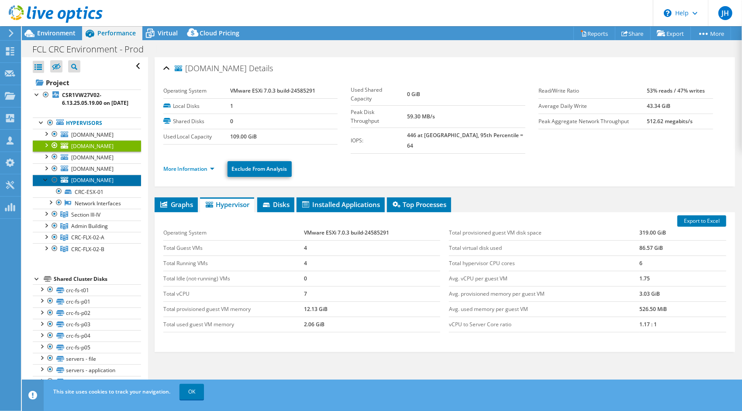
click at [83, 184] on span "[DOMAIN_NAME]" at bounding box center [92, 179] width 42 height 7
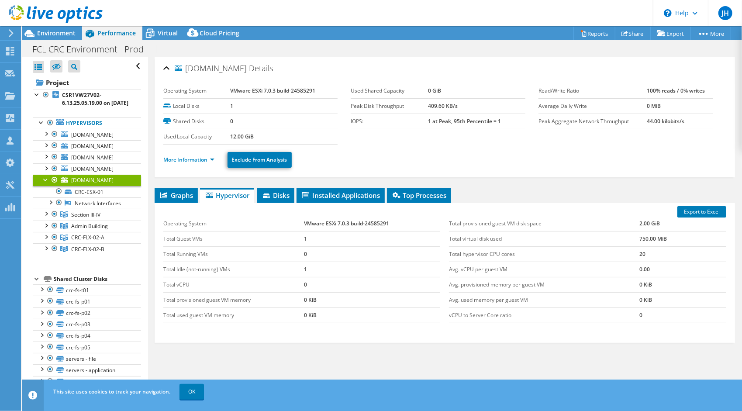
click at [45, 183] on div at bounding box center [46, 179] width 9 height 9
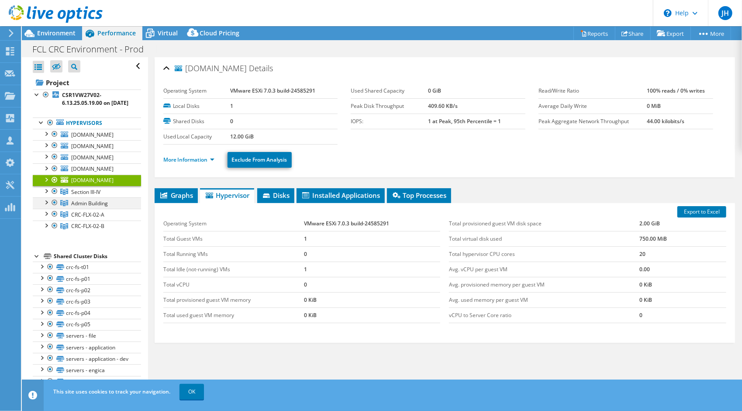
click at [46, 206] on div at bounding box center [46, 201] width 9 height 9
click at [73, 196] on span "Admin Building" at bounding box center [85, 191] width 29 height 7
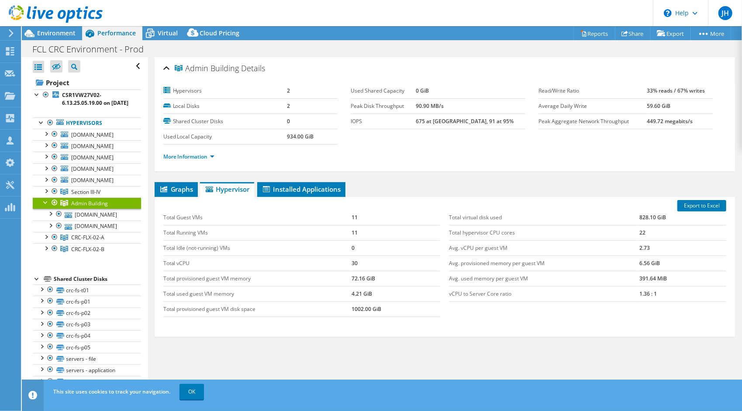
click at [42, 206] on div at bounding box center [46, 201] width 9 height 9
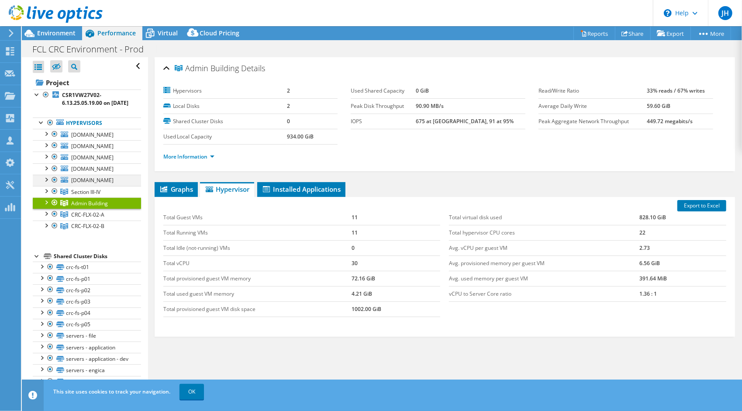
click at [45, 183] on div at bounding box center [46, 179] width 9 height 9
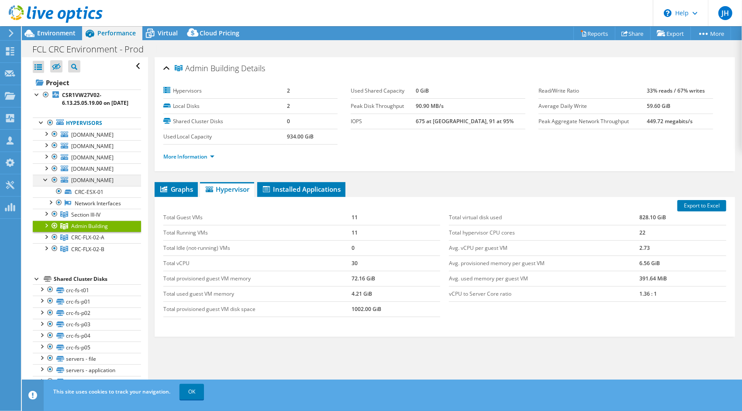
click at [45, 183] on div at bounding box center [46, 179] width 9 height 9
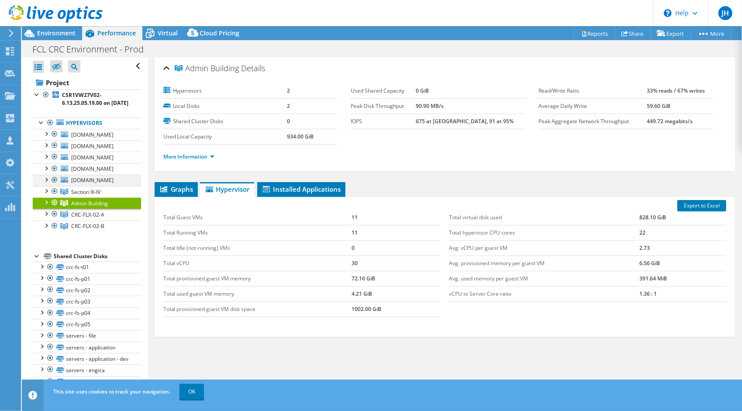
click at [45, 183] on div at bounding box center [46, 179] width 9 height 9
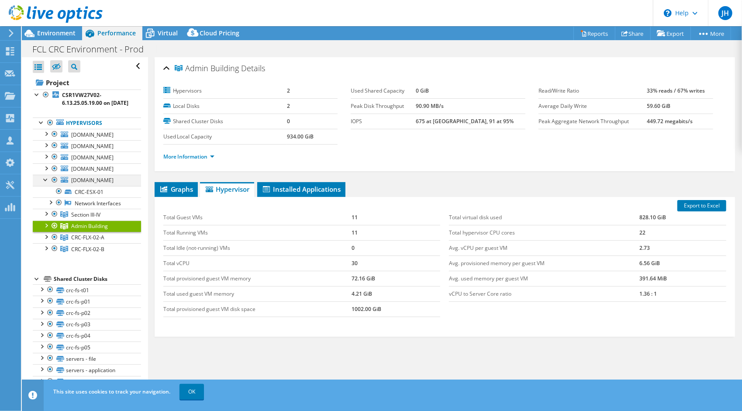
click at [47, 183] on div at bounding box center [46, 179] width 9 height 9
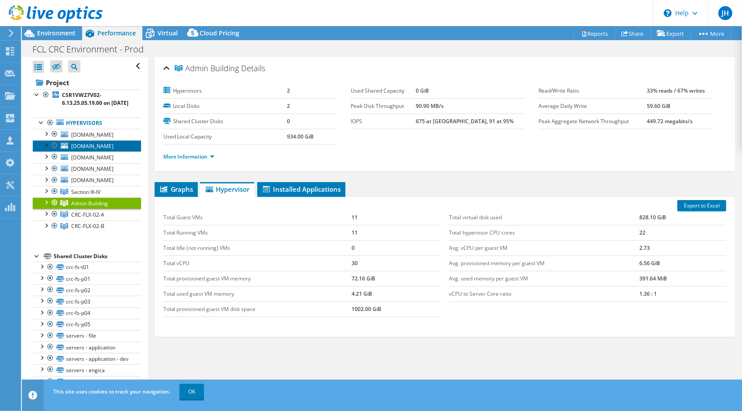
click at [79, 150] on span "[DOMAIN_NAME]" at bounding box center [92, 145] width 42 height 7
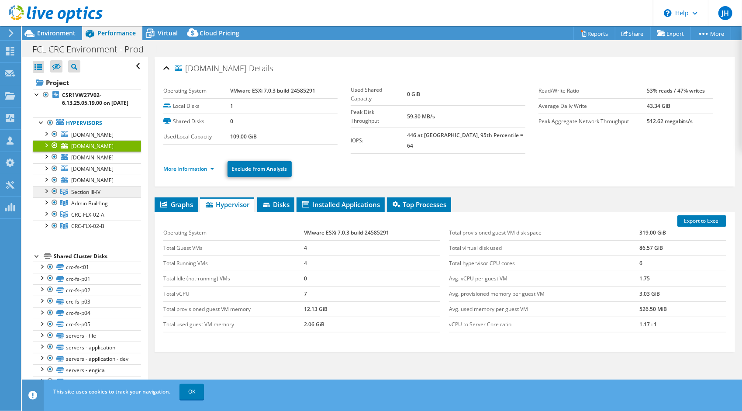
click at [92, 196] on span "Section III-IV" at bounding box center [85, 191] width 29 height 7
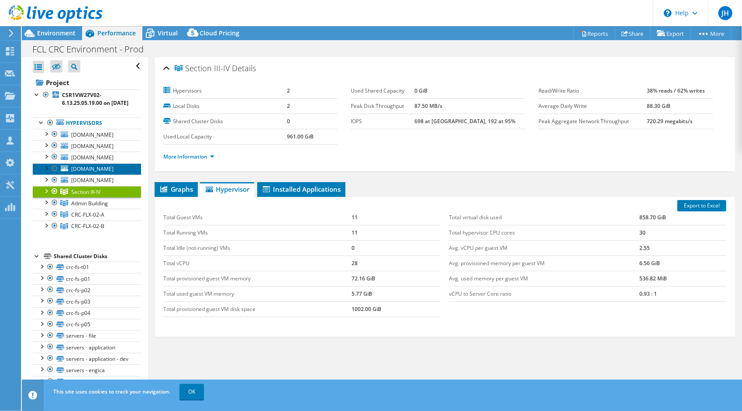
click at [86, 173] on span "[DOMAIN_NAME]" at bounding box center [92, 168] width 42 height 7
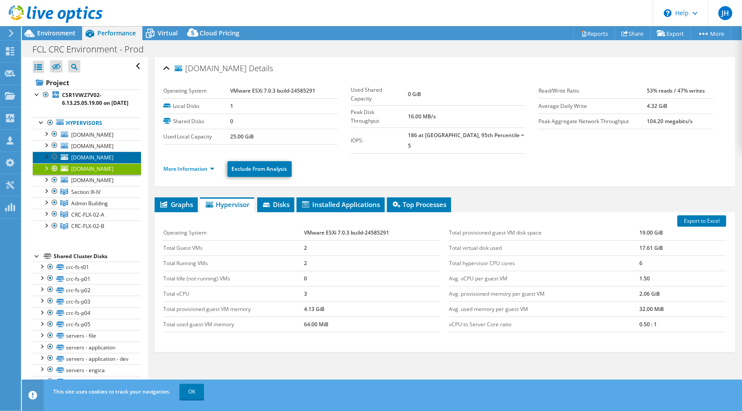
click at [96, 161] on span "[DOMAIN_NAME]" at bounding box center [92, 157] width 42 height 7
click at [244, 106] on td "3" at bounding box center [283, 105] width 107 height 15
click at [46, 160] on div at bounding box center [46, 156] width 9 height 9
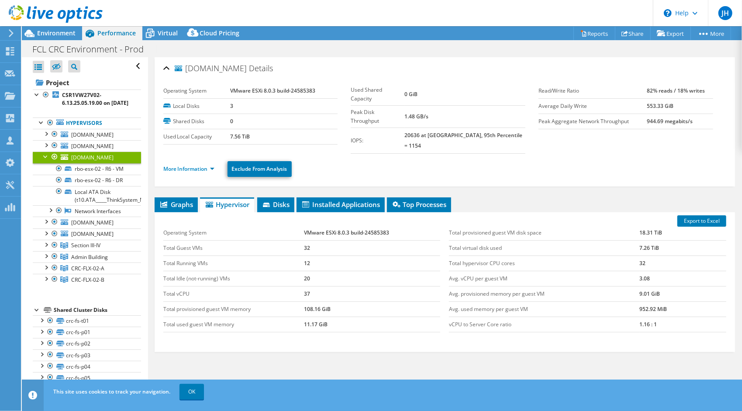
click at [46, 160] on div at bounding box center [46, 156] width 9 height 9
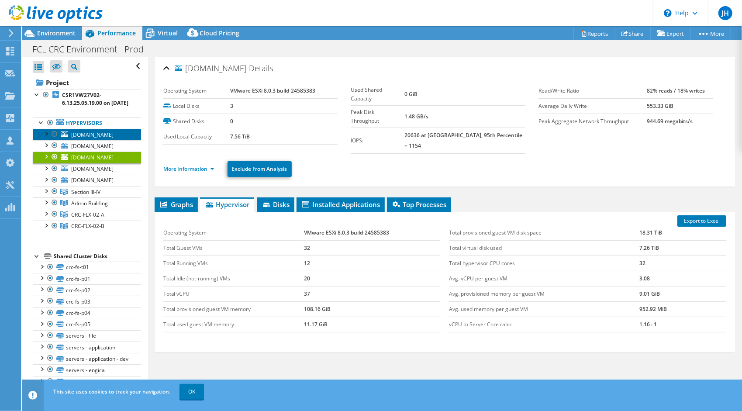
click at [90, 138] on span "csl-esx-01.crc.ad.crs" at bounding box center [92, 134] width 42 height 7
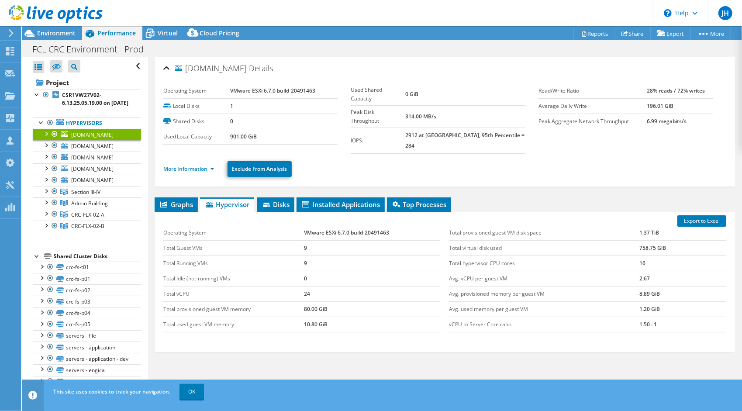
click at [48, 138] on div at bounding box center [46, 133] width 9 height 9
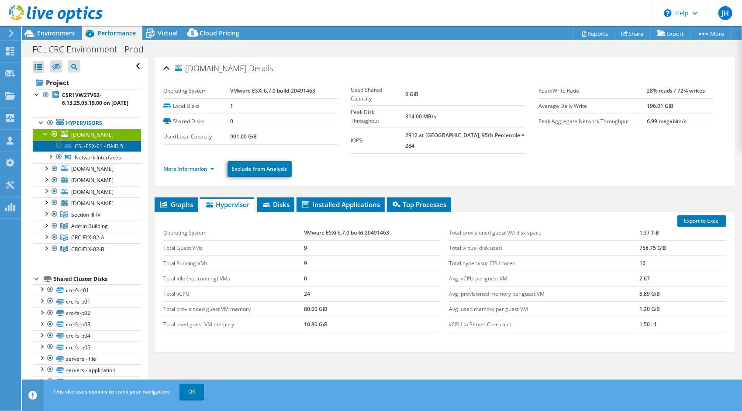
click at [72, 149] on link "CSL-ESX-01 - RAID 5" at bounding box center [87, 145] width 108 height 11
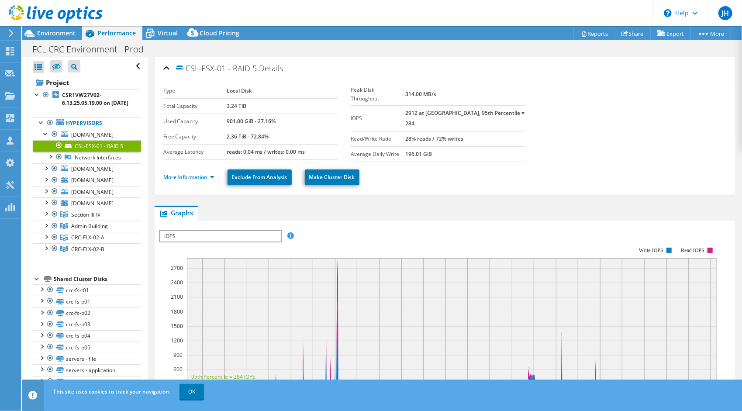
click at [10, 31] on icon at bounding box center [11, 33] width 7 height 8
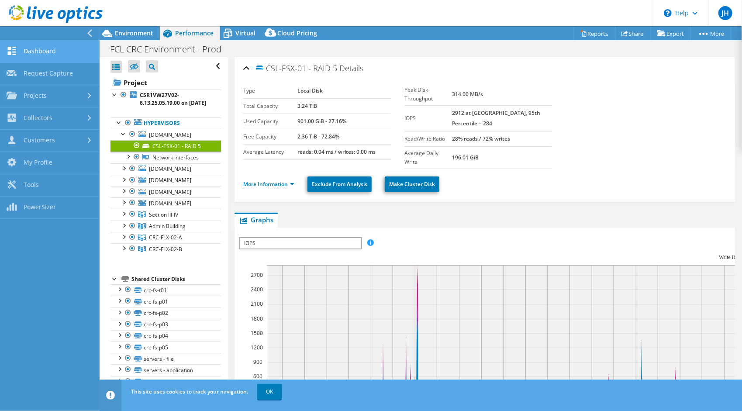
click at [27, 46] on link "Dashboard" at bounding box center [50, 52] width 100 height 22
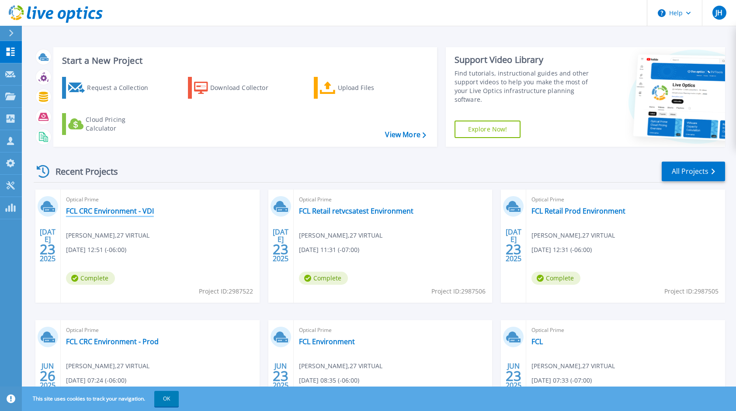
click at [128, 211] on link "FCL CRC Environment - VDI" at bounding box center [110, 211] width 88 height 9
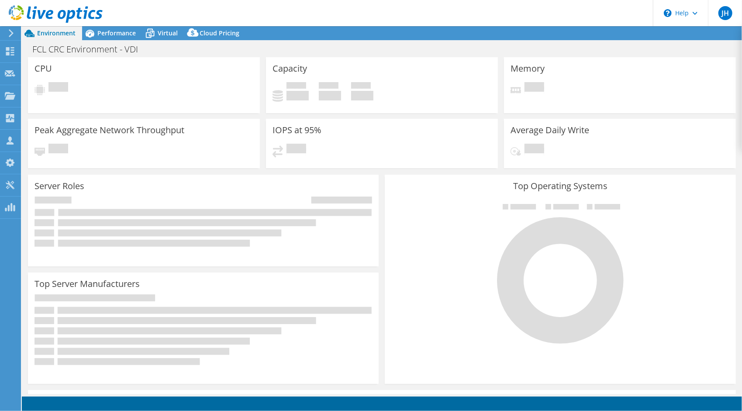
select select "USD"
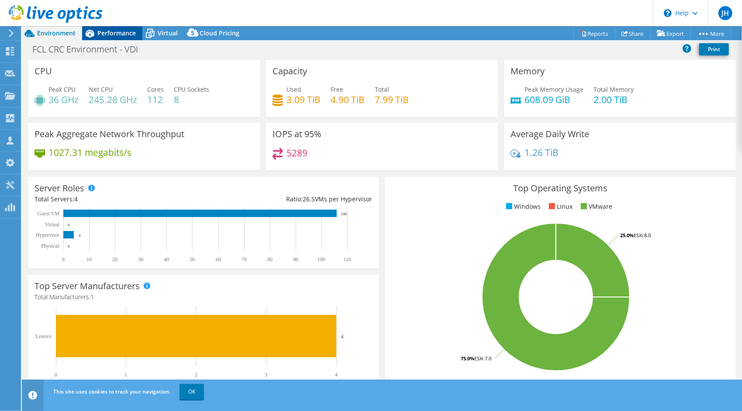
click at [113, 26] on div "Performance" at bounding box center [112, 33] width 60 height 14
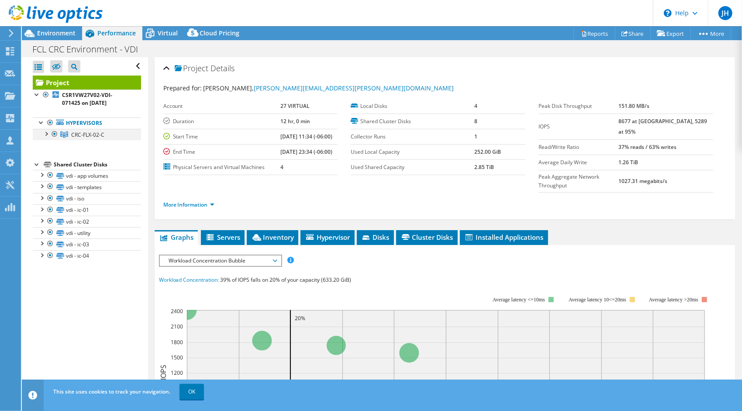
click at [47, 133] on div at bounding box center [46, 133] width 9 height 9
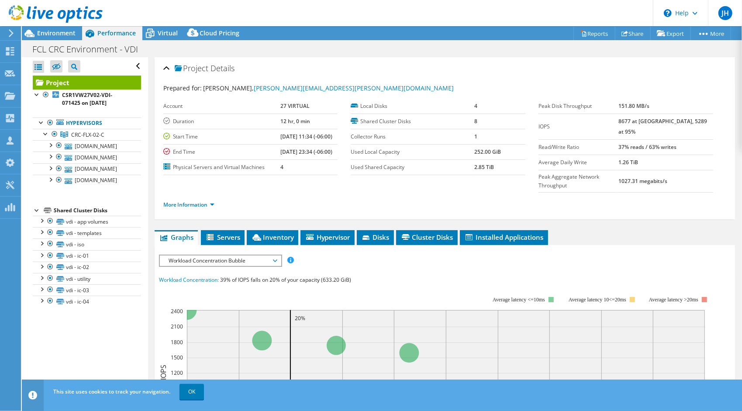
click at [62, 229] on div "Project CSR1VW27V02-VDI-071425 on [DATE] Hypervisors CRC-FLX-02-C" at bounding box center [87, 192] width 108 height 232
click at [582, 36] on icon at bounding box center [584, 33] width 4 height 5
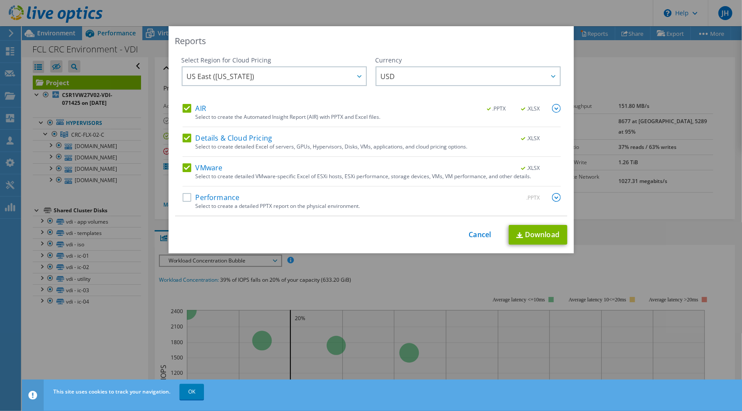
click at [184, 105] on label "AIR" at bounding box center [195, 108] width 24 height 9
click at [0, 0] on input "AIR" at bounding box center [0, 0] width 0 height 0
click at [185, 134] on label "Details & Cloud Pricing" at bounding box center [228, 138] width 90 height 9
click at [0, 0] on input "Details & Cloud Pricing" at bounding box center [0, 0] width 0 height 0
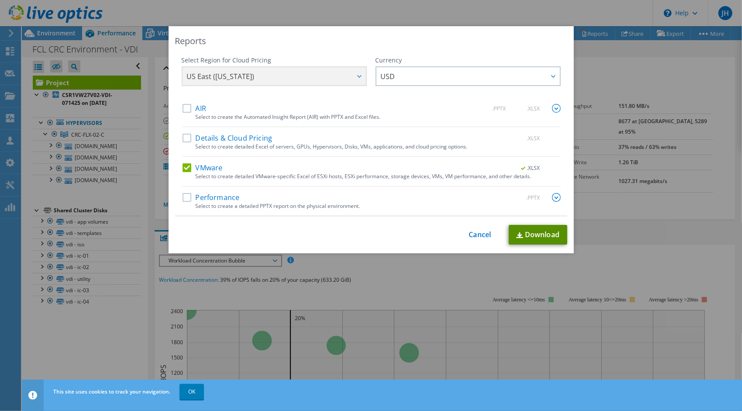
click at [527, 230] on link "Download" at bounding box center [538, 235] width 59 height 20
click at [724, 163] on div "Reports Select Region for Cloud Pricing Asia Pacific ([GEOGRAPHIC_DATA]) [GEOGR…" at bounding box center [371, 205] width 742 height 359
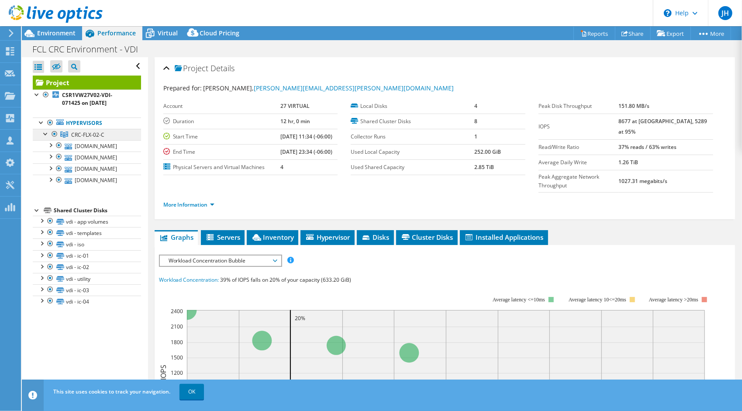
click at [83, 133] on span "CRC-FLX-02-C" at bounding box center [87, 134] width 33 height 7
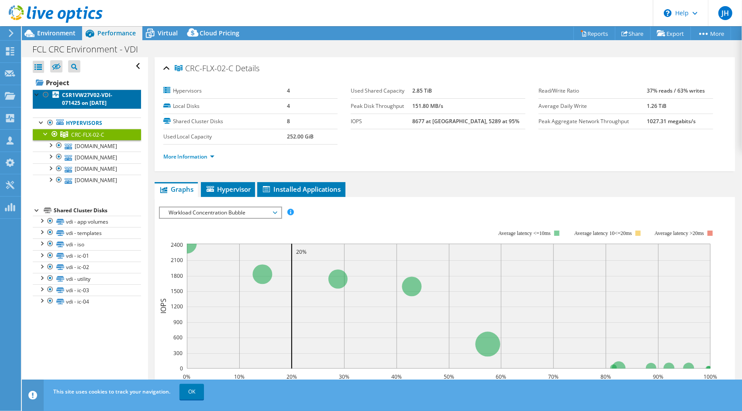
click at [83, 102] on b "CSR1VW27V02-VDI-071425 on [DATE]" at bounding box center [87, 98] width 50 height 15
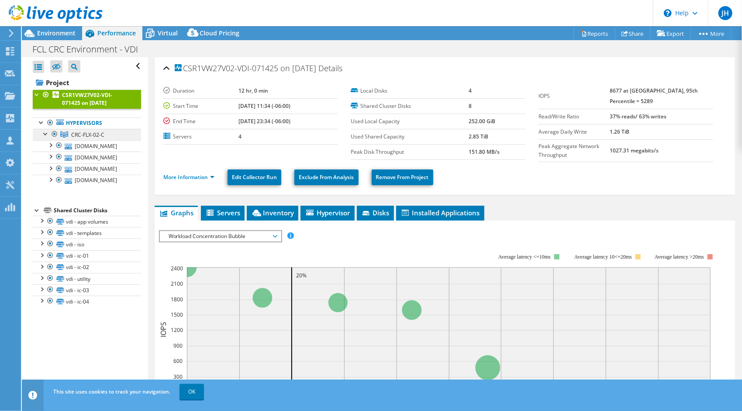
click at [82, 129] on link "CRC-FLX-02-C" at bounding box center [87, 134] width 108 height 11
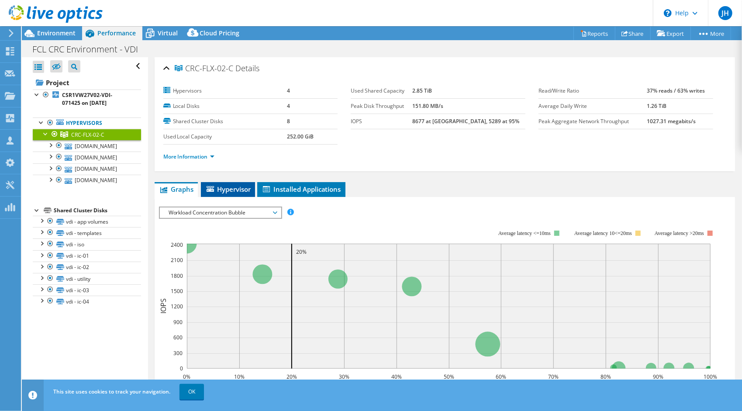
click at [234, 190] on span "Hypervisor" at bounding box center [227, 189] width 45 height 9
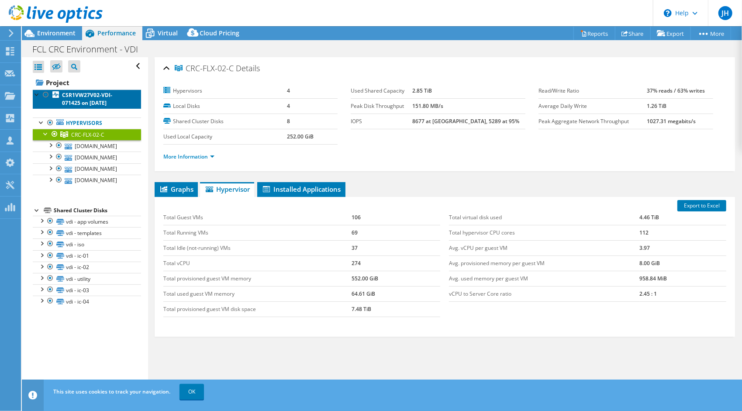
click at [72, 90] on link "CSR1VW27V02-VDI-071425 on 7/23/2025" at bounding box center [87, 99] width 108 height 19
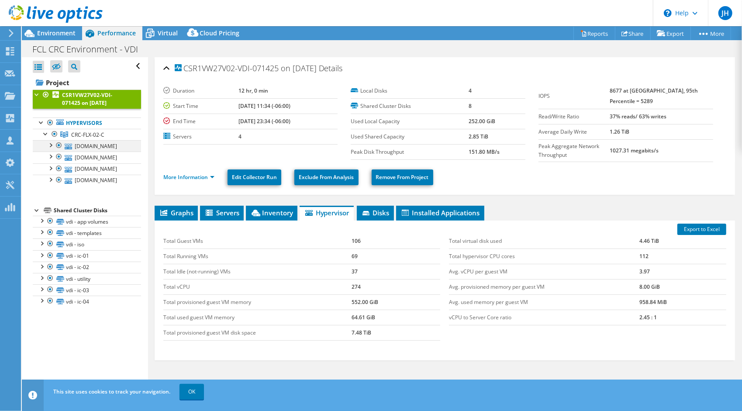
click at [49, 144] on div at bounding box center [50, 144] width 9 height 9
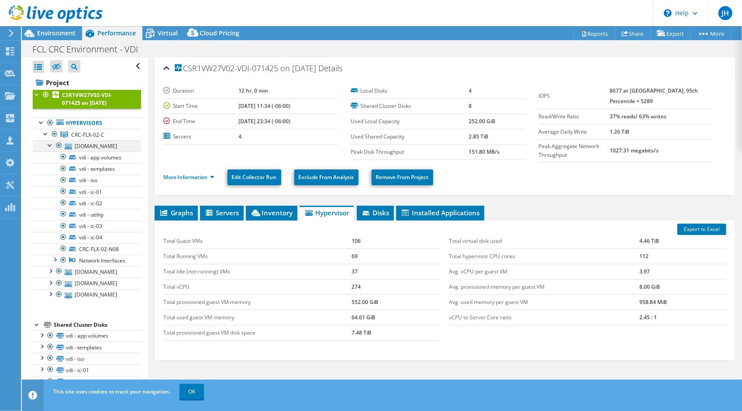
click at [50, 144] on div at bounding box center [50, 144] width 9 height 9
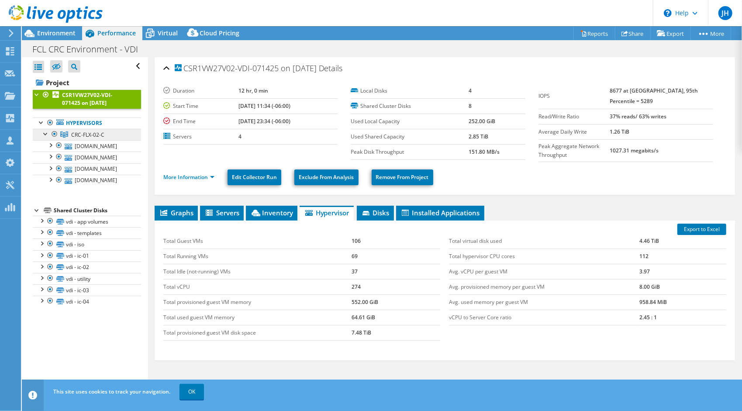
drag, startPoint x: 108, startPoint y: 135, endPoint x: 71, endPoint y: 135, distance: 37.1
click at [71, 135] on link "CRC-FLX-02-C" at bounding box center [87, 134] width 108 height 11
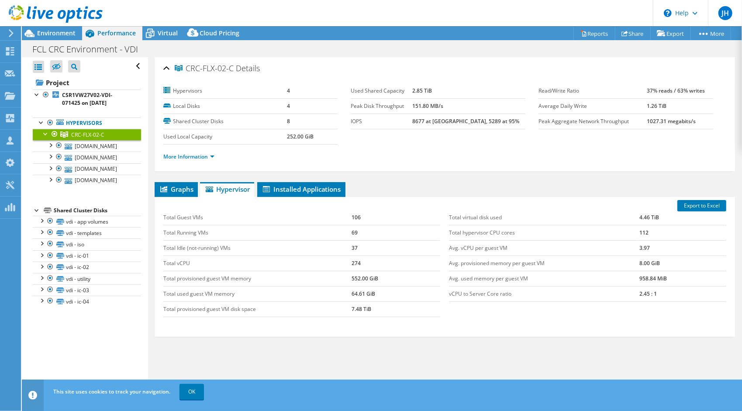
copy span "CRC-FLX-02-C"
click at [14, 35] on icon at bounding box center [11, 33] width 7 height 8
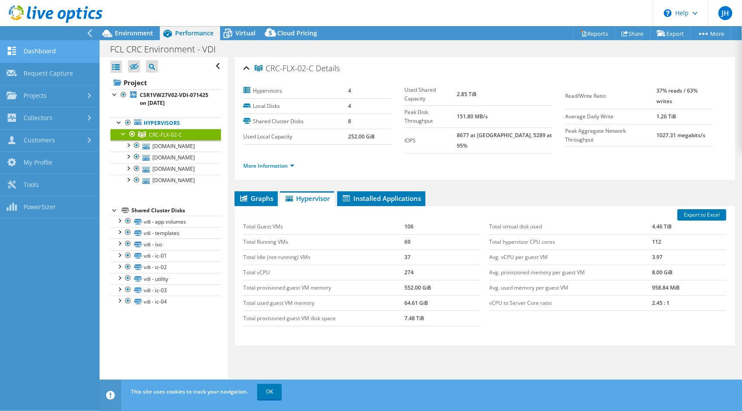
click at [39, 46] on link "Dashboard" at bounding box center [50, 52] width 100 height 22
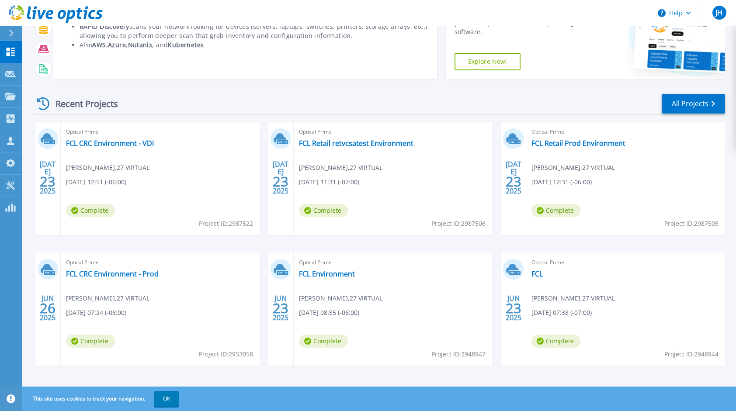
scroll to position [73, 0]
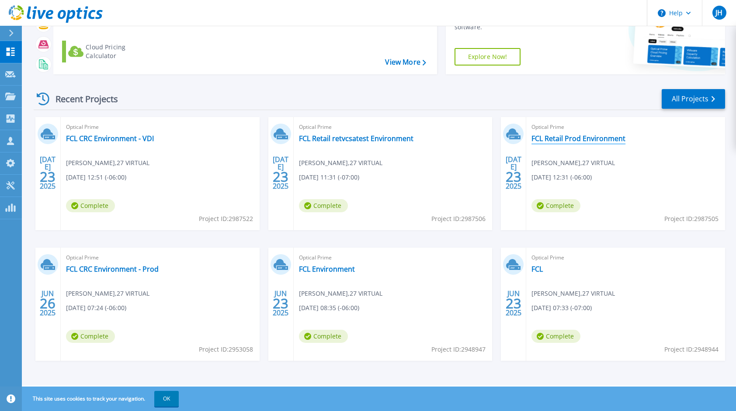
click at [601, 137] on link "FCL Retail Prod Environment" at bounding box center [578, 138] width 94 height 9
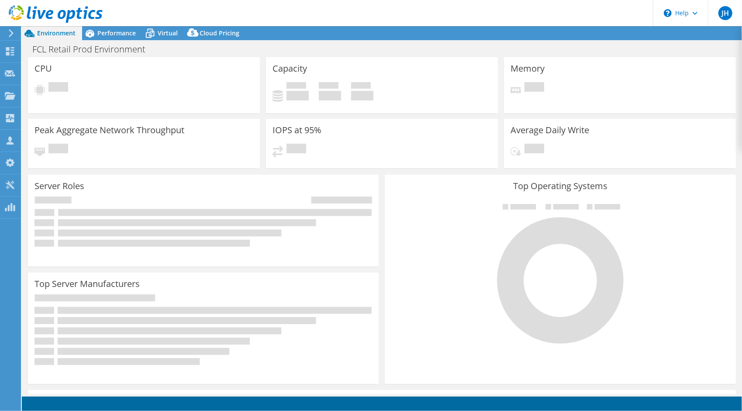
select select "USD"
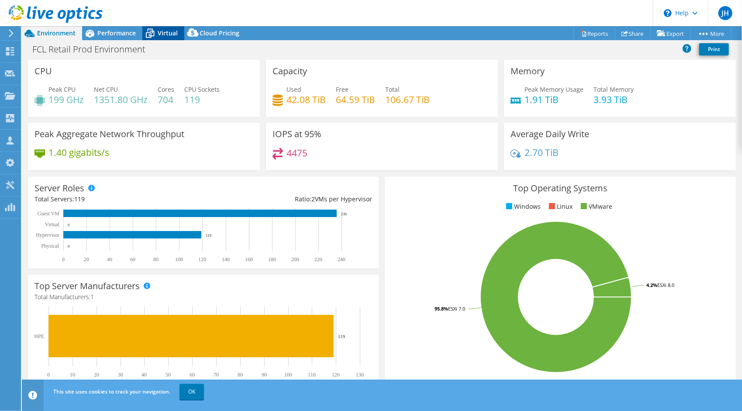
click at [150, 32] on icon at bounding box center [150, 34] width 9 height 7
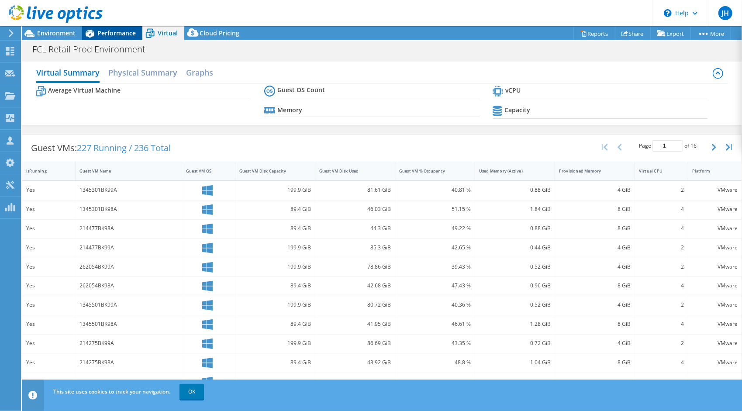
click at [124, 32] on span "Performance" at bounding box center [116, 33] width 38 height 8
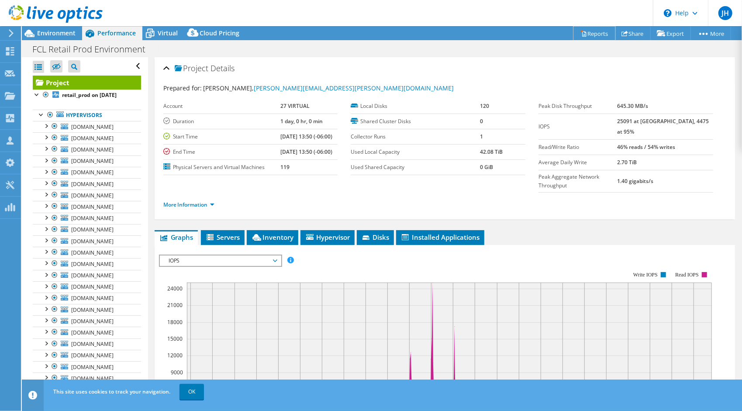
click at [574, 30] on link "Reports" at bounding box center [595, 34] width 42 height 14
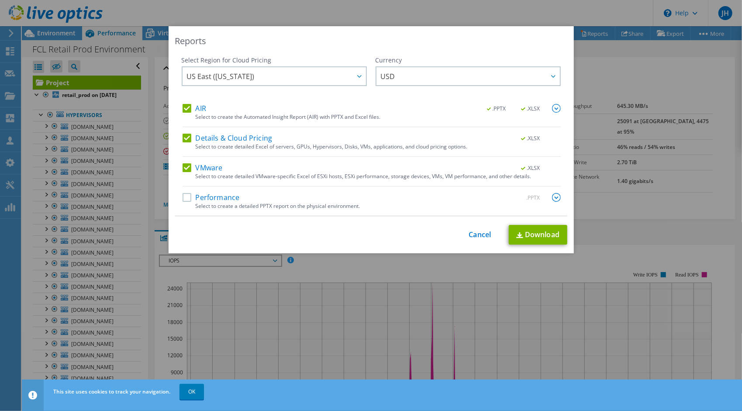
click at [187, 109] on label "AIR" at bounding box center [195, 108] width 24 height 9
click at [0, 0] on input "AIR" at bounding box center [0, 0] width 0 height 0
click at [183, 135] on label "Details & Cloud Pricing" at bounding box center [228, 138] width 90 height 9
click at [0, 0] on input "Details & Cloud Pricing" at bounding box center [0, 0] width 0 height 0
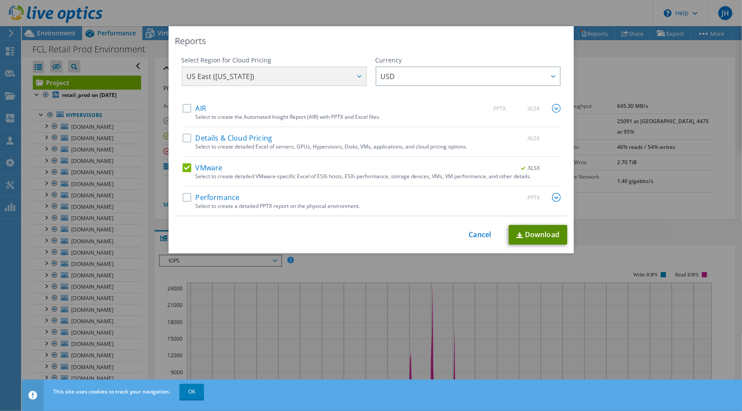
click at [533, 227] on link "Download" at bounding box center [538, 235] width 59 height 20
click at [617, 134] on div "Reports Select Region for Cloud Pricing Asia Pacific ([GEOGRAPHIC_DATA]) [GEOGR…" at bounding box center [371, 205] width 742 height 359
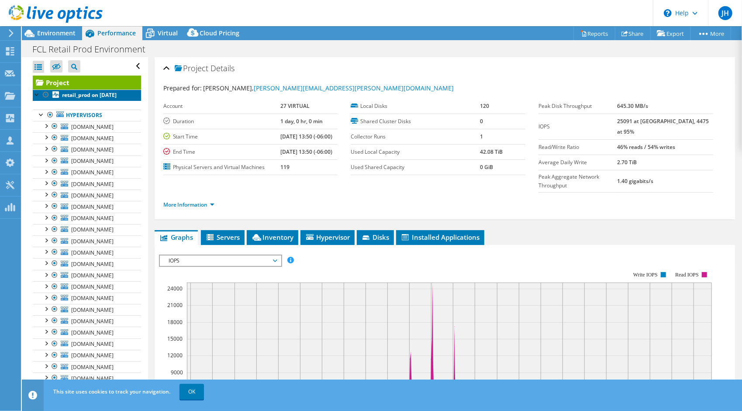
click at [93, 101] on link "retail_prod on 7/23/2025" at bounding box center [87, 95] width 108 height 11
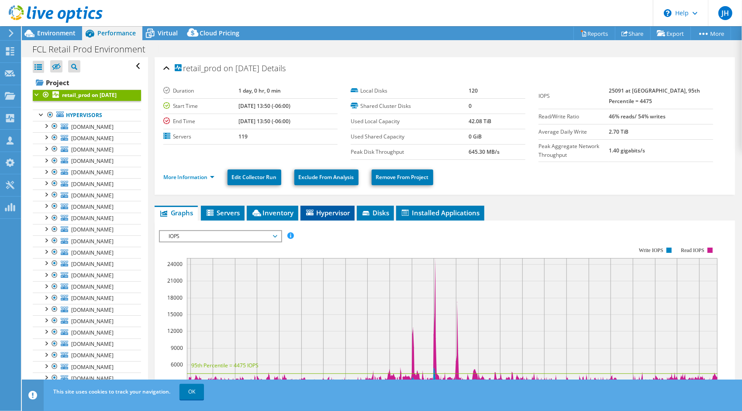
click at [317, 208] on span "Hypervisor" at bounding box center [327, 212] width 45 height 9
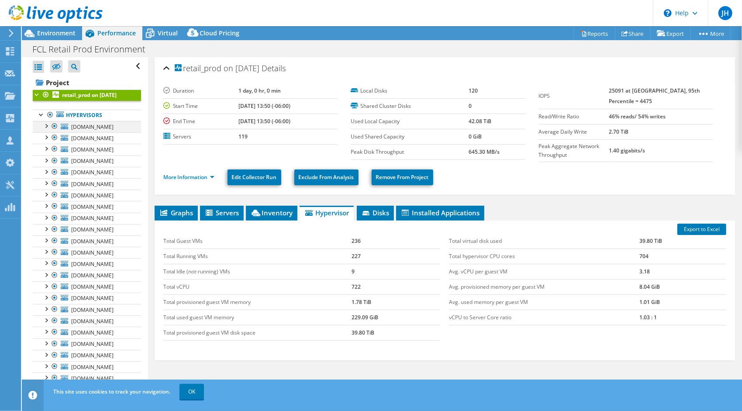
click at [45, 130] on div at bounding box center [46, 125] width 9 height 9
click at [46, 164] on div at bounding box center [46, 160] width 9 height 9
click at [49, 198] on div at bounding box center [46, 194] width 9 height 9
click at [45, 233] on div at bounding box center [46, 228] width 9 height 9
click at [6, 30] on div at bounding box center [10, 33] width 10 height 8
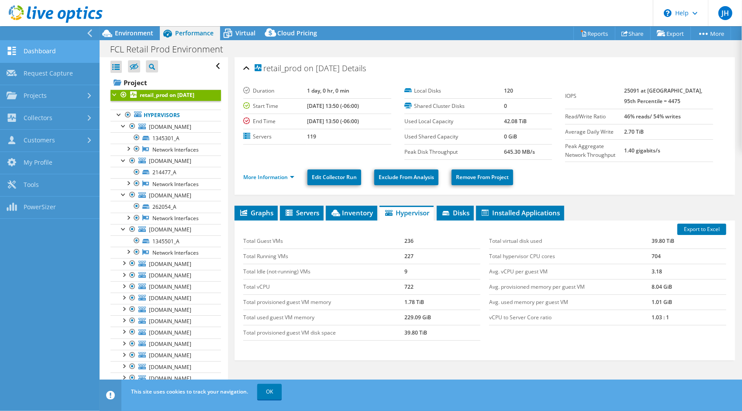
click at [53, 49] on link "Dashboard" at bounding box center [50, 52] width 100 height 22
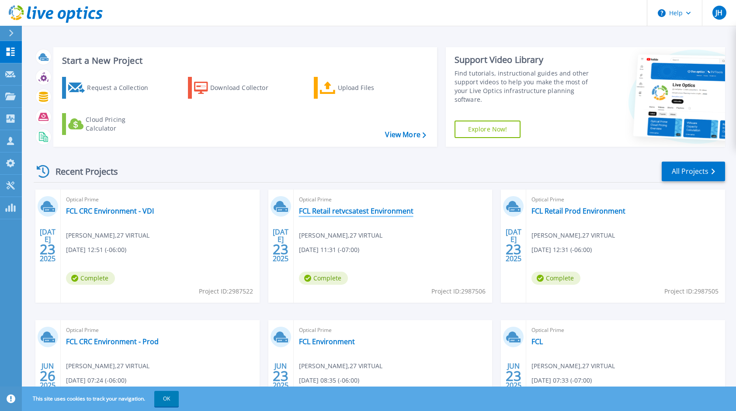
click at [348, 213] on link "FCL Retail retvcsatest Environment" at bounding box center [356, 211] width 114 height 9
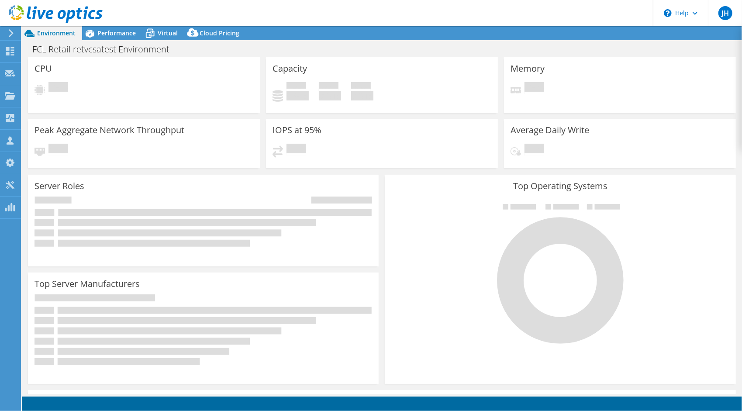
select select "USD"
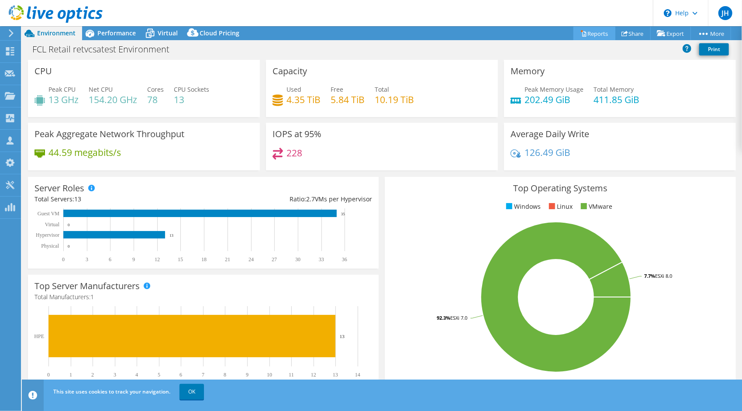
click at [588, 31] on link "Reports" at bounding box center [595, 34] width 42 height 14
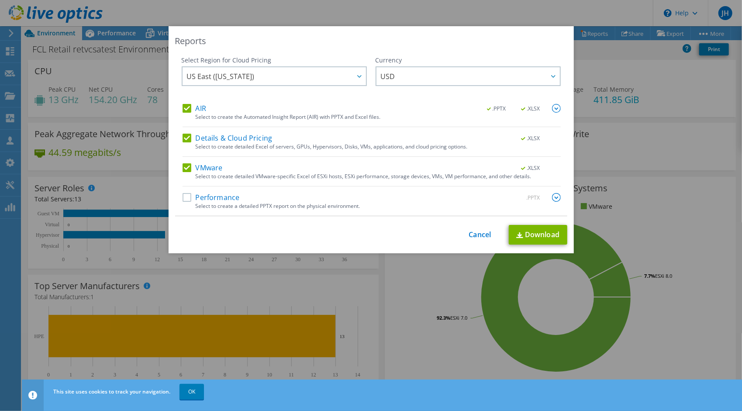
click at [183, 105] on label "AIR" at bounding box center [195, 108] width 24 height 9
click at [0, 0] on input "AIR" at bounding box center [0, 0] width 0 height 0
click at [186, 136] on label "Details & Cloud Pricing" at bounding box center [228, 138] width 90 height 9
click at [0, 0] on input "Details & Cloud Pricing" at bounding box center [0, 0] width 0 height 0
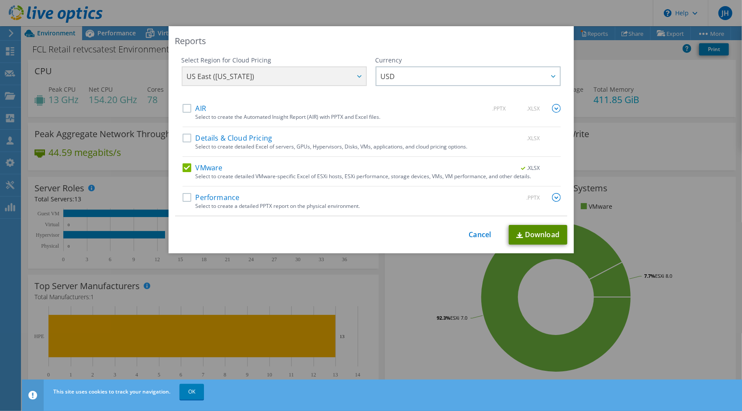
click at [526, 229] on link "Download" at bounding box center [538, 235] width 59 height 20
click at [104, 164] on div "Reports Select Region for Cloud Pricing Asia Pacific ([GEOGRAPHIC_DATA]) [GEOGR…" at bounding box center [371, 205] width 742 height 359
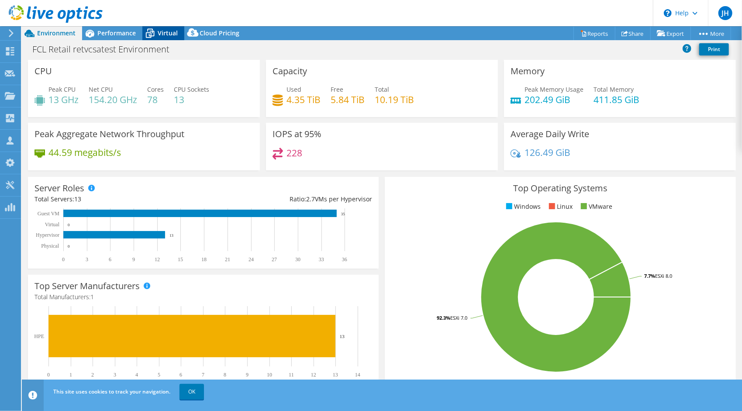
click at [169, 36] on span "Virtual" at bounding box center [168, 33] width 20 height 8
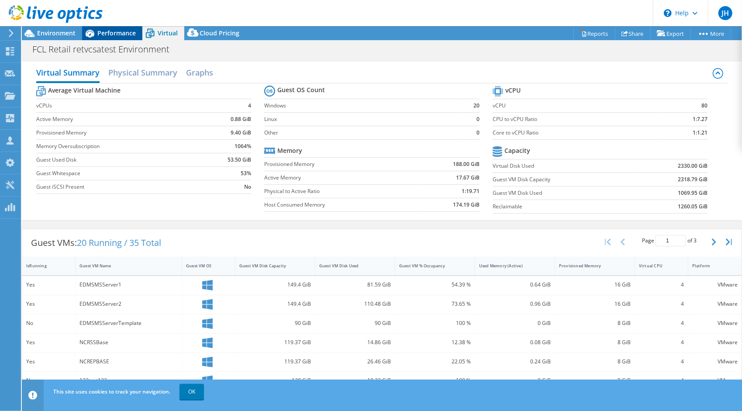
click at [128, 39] on div "Performance" at bounding box center [112, 33] width 60 height 14
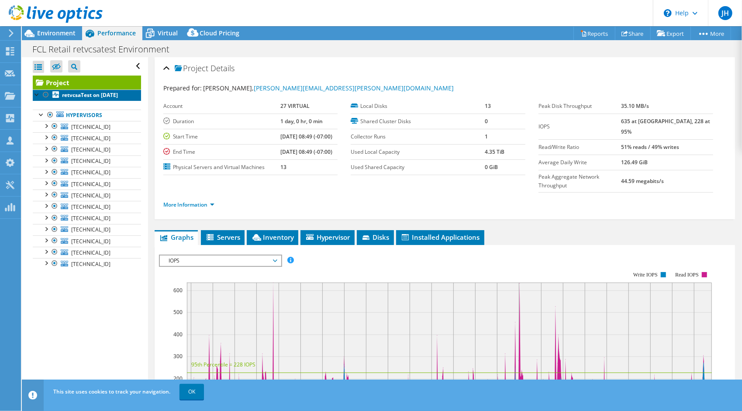
click at [73, 99] on b "retvcsaTest on [DATE]" at bounding box center [90, 94] width 56 height 7
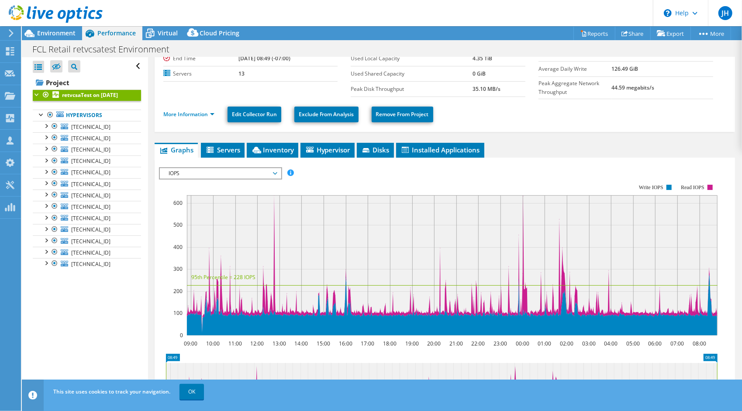
scroll to position [18, 0]
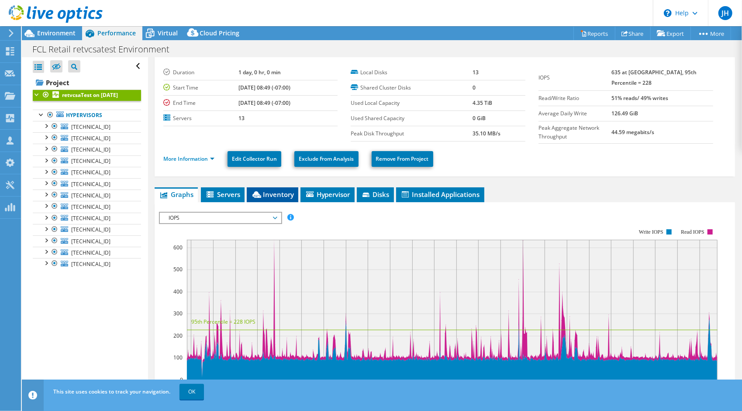
click at [278, 196] on span "Inventory" at bounding box center [272, 194] width 43 height 9
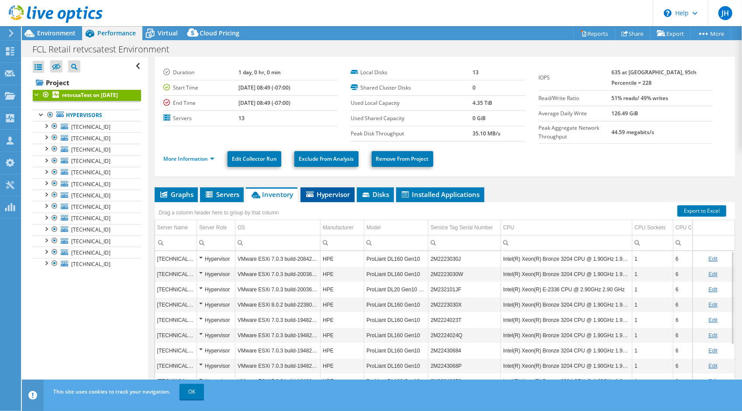
click at [324, 190] on span "Hypervisor" at bounding box center [327, 194] width 45 height 9
